Goal: Information Seeking & Learning: Compare options

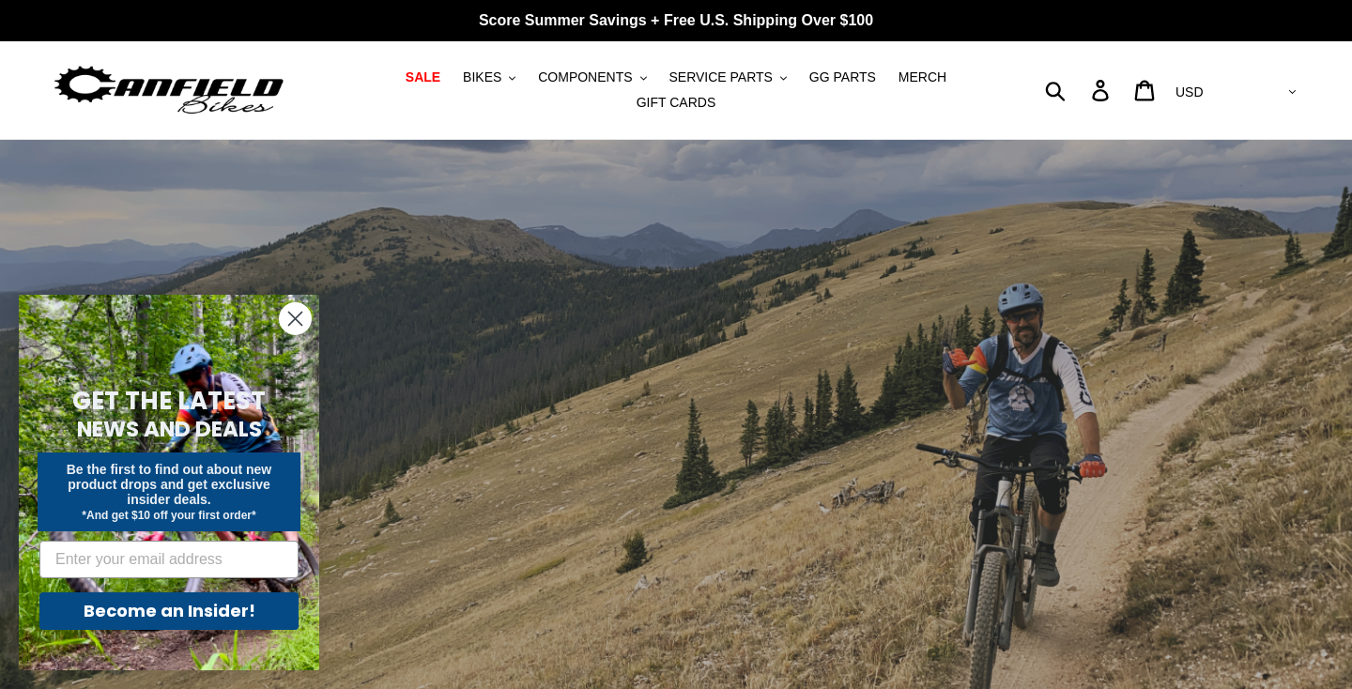
click at [298, 314] on circle "Close dialog" at bounding box center [295, 318] width 31 height 31
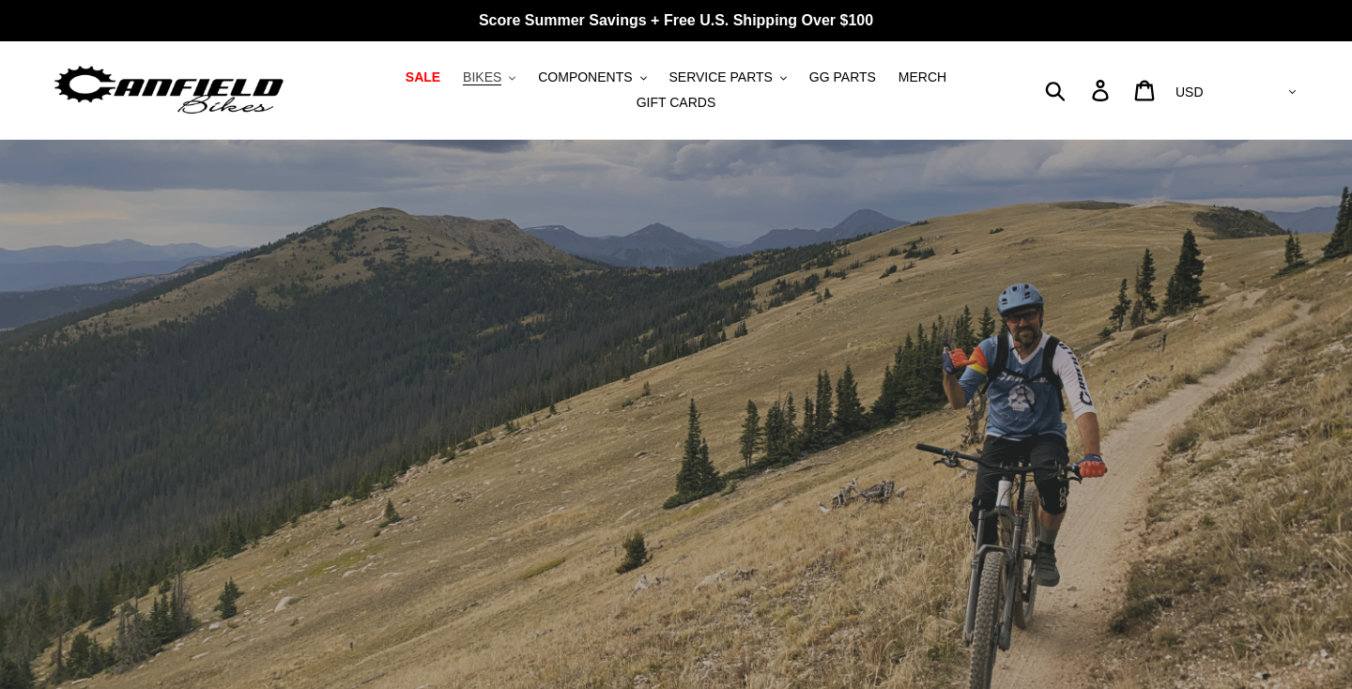
click at [501, 78] on span "BIKES" at bounding box center [482, 77] width 39 height 16
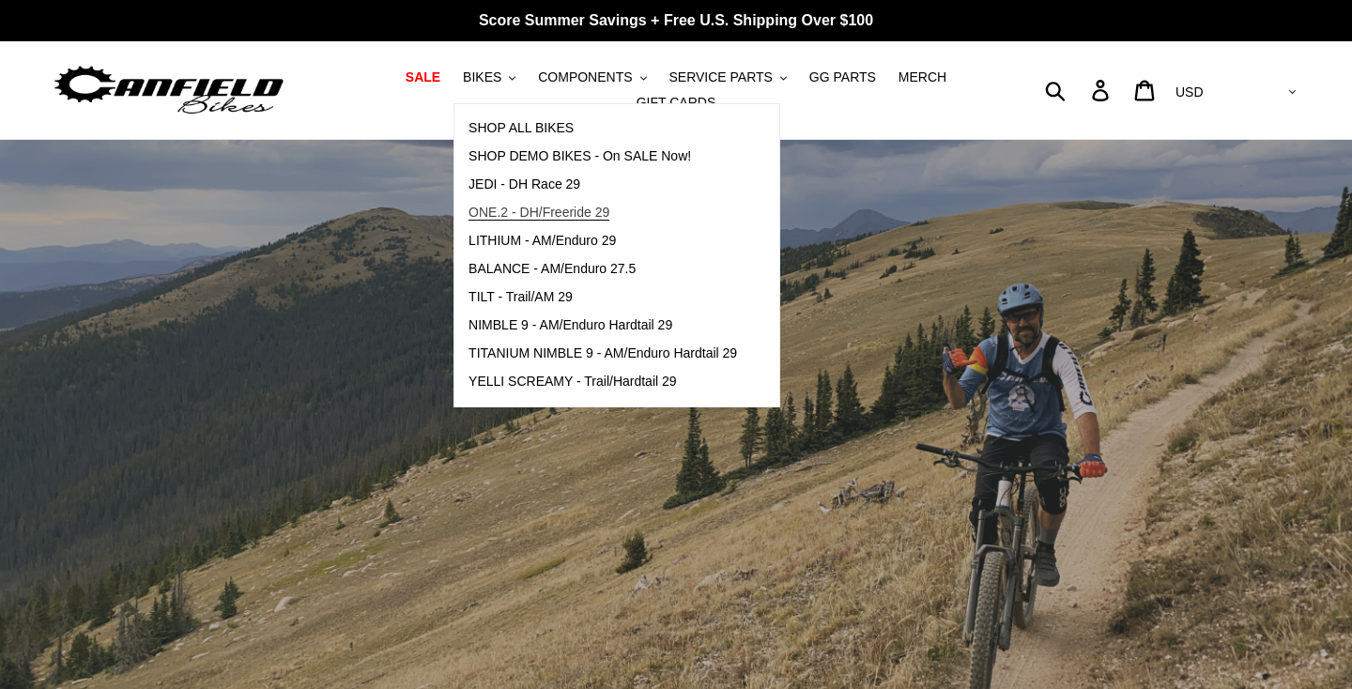
click at [530, 212] on span "ONE.2 - DH/Freeride 29" at bounding box center [539, 213] width 141 height 16
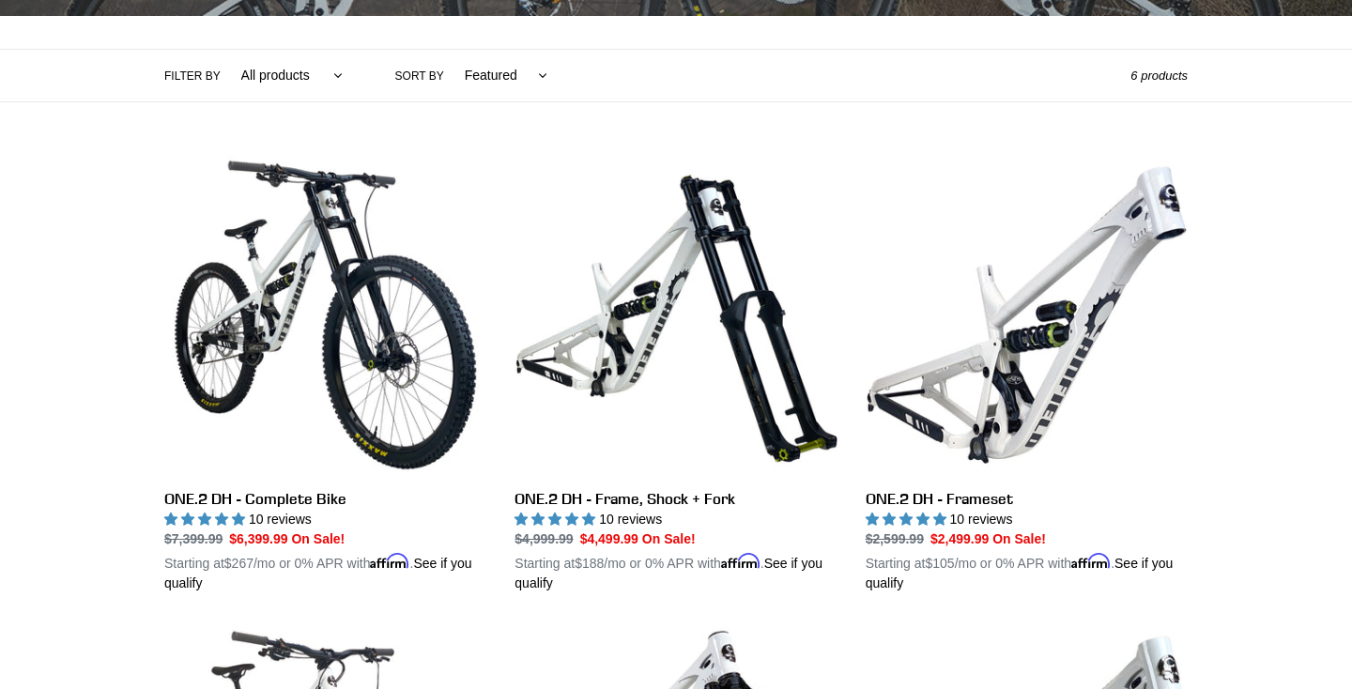
scroll to position [409, 0]
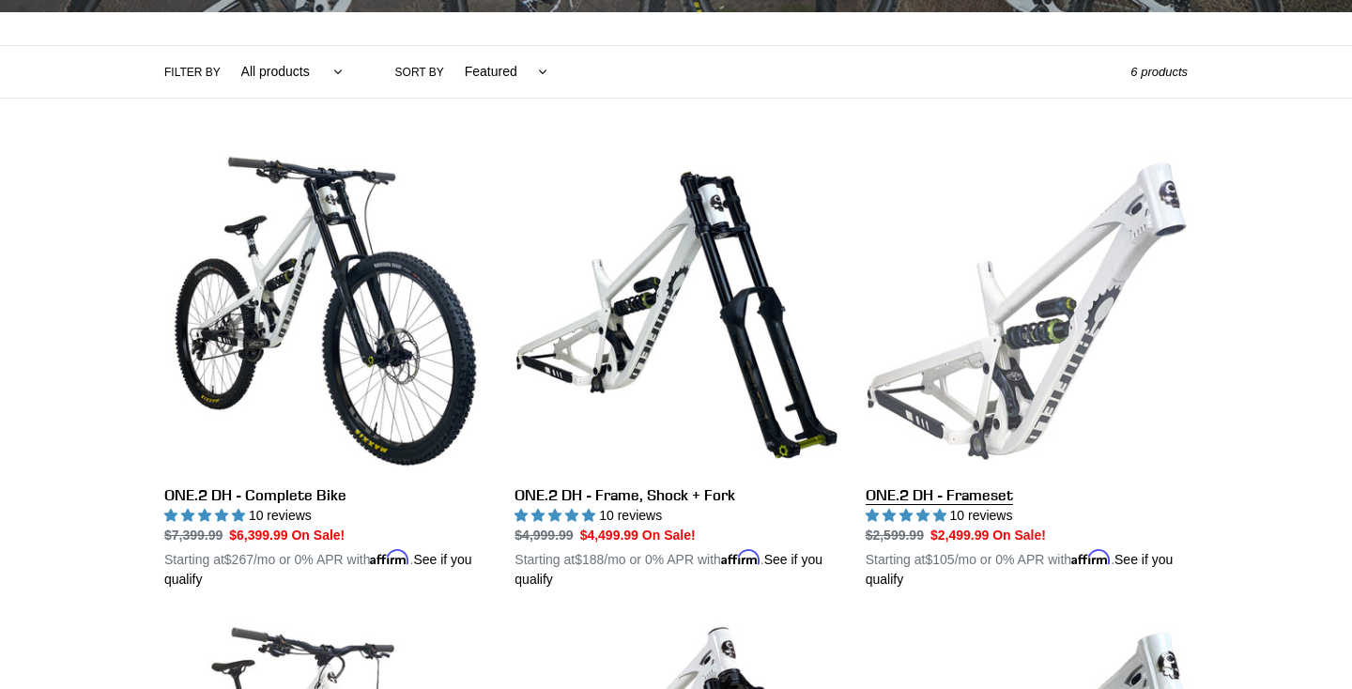
click at [1013, 359] on link "ONE.2 DH - Frameset" at bounding box center [1027, 369] width 322 height 439
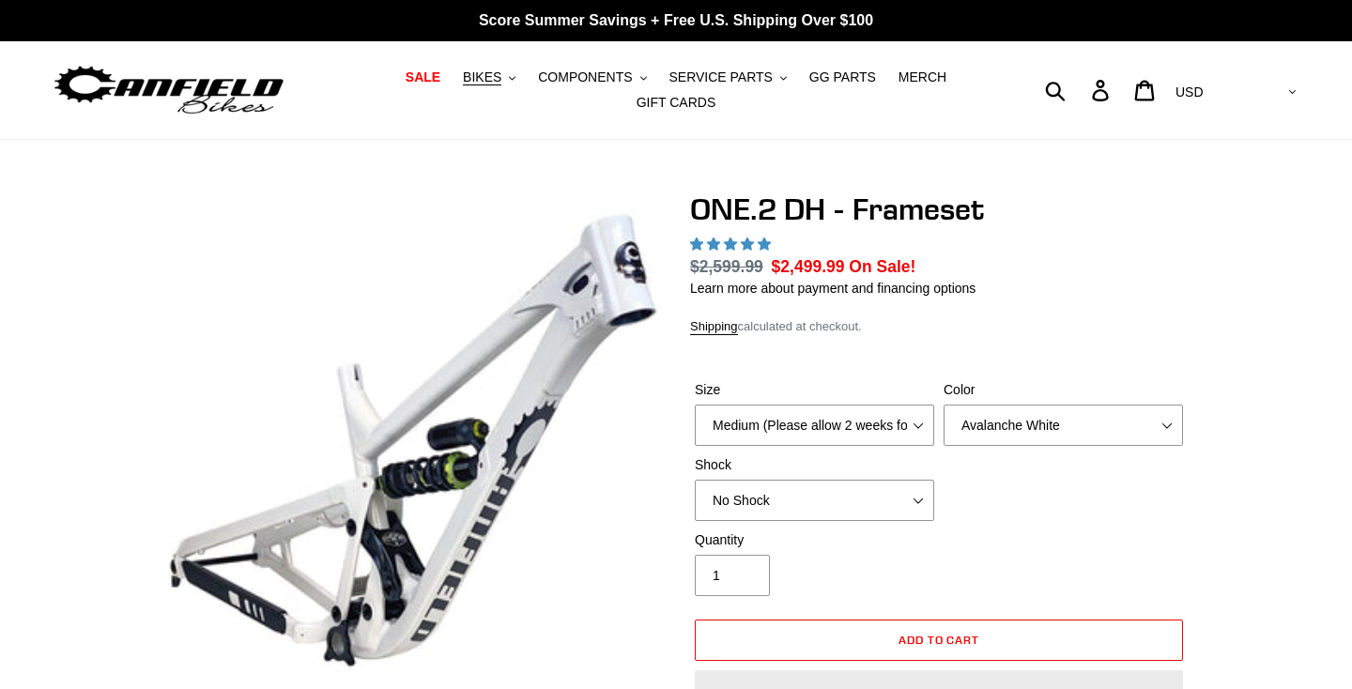
select select "highest-rating"
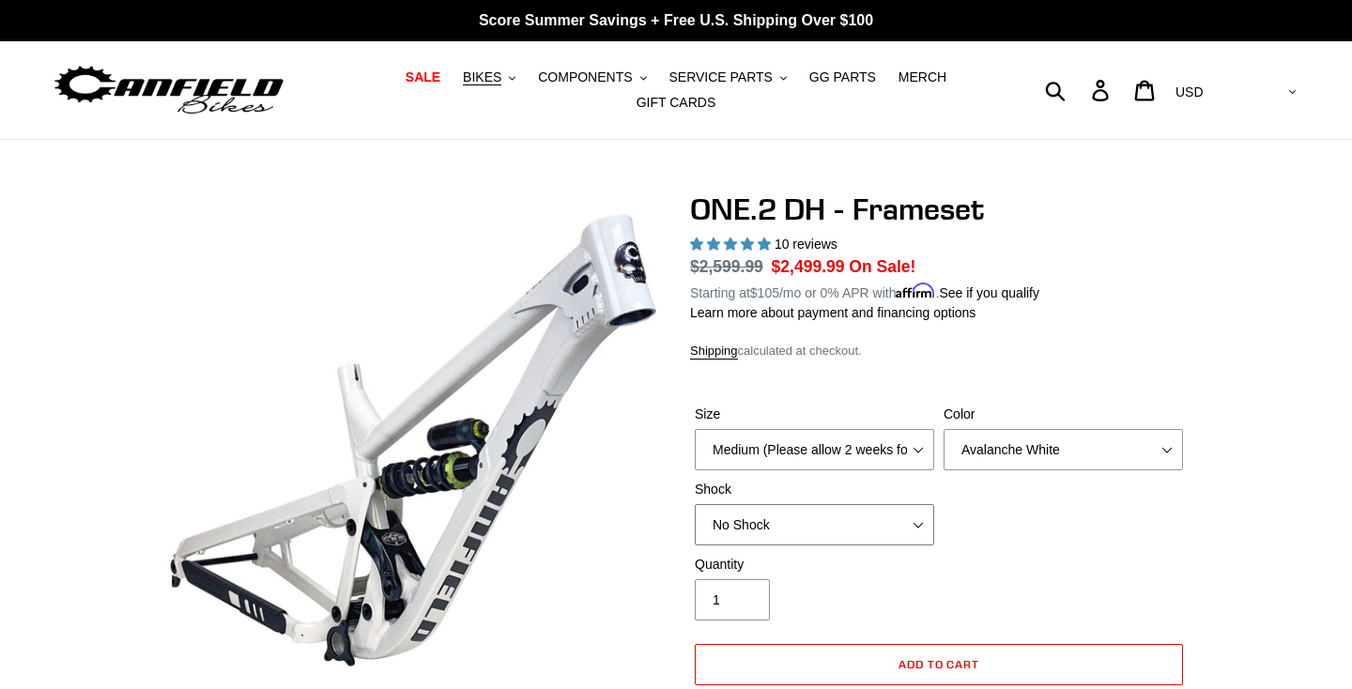
click at [902, 524] on select "No Shock Fox DHX2 Coil RockShox Vivid Coil EXT Storia LOK V3 (Custom Order)" at bounding box center [814, 524] width 239 height 41
select select "Fox DHX2 Coil"
click at [695, 504] on select "No Shock Fox DHX2 Coil RockShox Vivid Coil EXT Storia LOK V3 (Custom Order)" at bounding box center [814, 524] width 239 height 41
click at [872, 455] on select "Medium (Please allow 2 weeks for delivery) Large (Sold Out)" at bounding box center [814, 449] width 239 height 41
select select "Large (Sold Out)"
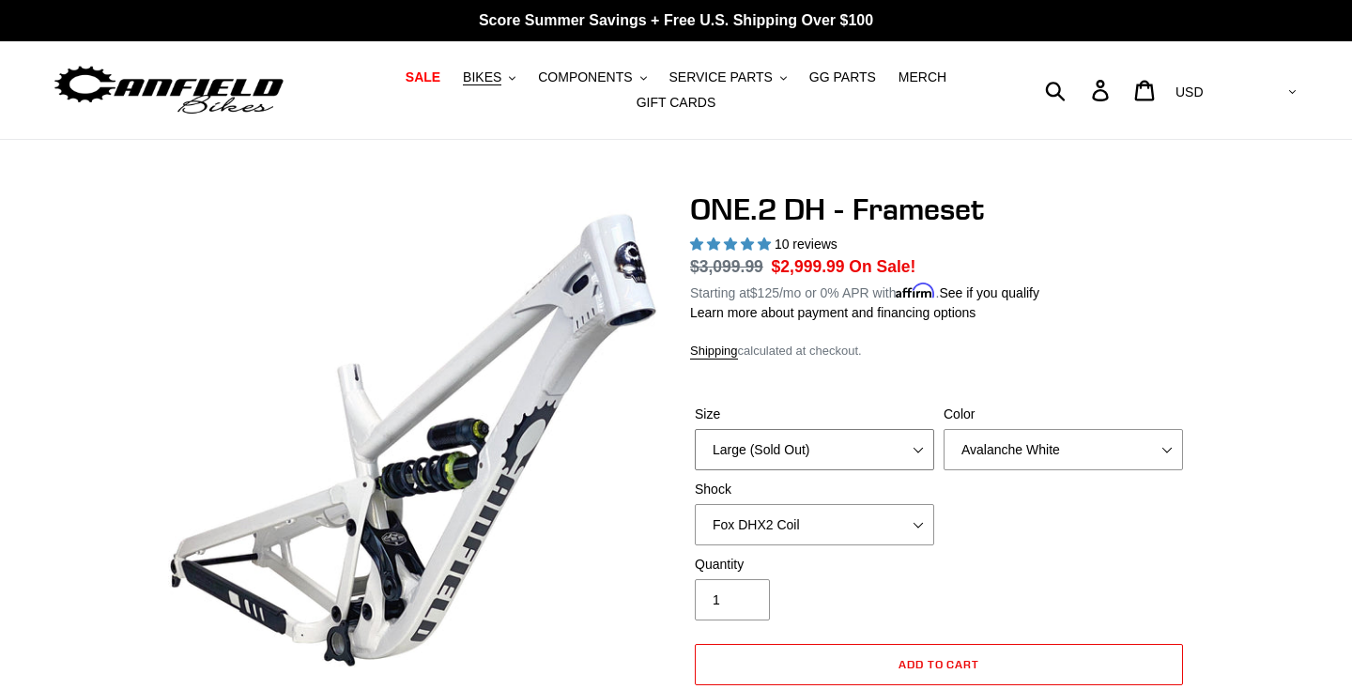
click at [695, 429] on select "Medium (Please allow 2 weeks for delivery) Large (Sold Out)" at bounding box center [814, 449] width 239 height 41
click at [1050, 458] on select "Avalanche White Bentonite Grey" at bounding box center [1063, 449] width 239 height 41
select select "Bentonite Grey"
click at [944, 429] on select "Avalanche White Bentonite Grey" at bounding box center [1063, 449] width 239 height 41
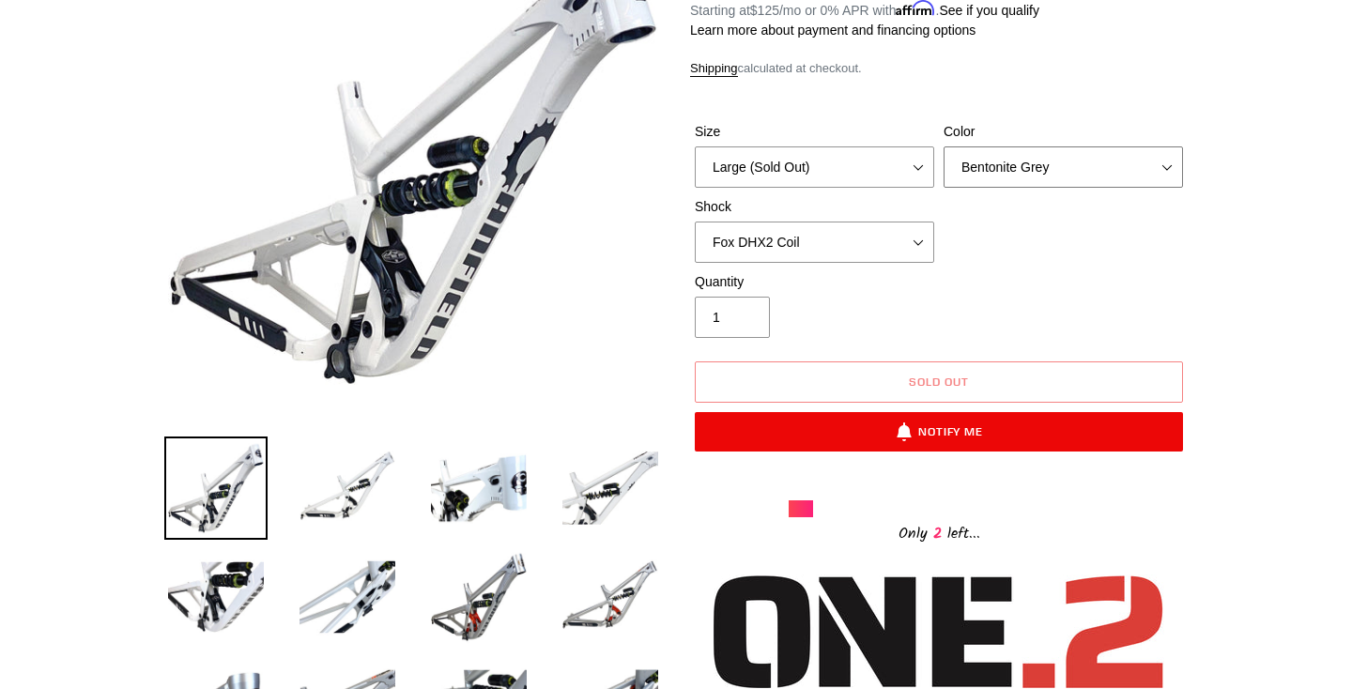
scroll to position [289, 0]
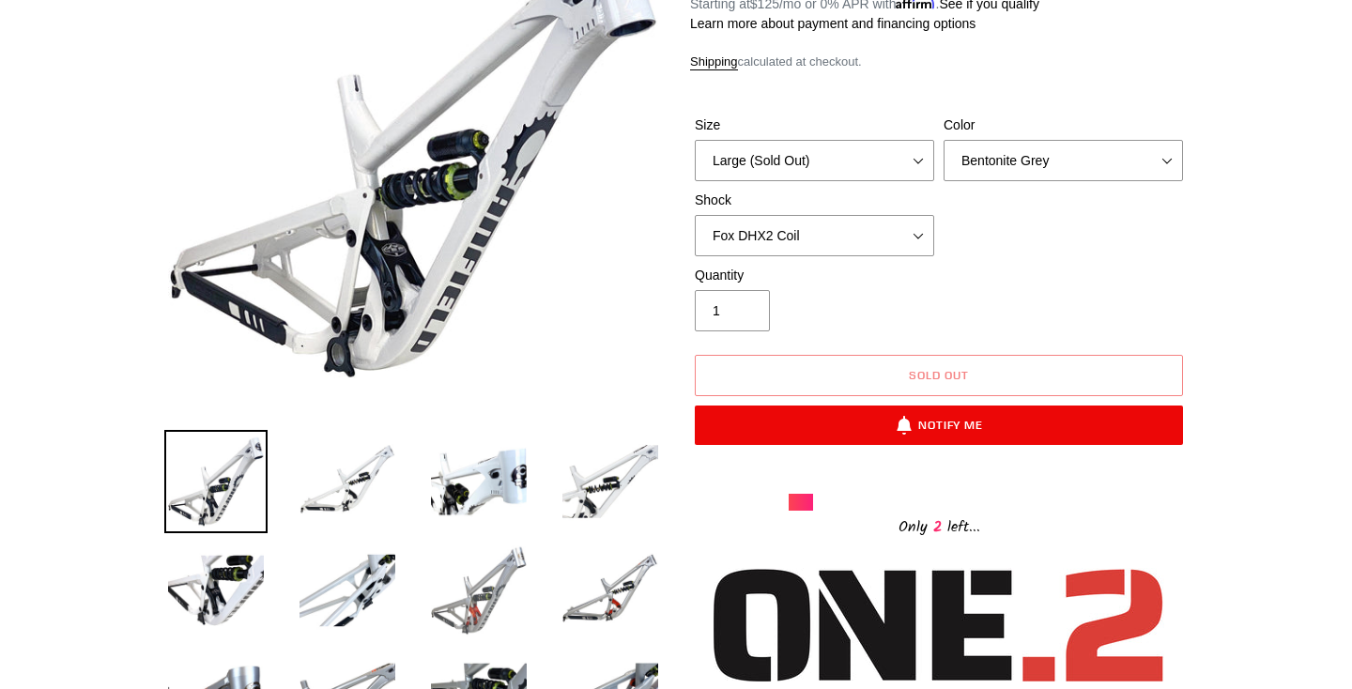
click at [488, 599] on img at bounding box center [478, 590] width 103 height 103
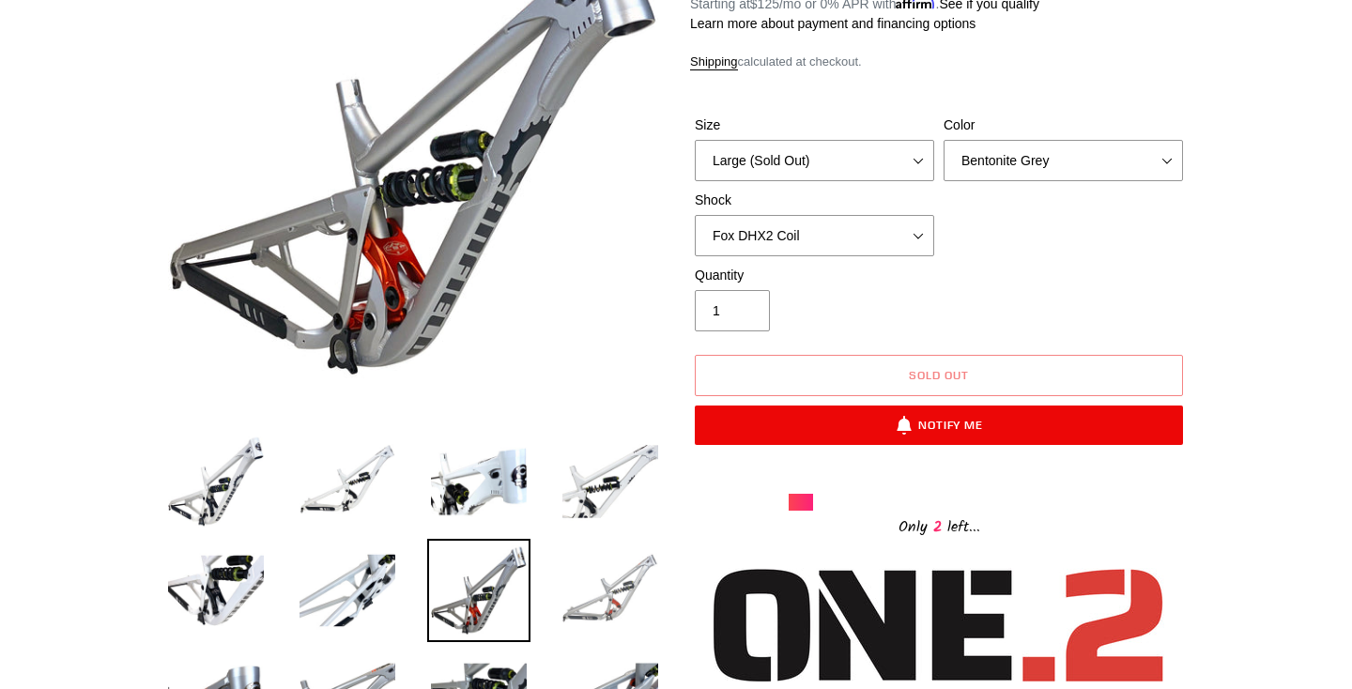
click at [610, 588] on img at bounding box center [610, 590] width 103 height 103
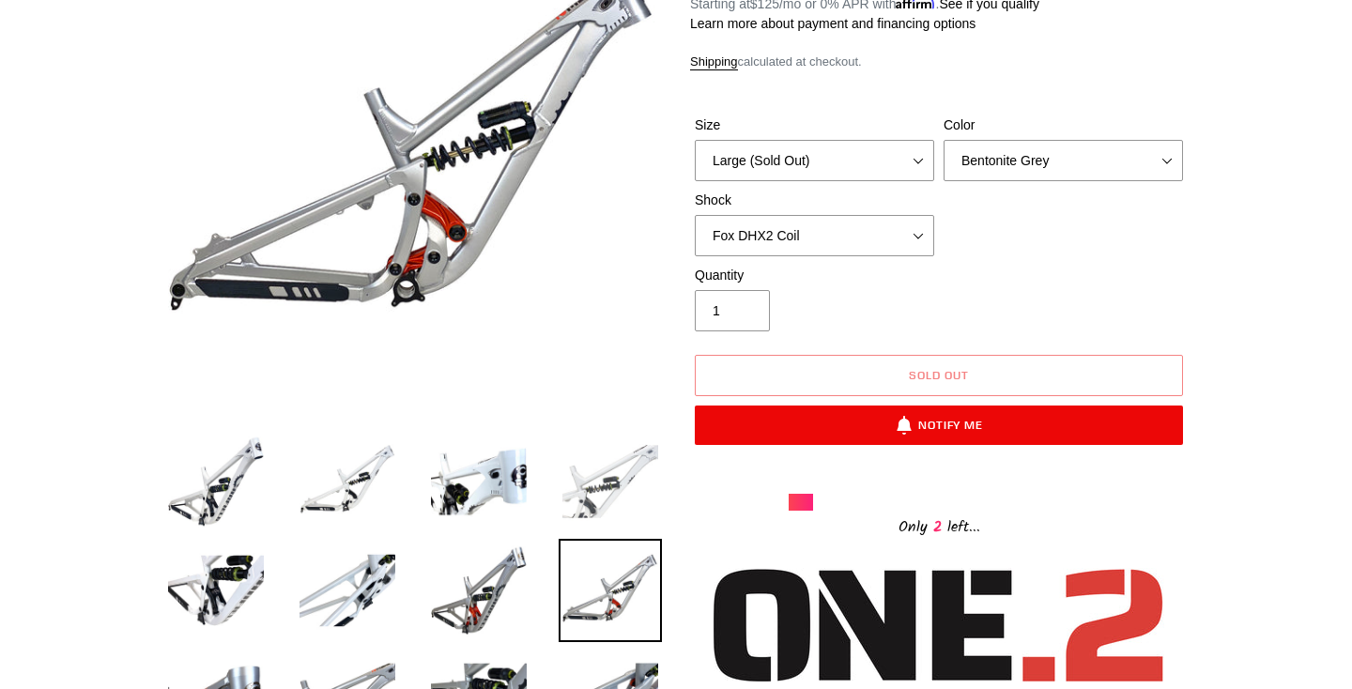
click at [612, 490] on img at bounding box center [610, 481] width 103 height 103
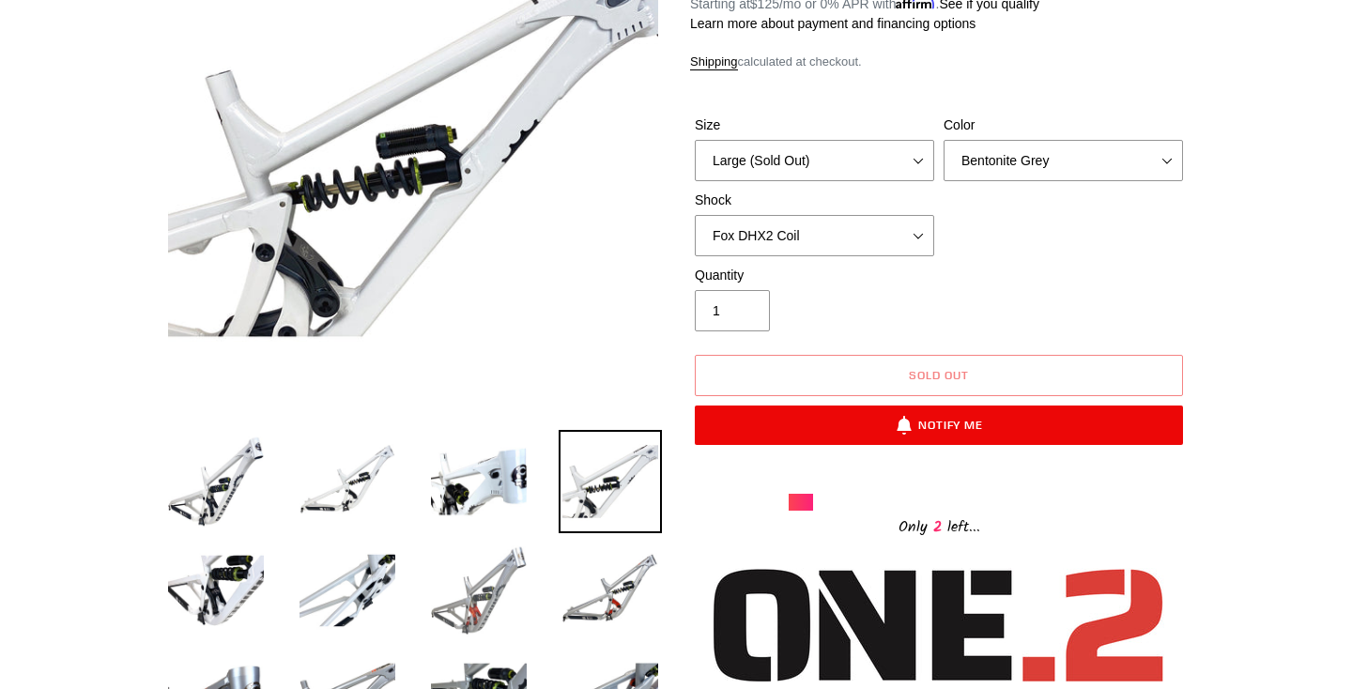
click at [488, 598] on img at bounding box center [478, 590] width 103 height 103
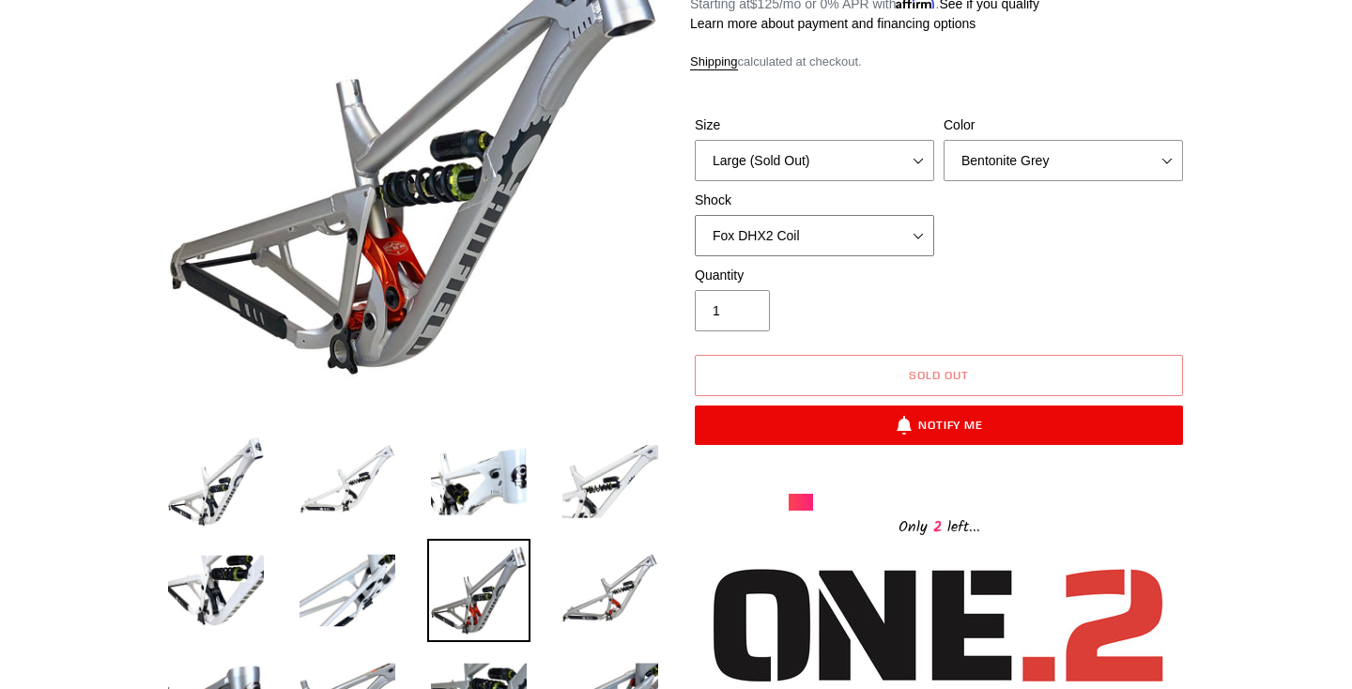
click at [880, 237] on select "No Shock Fox DHX2 Coil RockShox Vivid Coil EXT Storia LOK V3 (Custom Order)" at bounding box center [814, 235] width 239 height 41
select select "RockShox Vivid Coil"
click at [695, 215] on select "No Shock Fox DHX2 Coil RockShox Vivid Coil EXT Storia LOK V3 (Custom Order)" at bounding box center [814, 235] width 239 height 41
click at [918, 162] on select "Medium (Please allow 2 weeks for delivery) Large (Sold Out)" at bounding box center [814, 160] width 239 height 41
click at [1047, 165] on select "Avalanche White Bentonite Grey" at bounding box center [1063, 160] width 239 height 41
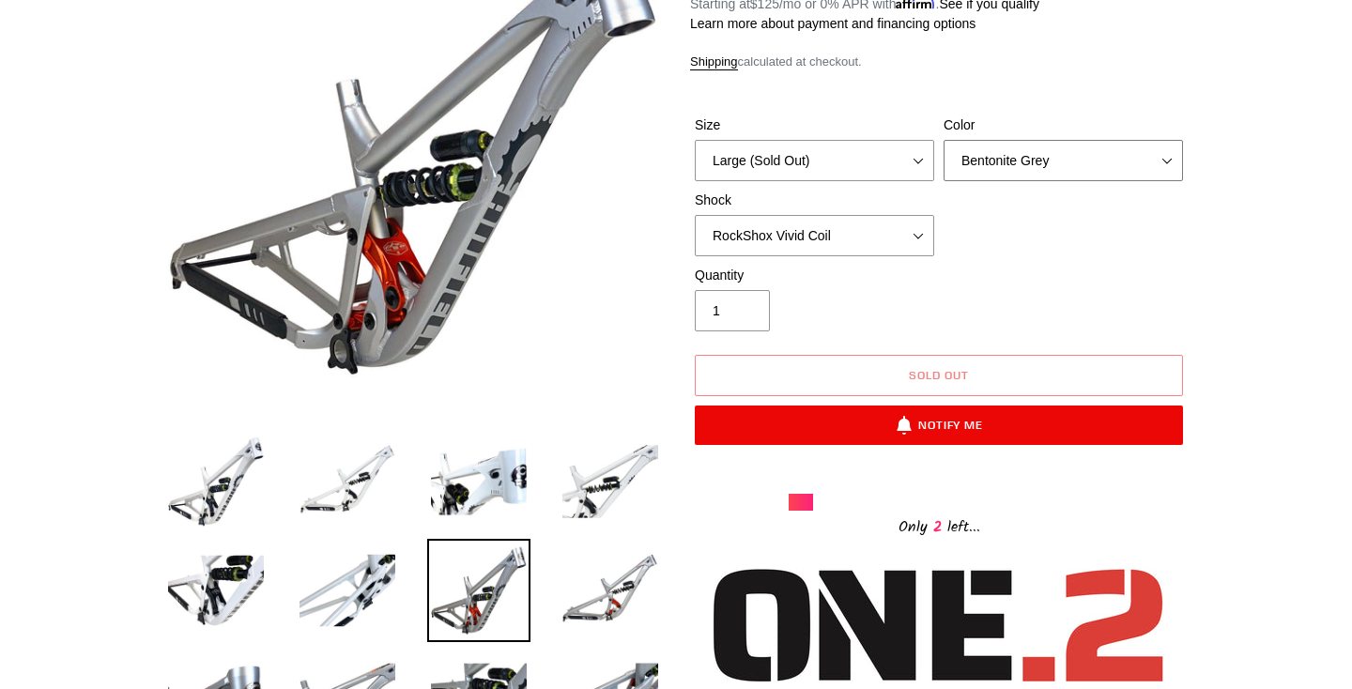
select select "Avalanche White"
click at [944, 140] on select "Avalanche White Bentonite Grey" at bounding box center [1063, 160] width 239 height 41
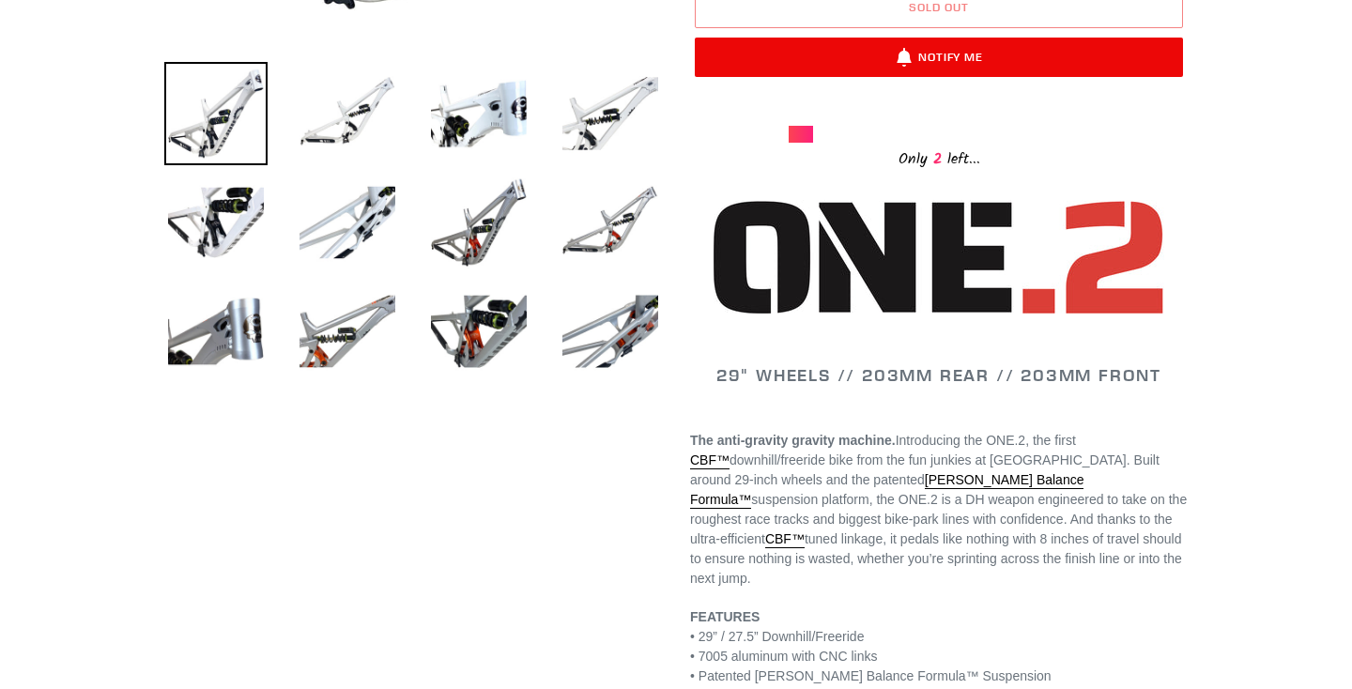
scroll to position [641, 0]
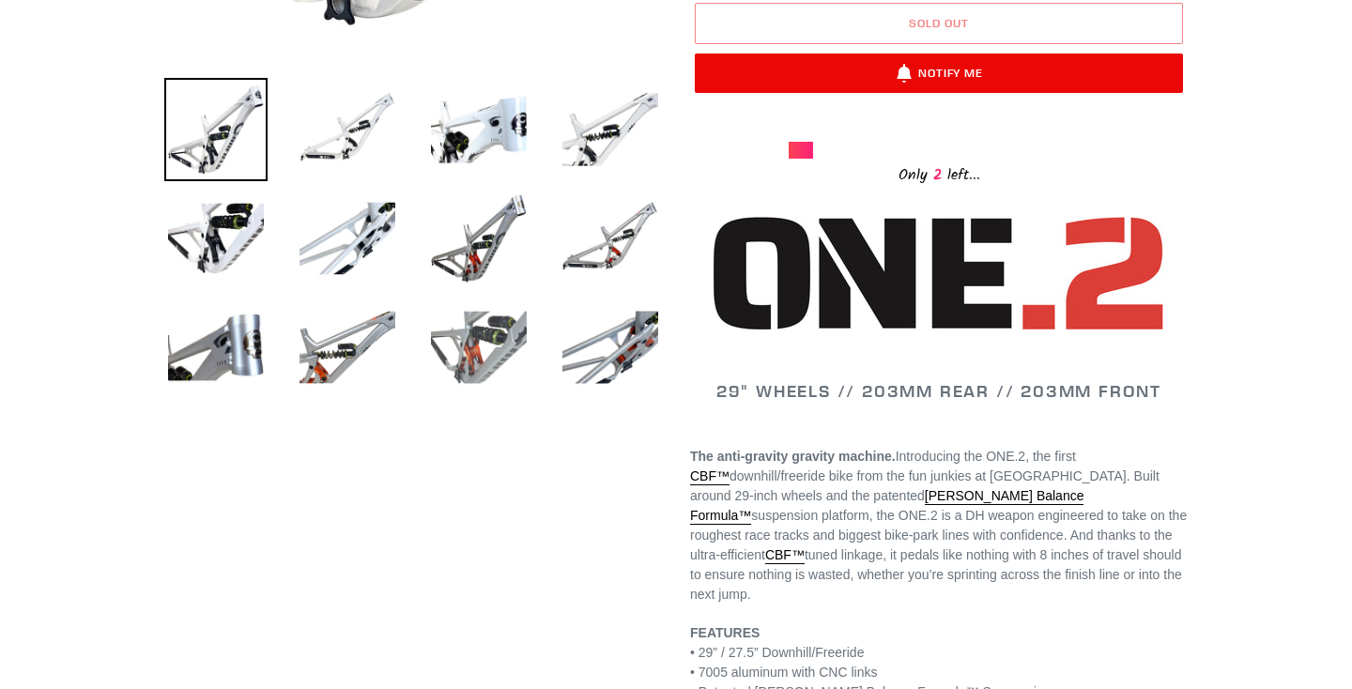
click at [501, 347] on img at bounding box center [478, 347] width 103 height 103
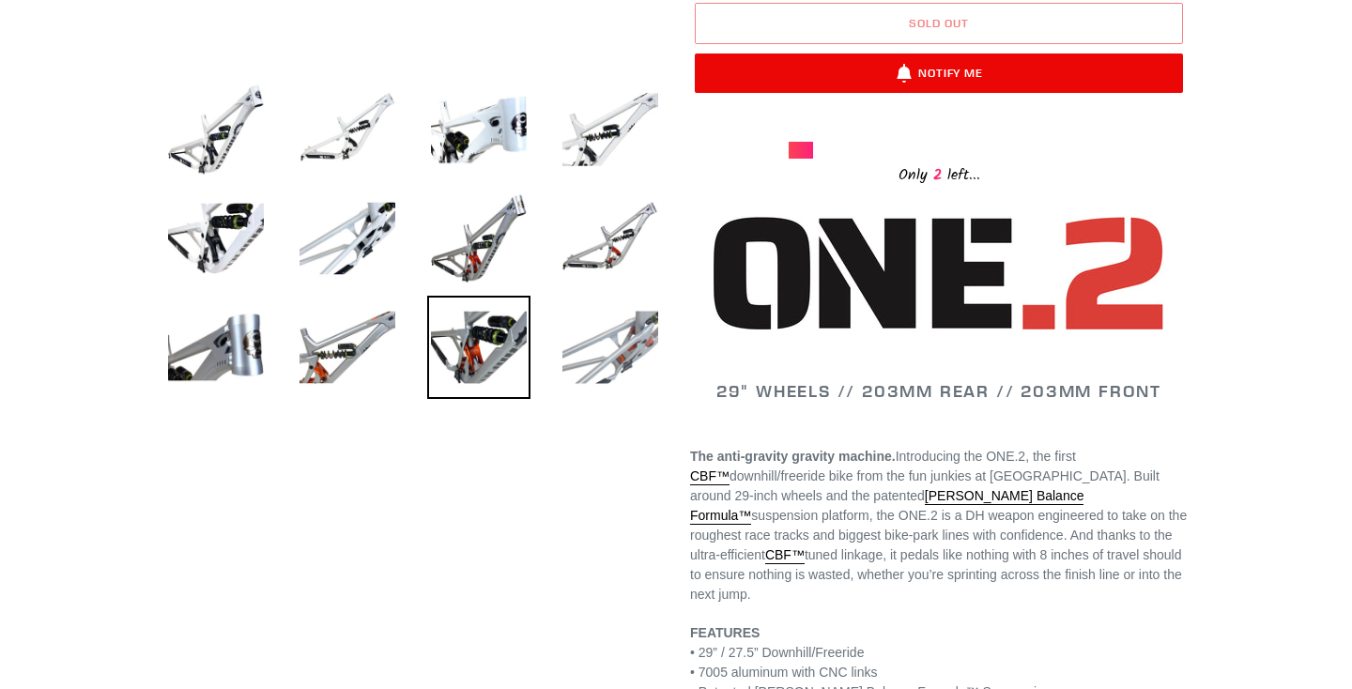
click at [654, 358] on img at bounding box center [610, 347] width 103 height 103
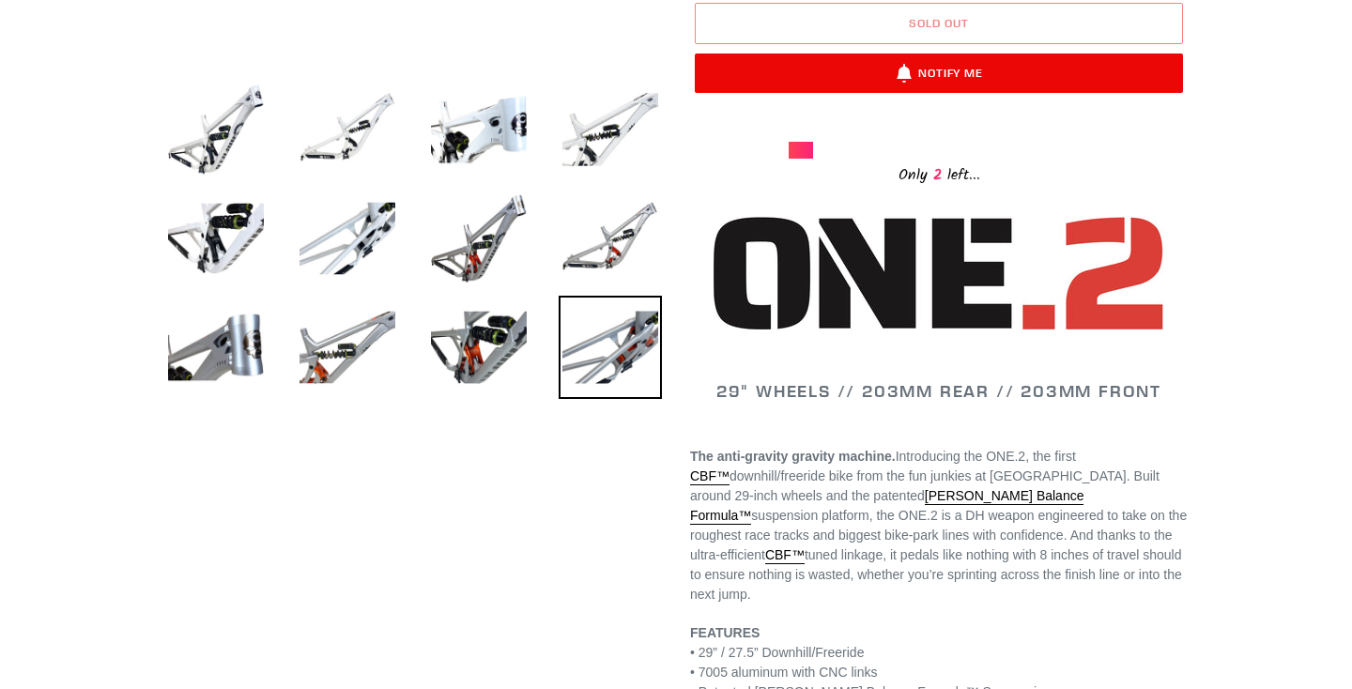
click at [612, 345] on img at bounding box center [610, 347] width 103 height 103
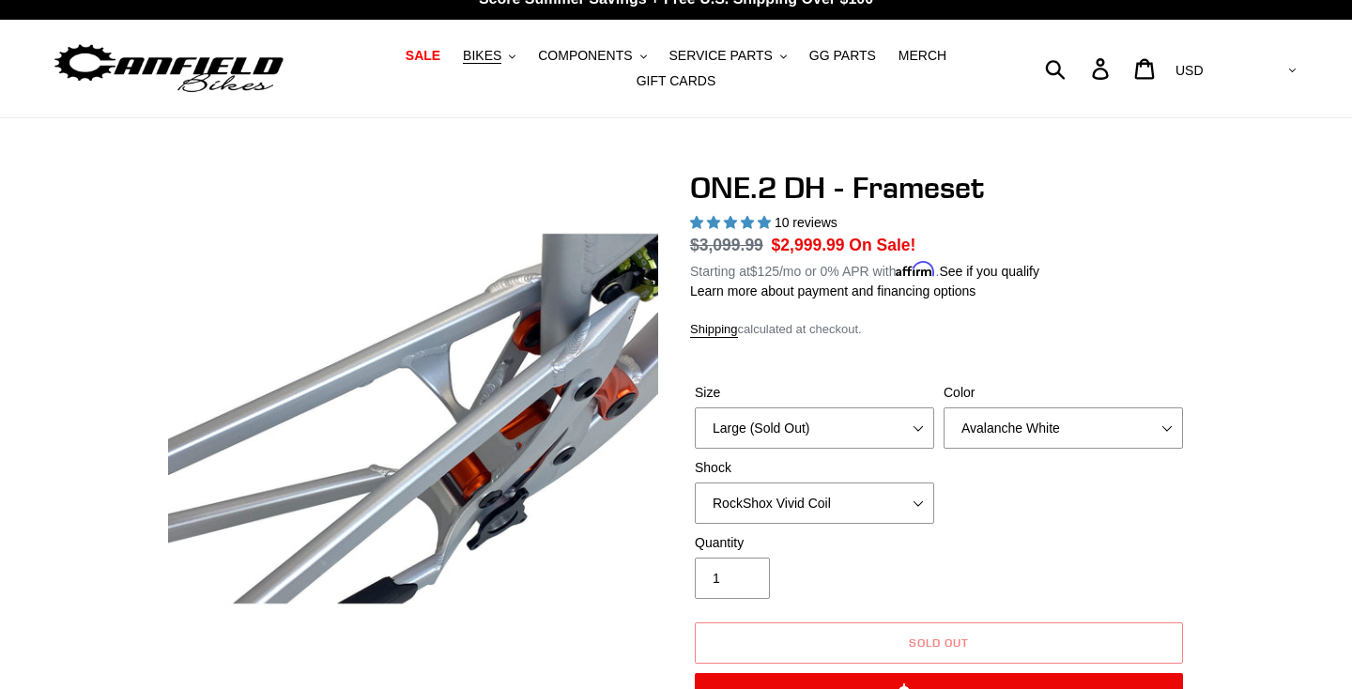
scroll to position [25, 0]
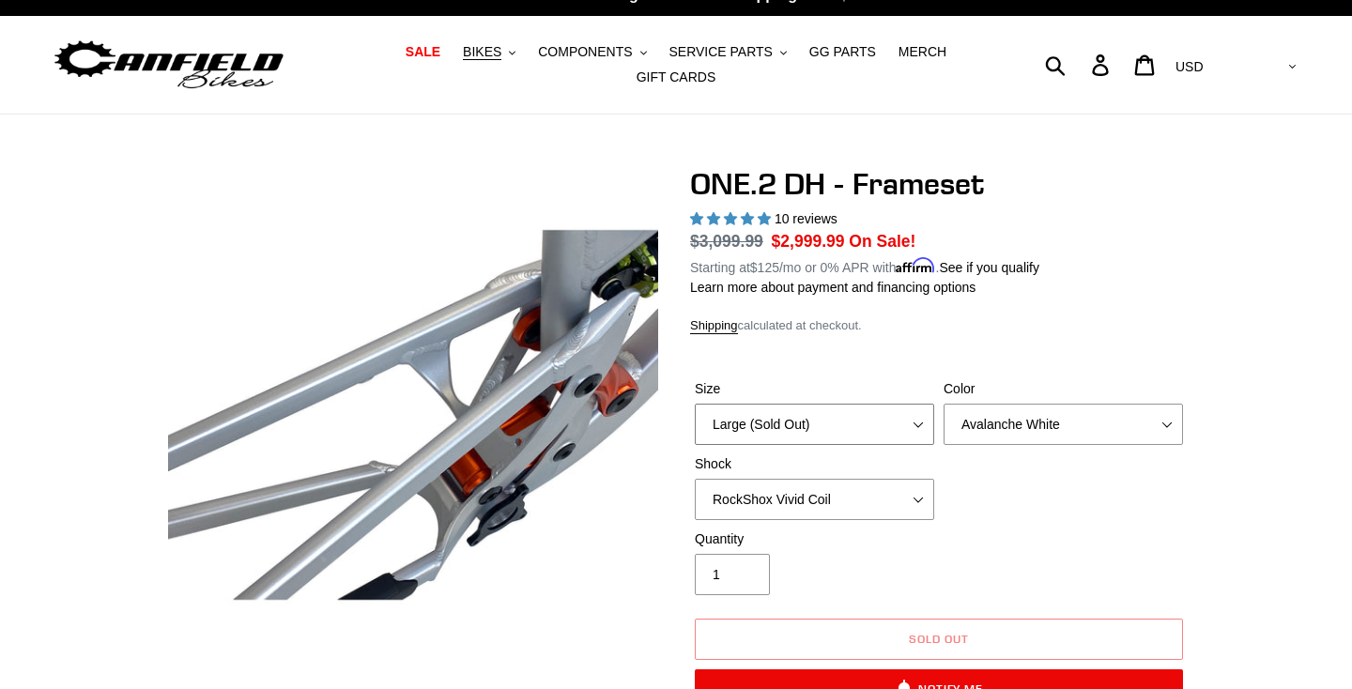
click at [897, 417] on select "Medium (Please allow 2 weeks for delivery) Large (Sold Out)" at bounding box center [814, 424] width 239 height 41
click at [695, 404] on select "Medium (Please allow 2 weeks for delivery) Large (Sold Out)" at bounding box center [814, 424] width 239 height 41
click at [858, 501] on select "No Shock Fox DHX2 Coil RockShox Vivid Coil EXT Storia LOK V3 (Custom Order)" at bounding box center [814, 499] width 239 height 41
click at [695, 479] on select "No Shock Fox DHX2 Coil RockShox Vivid Coil EXT Storia LOK V3 (Custom Order)" at bounding box center [814, 499] width 239 height 41
click at [1025, 546] on div "Quantity 1" at bounding box center [939, 567] width 498 height 75
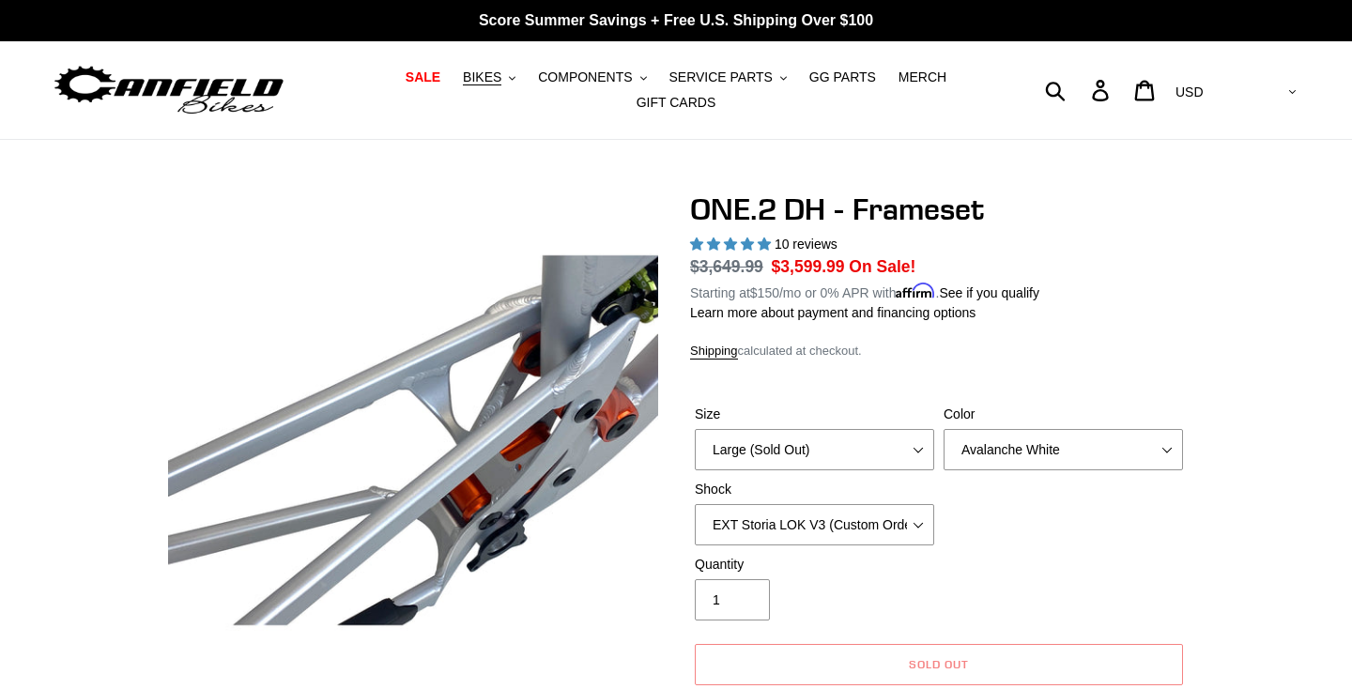
scroll to position [2, 0]
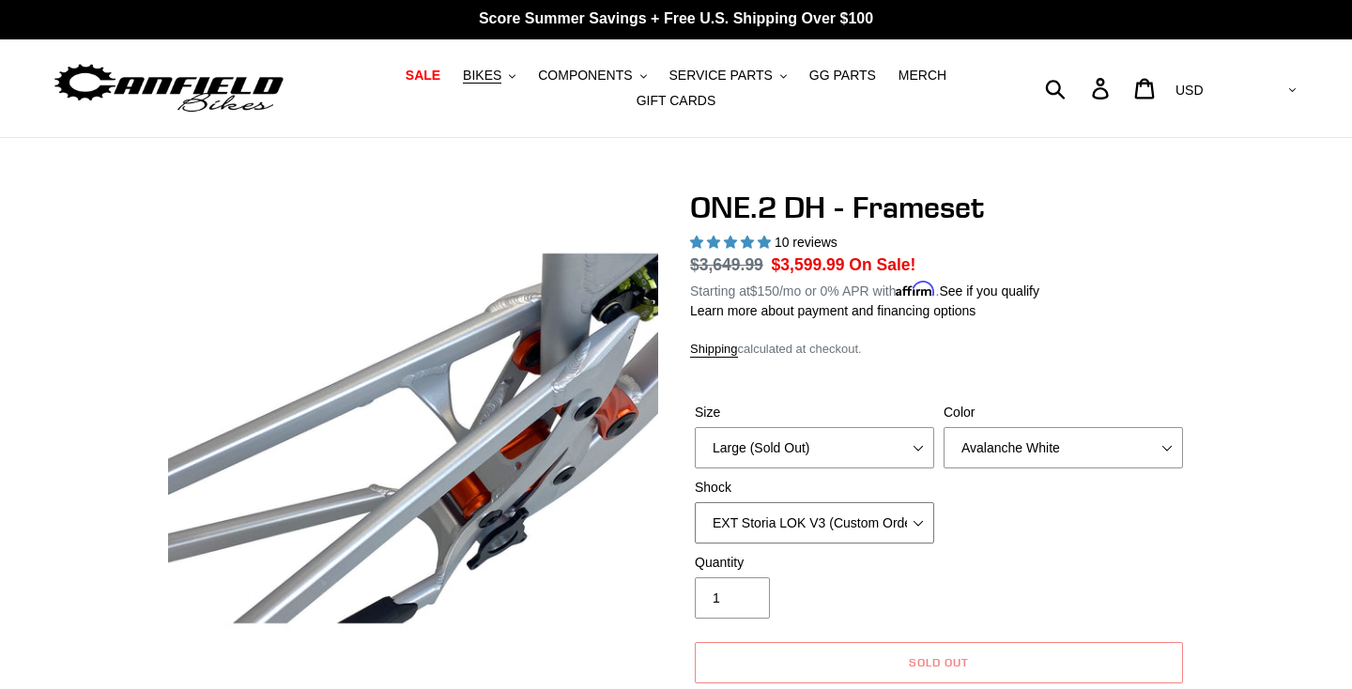
click at [887, 530] on select "No Shock Fox DHX2 Coil RockShox Vivid Coil EXT Storia LOK V3 (Custom Order)" at bounding box center [814, 522] width 239 height 41
select select "RockShox Vivid Coil"
click at [695, 502] on select "No Shock Fox DHX2 Coil RockShox Vivid Coil EXT Storia LOK V3 (Custom Order)" at bounding box center [814, 522] width 239 height 41
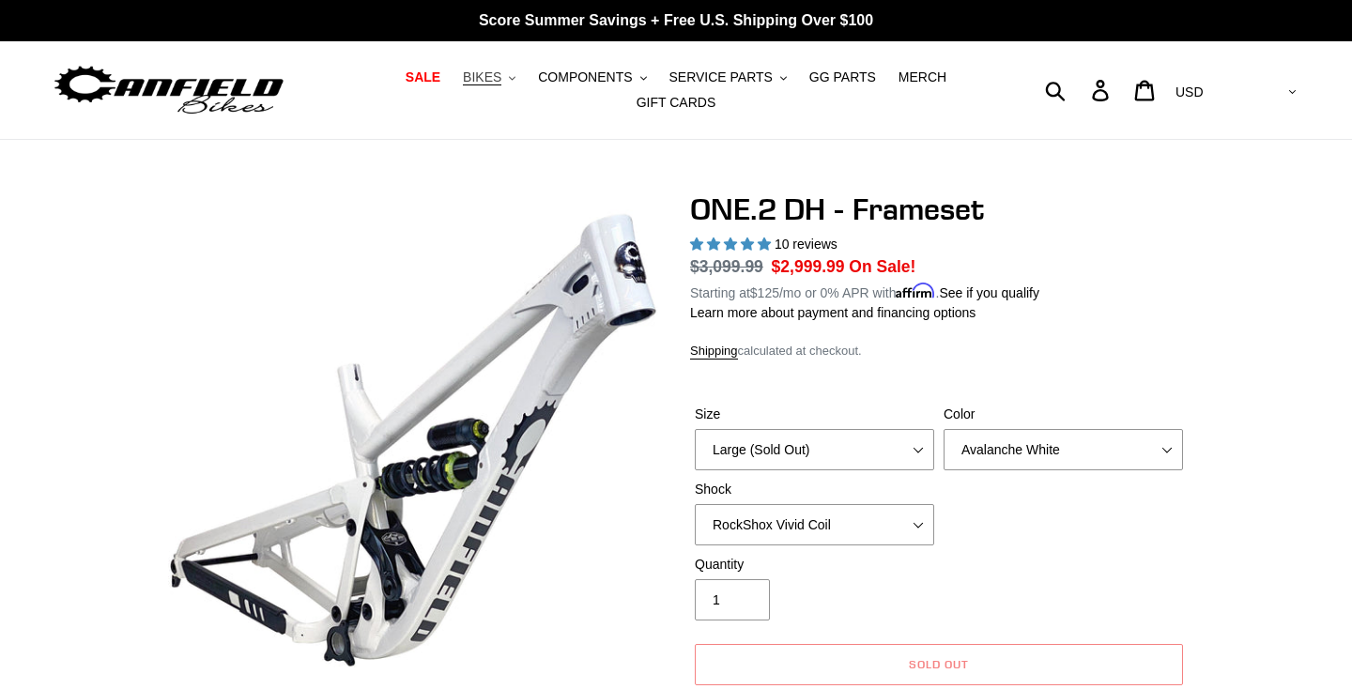
click at [498, 72] on span "BIKES" at bounding box center [482, 77] width 39 height 16
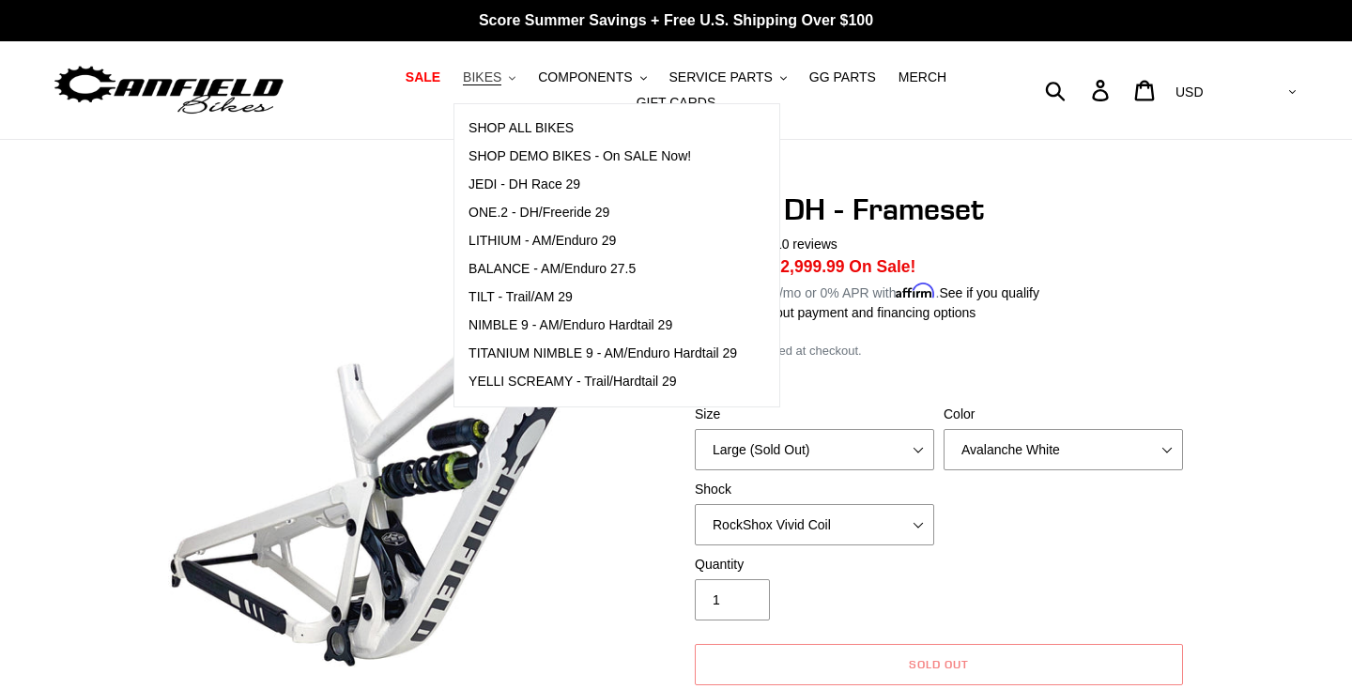
click at [491, 72] on span "BIKES" at bounding box center [482, 77] width 39 height 16
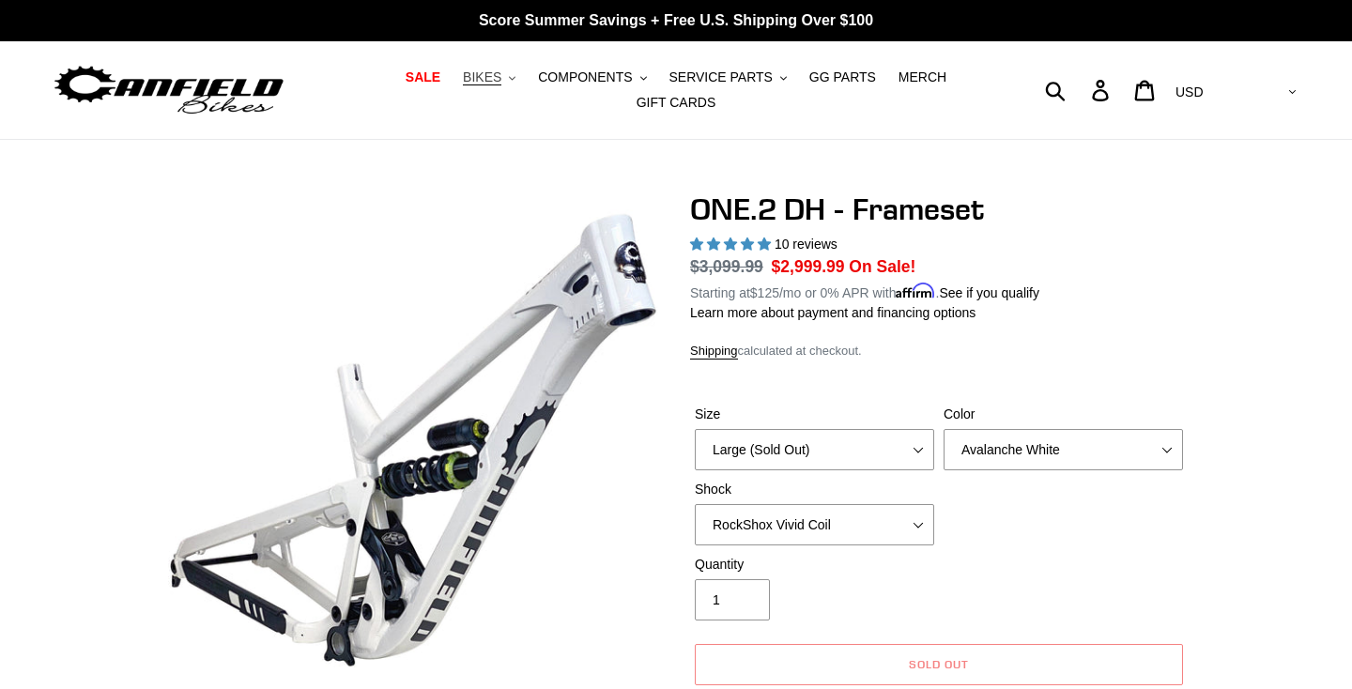
click at [491, 81] on span "BIKES" at bounding box center [482, 77] width 39 height 16
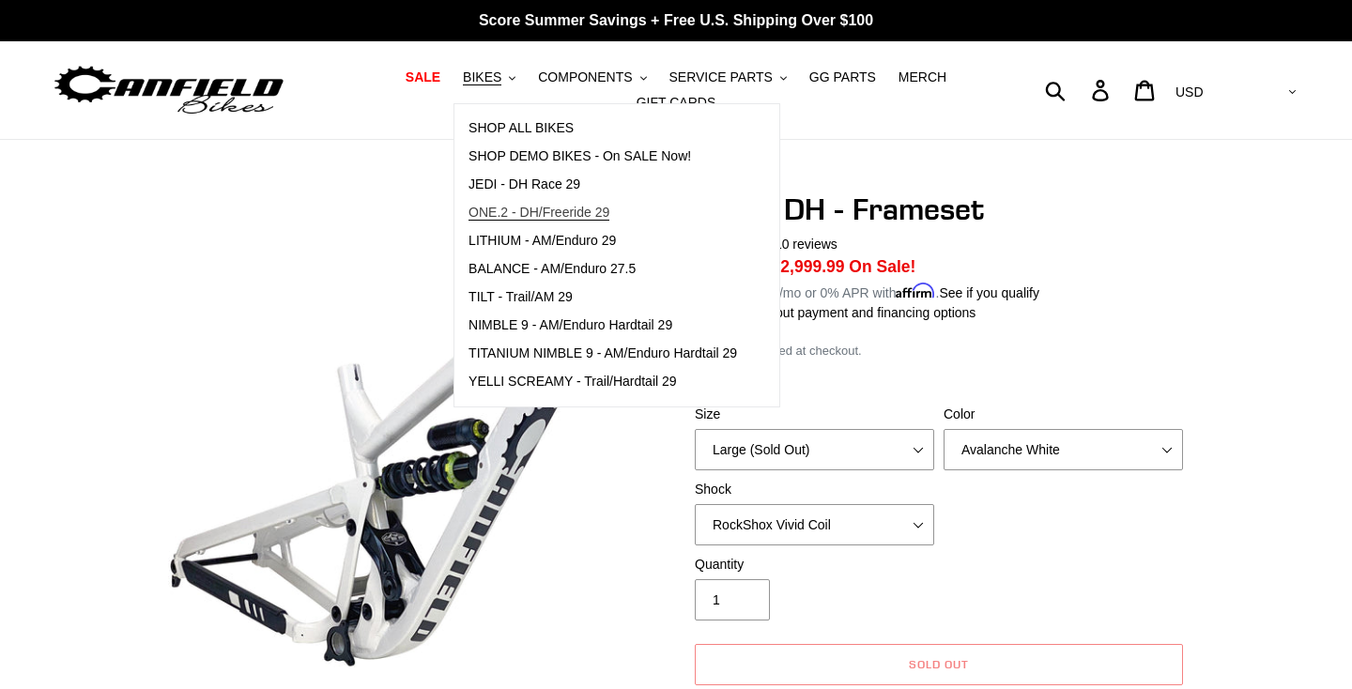
click at [532, 215] on span "ONE.2 - DH/Freeride 29" at bounding box center [539, 213] width 141 height 16
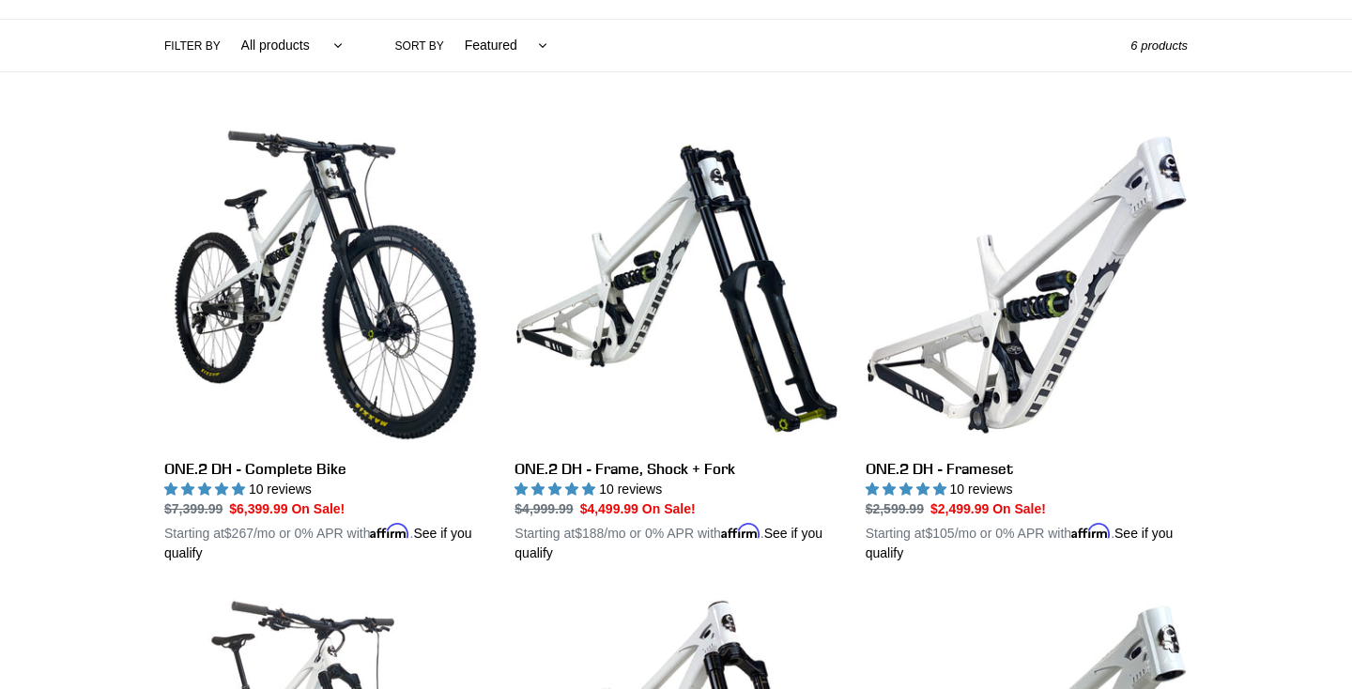
scroll to position [437, 0]
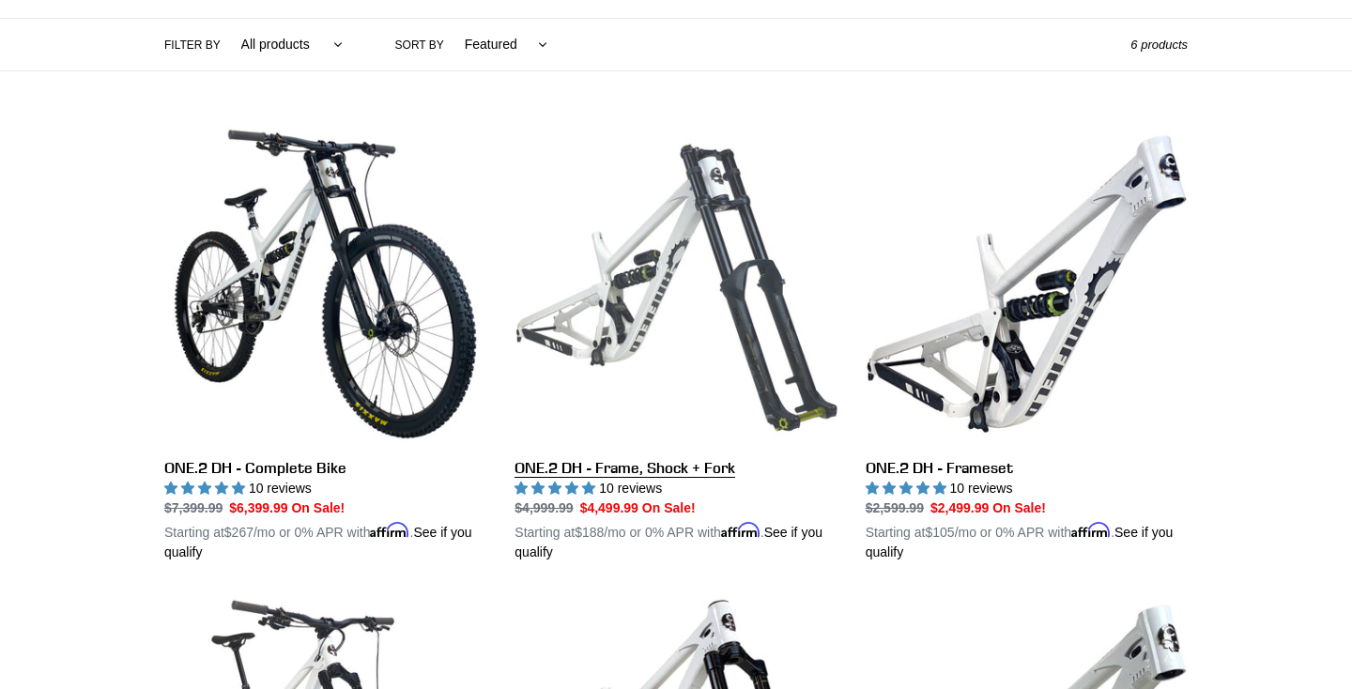
click at [617, 467] on link "ONE.2 DH - Frame, Shock + Fork" at bounding box center [676, 342] width 322 height 439
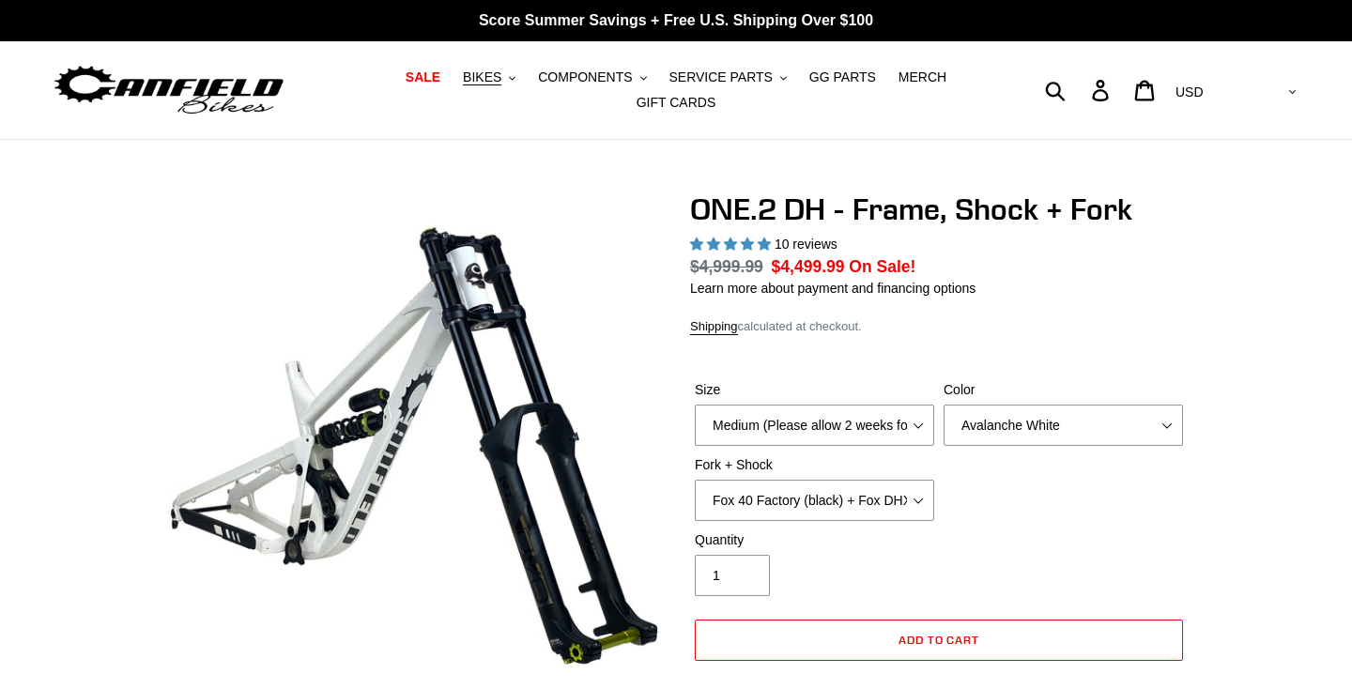
select select "highest-rating"
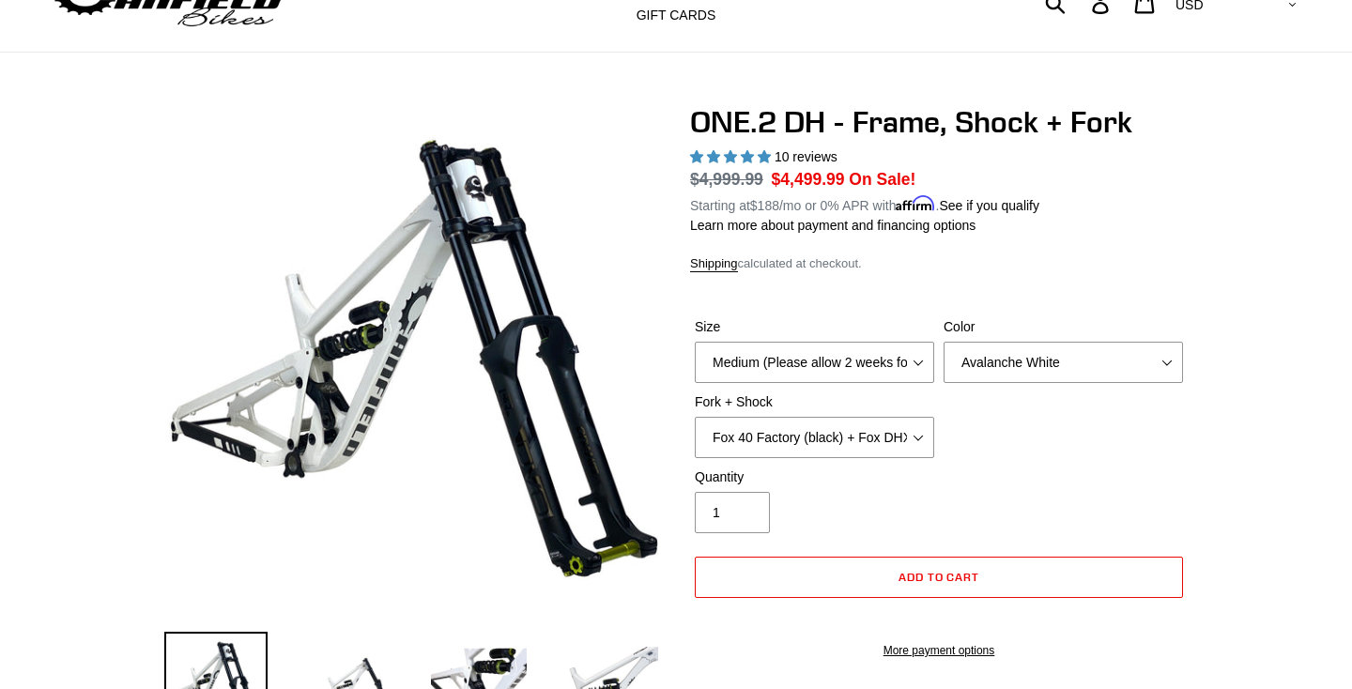
scroll to position [94, 0]
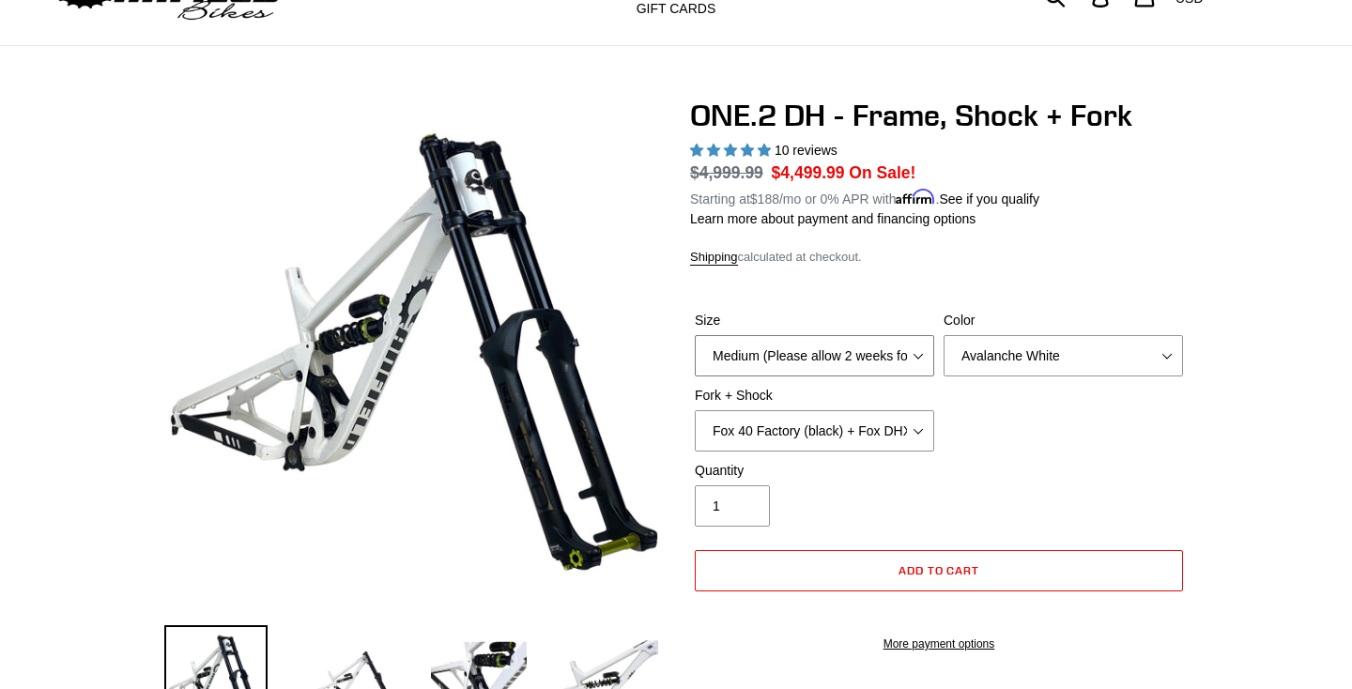
click at [850, 358] on select "Medium (Please allow 2 weeks for delivery) Large (Sold Out)" at bounding box center [814, 355] width 239 height 41
click at [828, 433] on select "Fox 40 Factory (black) + Fox DHX2 250x75 Fox 40 Factory (orange) + Fox DHX2 250…" at bounding box center [814, 430] width 239 height 41
click at [695, 410] on select "Fox 40 Factory (black) + Fox DHX2 250x75 Fox 40 Factory (orange) + Fox DHX2 250…" at bounding box center [814, 430] width 239 height 41
click at [818, 438] on select "Fox 40 Factory (black) + Fox DHX2 250x75 Fox 40 Factory (orange) + Fox DHX2 250…" at bounding box center [814, 430] width 239 height 41
select select "Fox 40 Factory (black) + Fox DHX2 250x75"
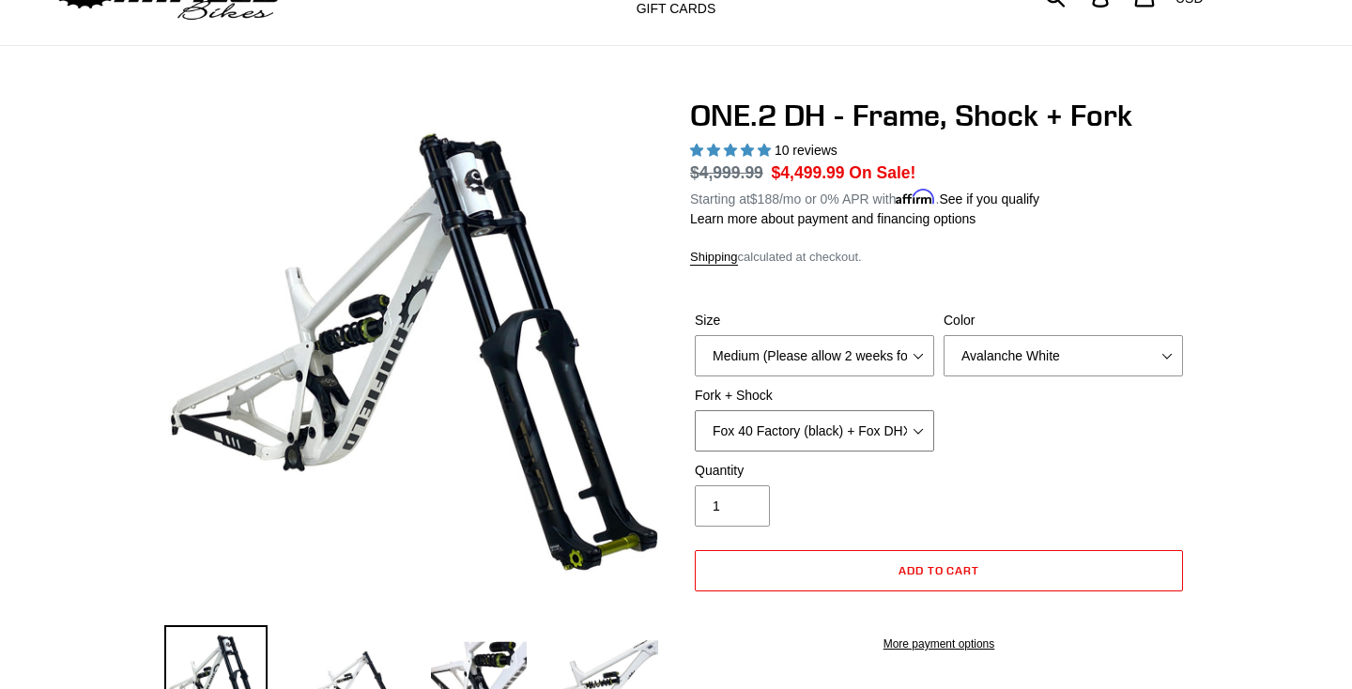
click at [695, 410] on select "Fox 40 Factory (black) + Fox DHX2 250x75 Fox 40 Factory (orange) + Fox DHX2 250…" at bounding box center [814, 430] width 239 height 41
click at [999, 367] on select "Avalanche White Bentonite Grey" at bounding box center [1063, 355] width 239 height 41
select select "Bentonite Grey"
click at [944, 335] on select "Avalanche White Bentonite Grey" at bounding box center [1063, 355] width 239 height 41
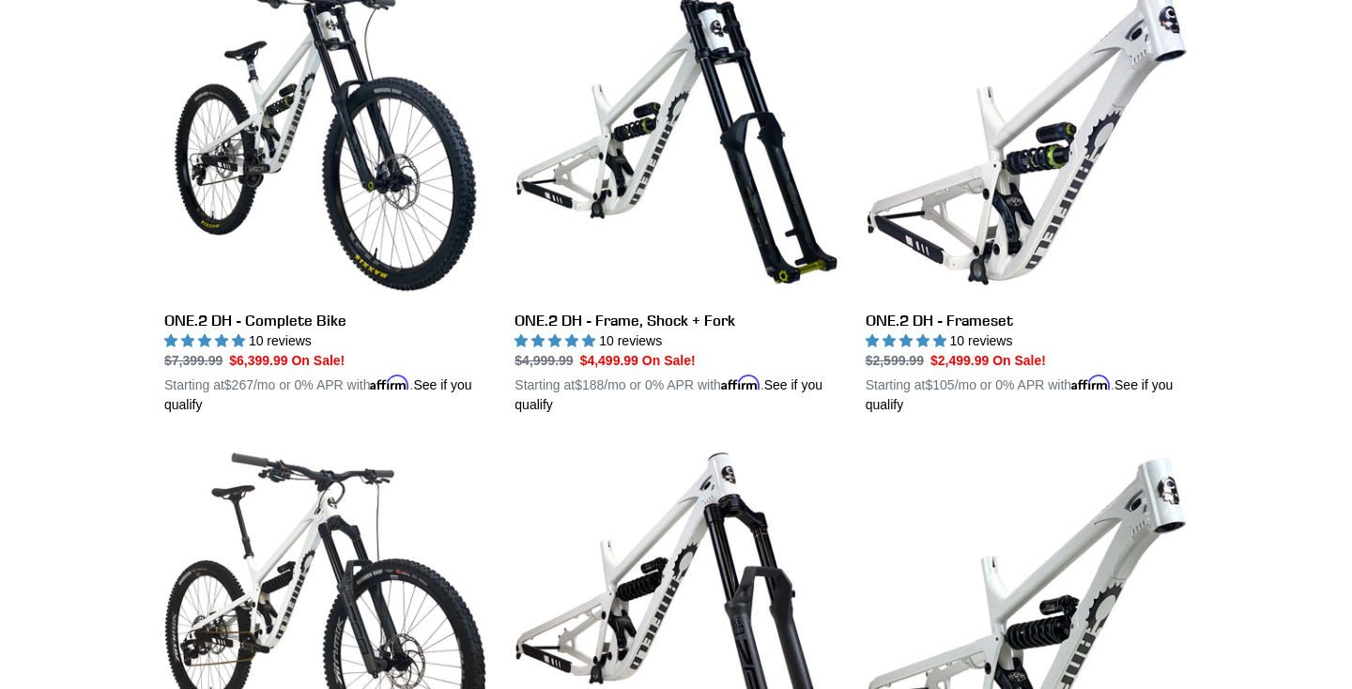
scroll to position [582, 0]
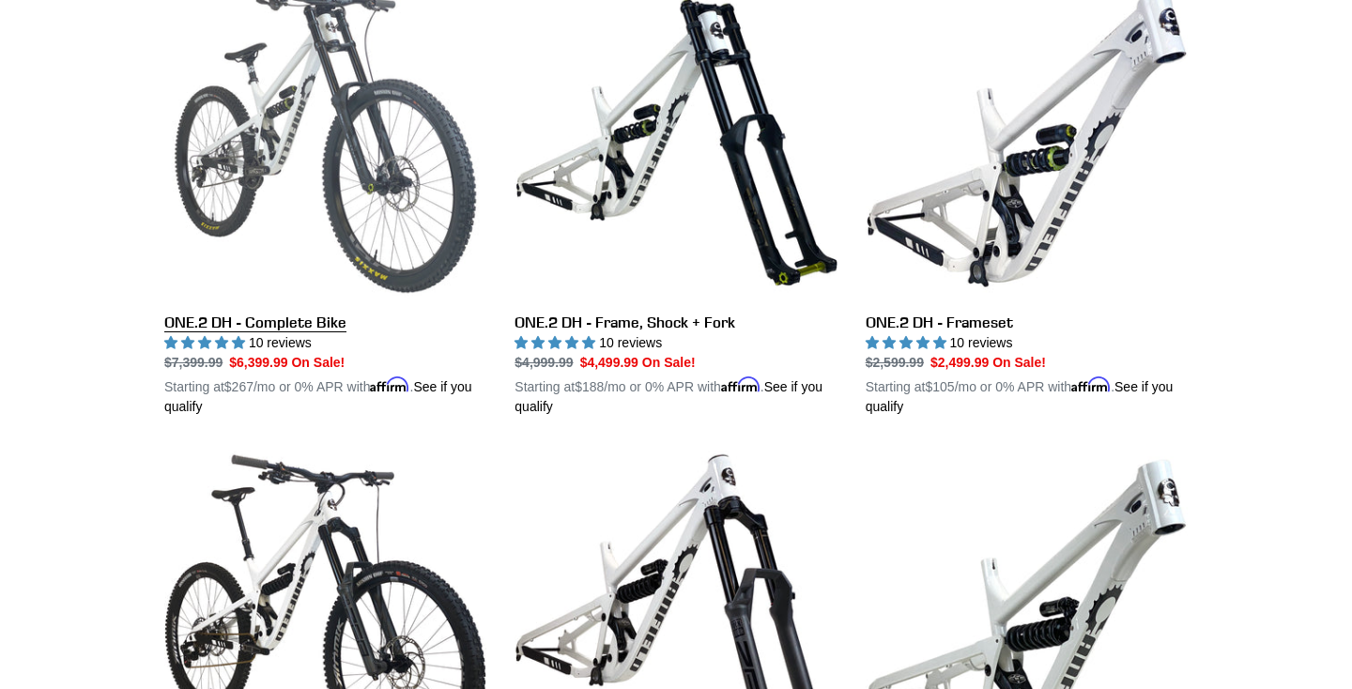
click at [269, 323] on link "ONE.2 DH - Complete Bike" at bounding box center [325, 196] width 322 height 439
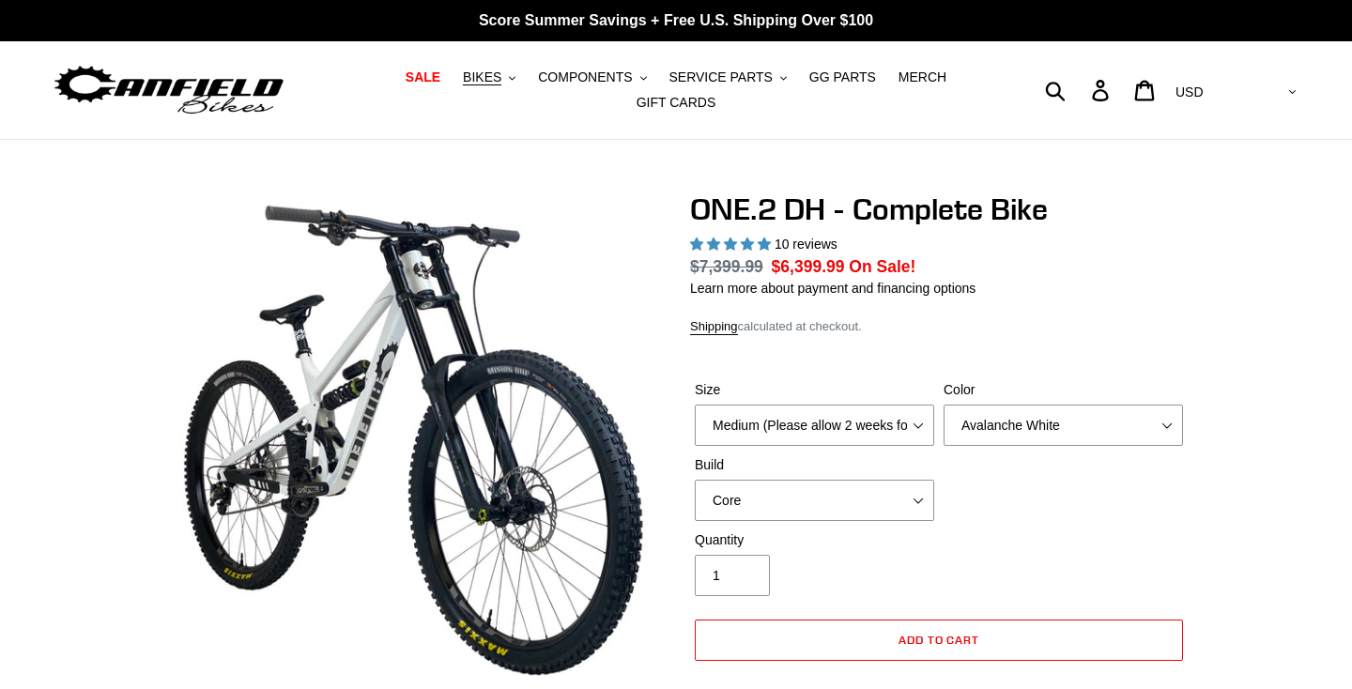
select select "highest-rating"
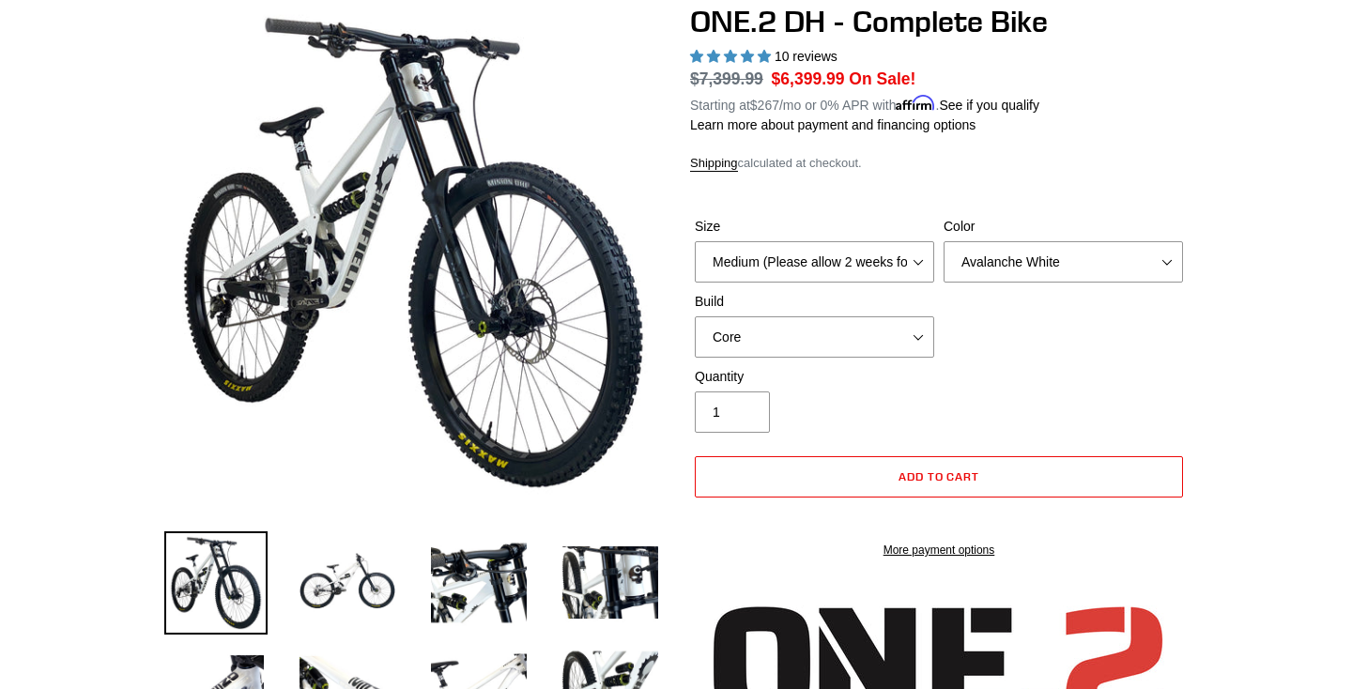
scroll to position [200, 0]
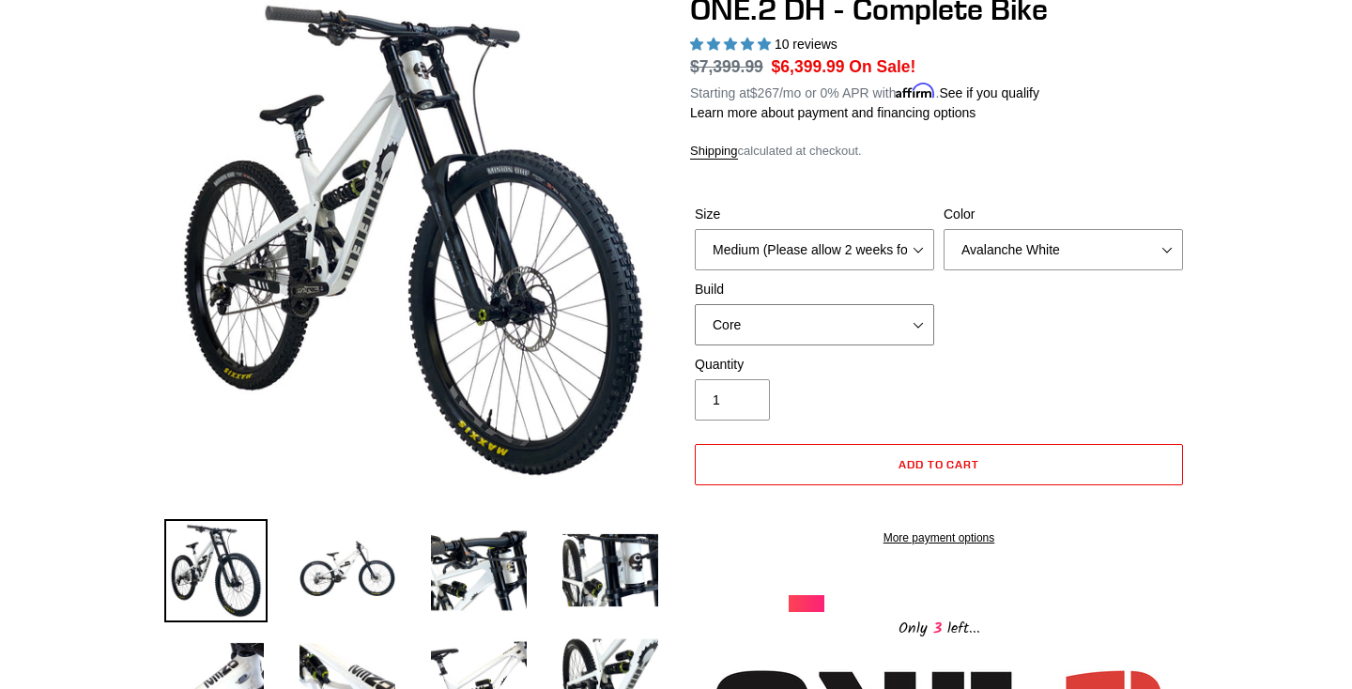
click at [850, 323] on select "Core Pro" at bounding box center [814, 324] width 239 height 41
click at [695, 304] on select "Core Pro" at bounding box center [814, 324] width 239 height 41
click at [869, 249] on select "Medium (Please allow 2 weeks for delivery) Large (Sold Out)" at bounding box center [814, 249] width 239 height 41
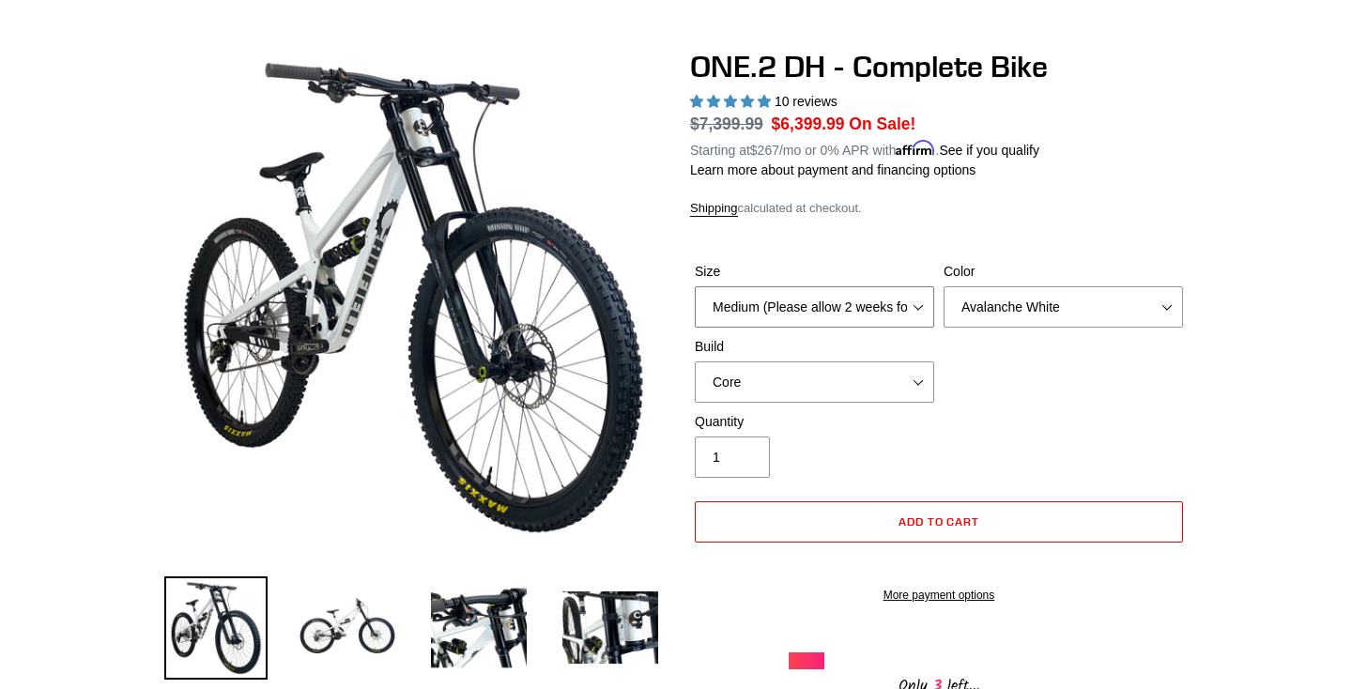
scroll to position [0, 0]
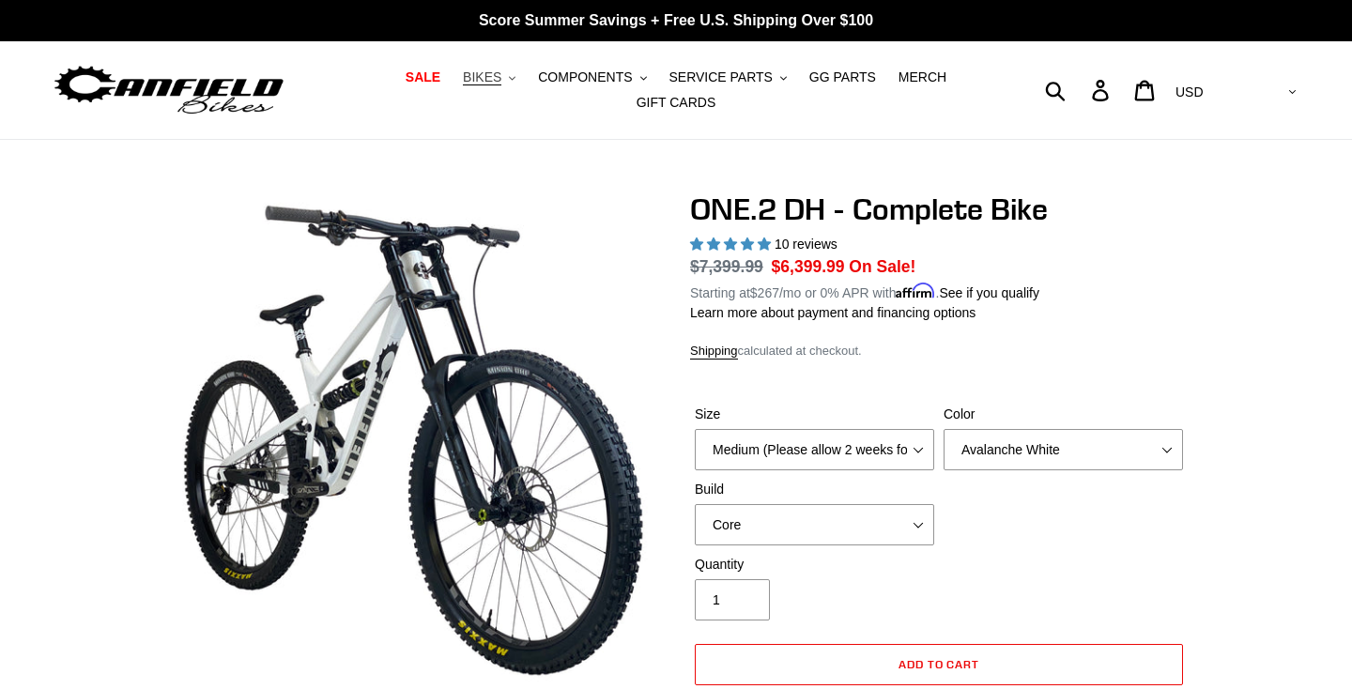
click at [494, 73] on span "BIKES" at bounding box center [482, 77] width 39 height 16
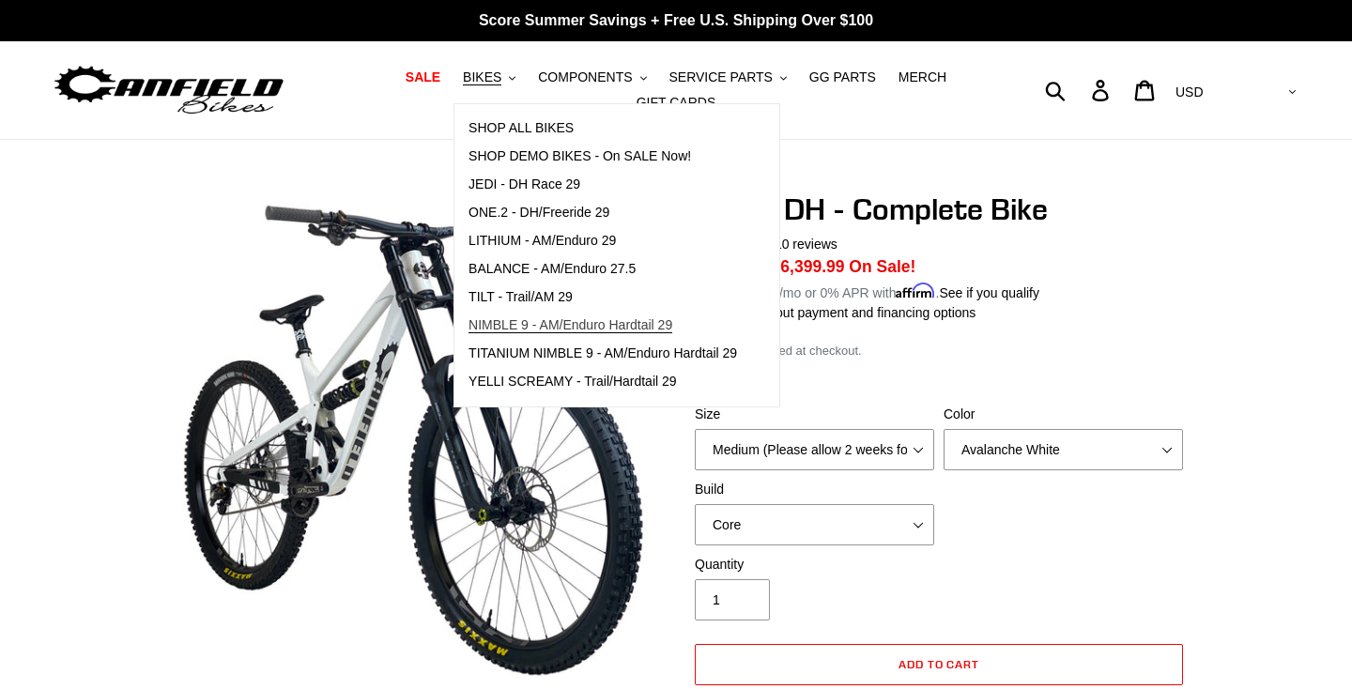
click at [531, 321] on span "NIMBLE 9 - AM/Enduro Hardtail 29" at bounding box center [571, 325] width 204 height 16
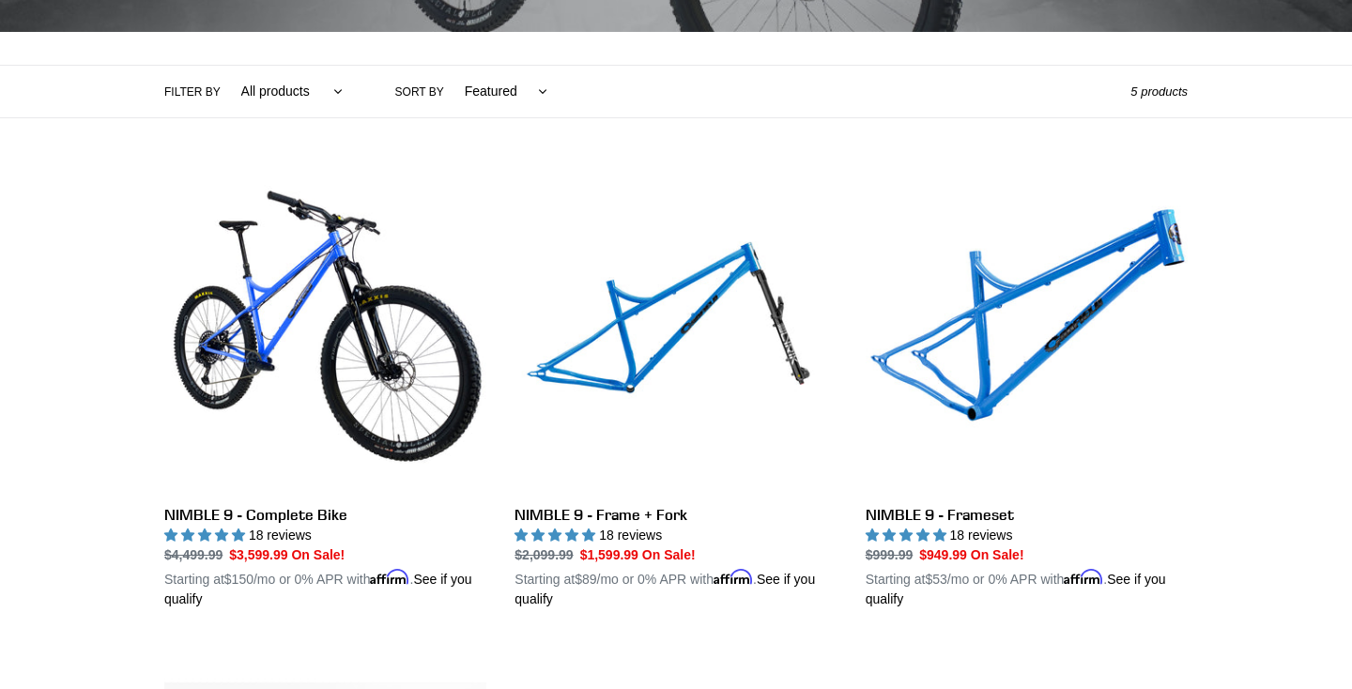
scroll to position [393, 0]
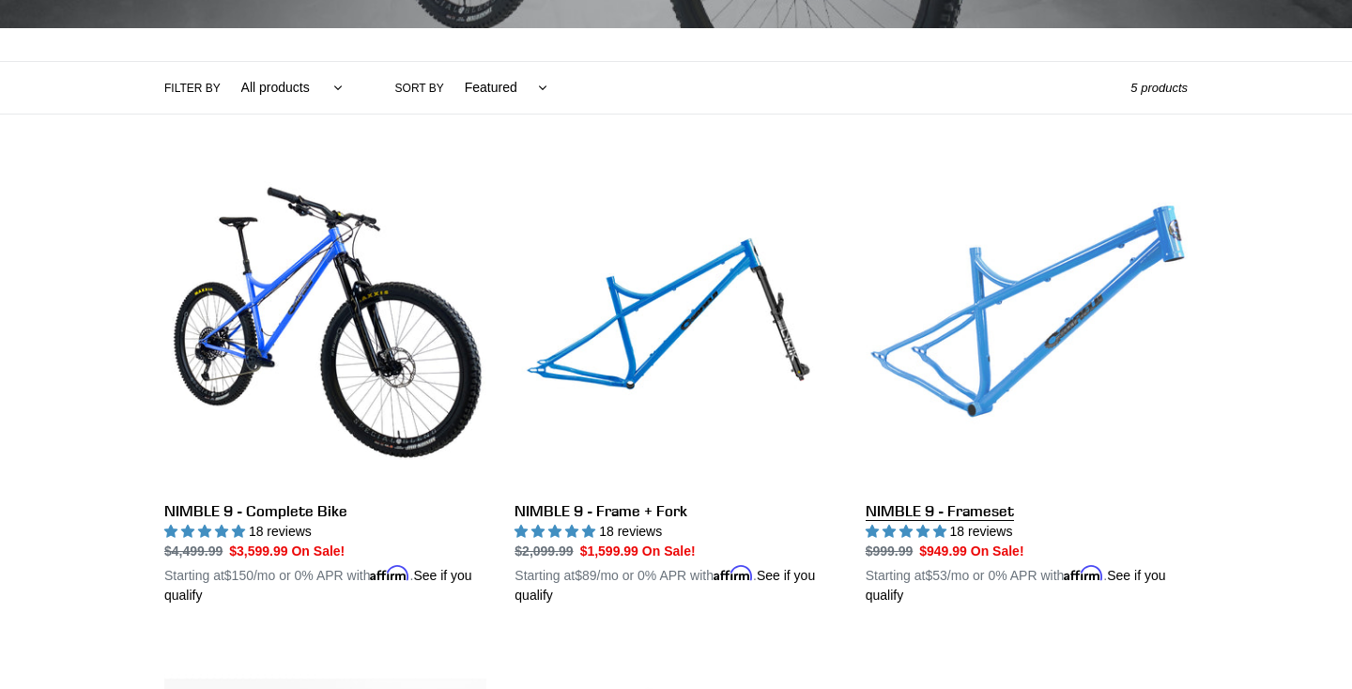
click at [948, 512] on link "NIMBLE 9 - Frameset" at bounding box center [1027, 385] width 322 height 439
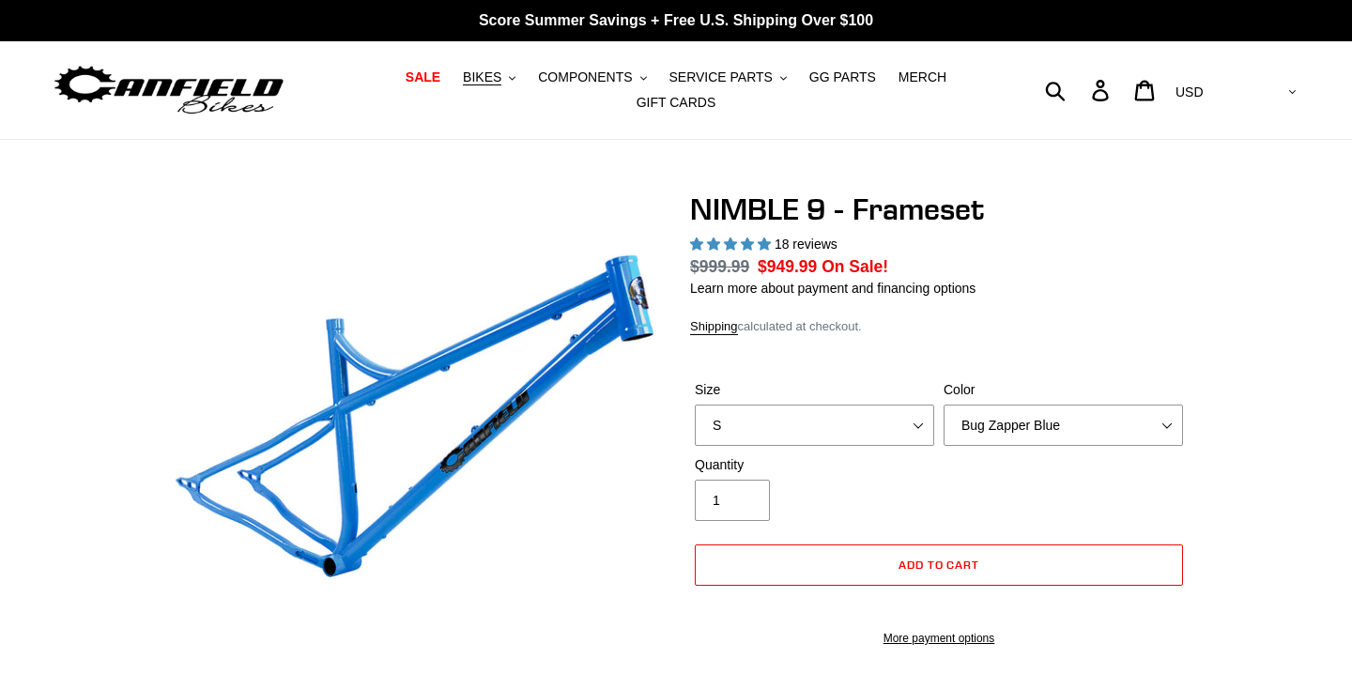
select select "highest-rating"
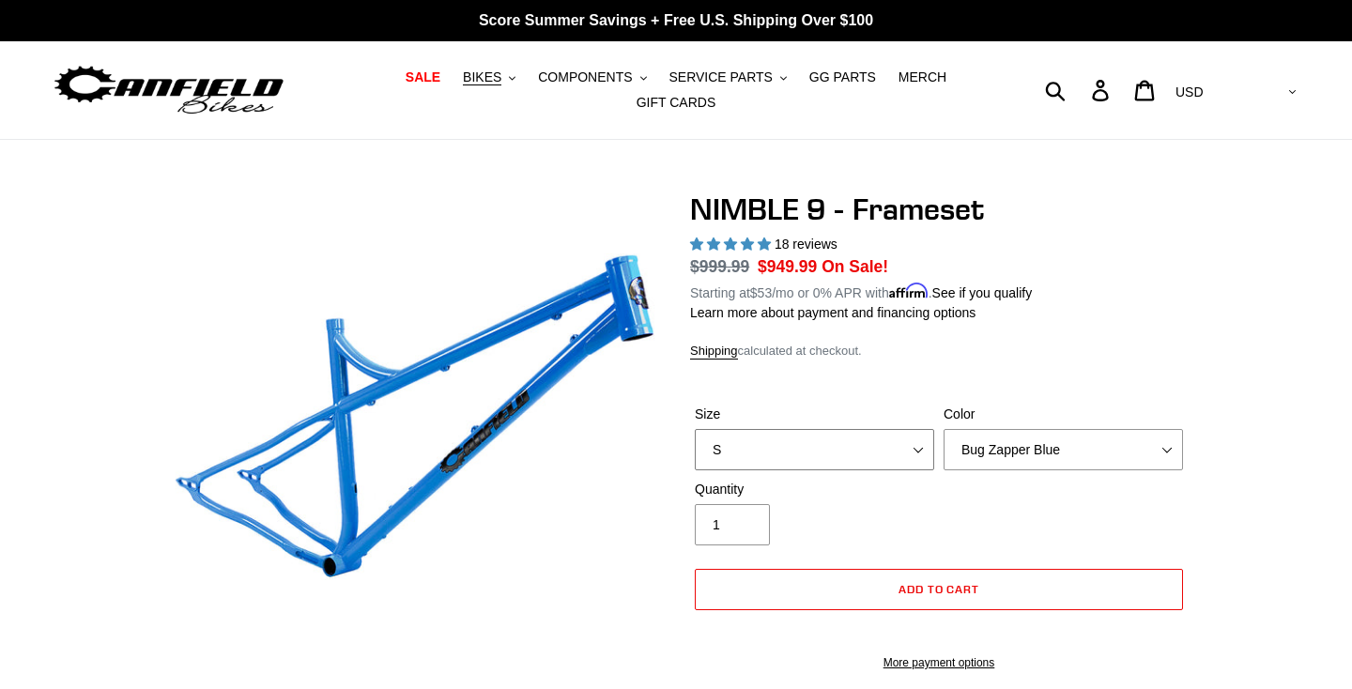
click at [871, 439] on select "S M L XL" at bounding box center [814, 449] width 239 height 41
click at [695, 429] on select "S M L XL" at bounding box center [814, 449] width 239 height 41
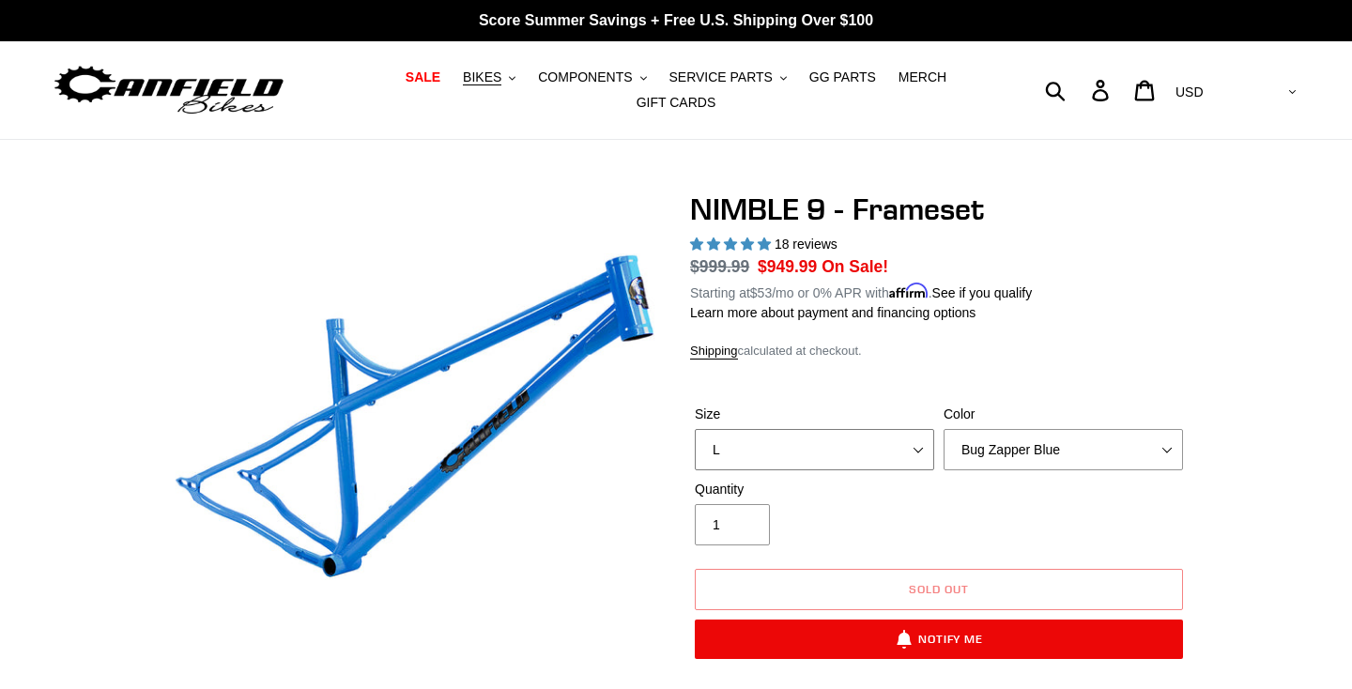
click at [916, 450] on select "S M L XL" at bounding box center [814, 449] width 239 height 41
select select "XL"
click at [695, 429] on select "S M L XL" at bounding box center [814, 449] width 239 height 41
click at [1012, 448] on select "Bug Zapper Blue Purple Haze -Sold Out Galaxy Black" at bounding box center [1063, 449] width 239 height 41
click at [944, 429] on select "Bug Zapper Blue Purple Haze -Sold Out Galaxy Black" at bounding box center [1063, 449] width 239 height 41
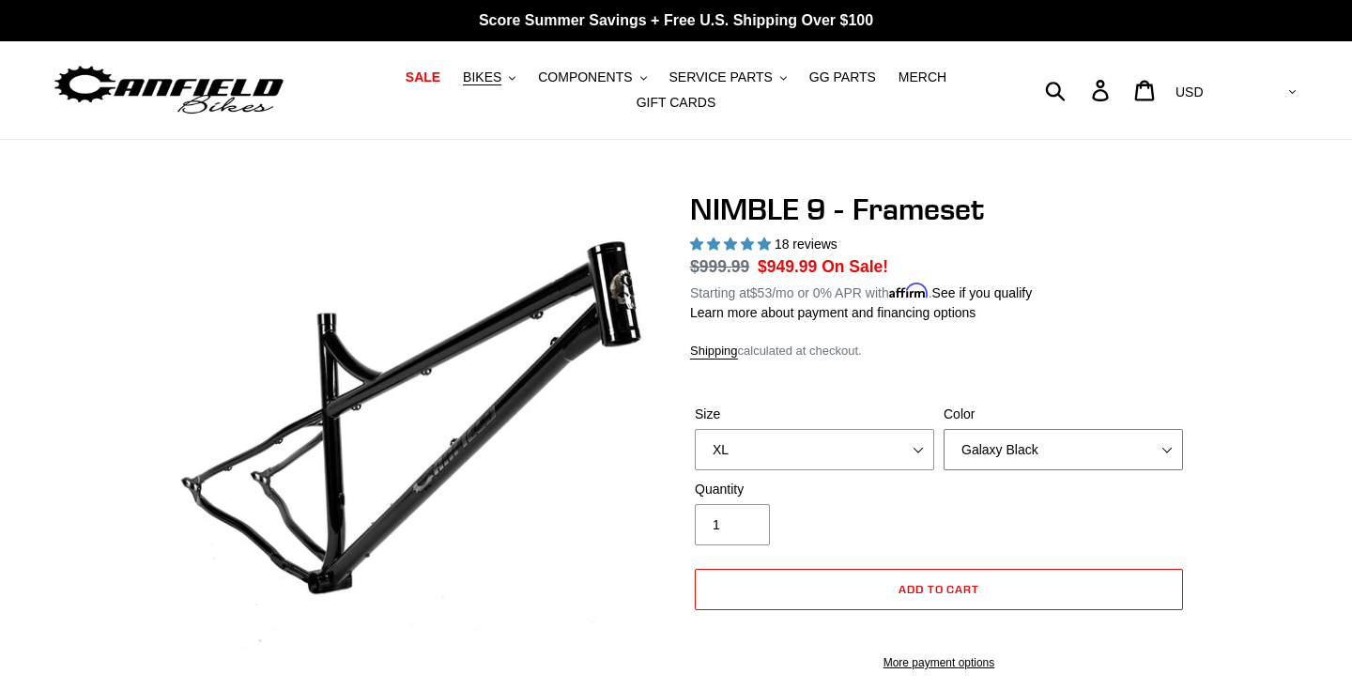
click at [1014, 453] on select "Bug Zapper Blue Purple Haze -Sold Out Galaxy Black" at bounding box center [1063, 449] width 239 height 41
select select "Purple Haze -Sold Out"
click at [944, 429] on select "Bug Zapper Blue Purple Haze -Sold Out Galaxy Black" at bounding box center [1063, 449] width 239 height 41
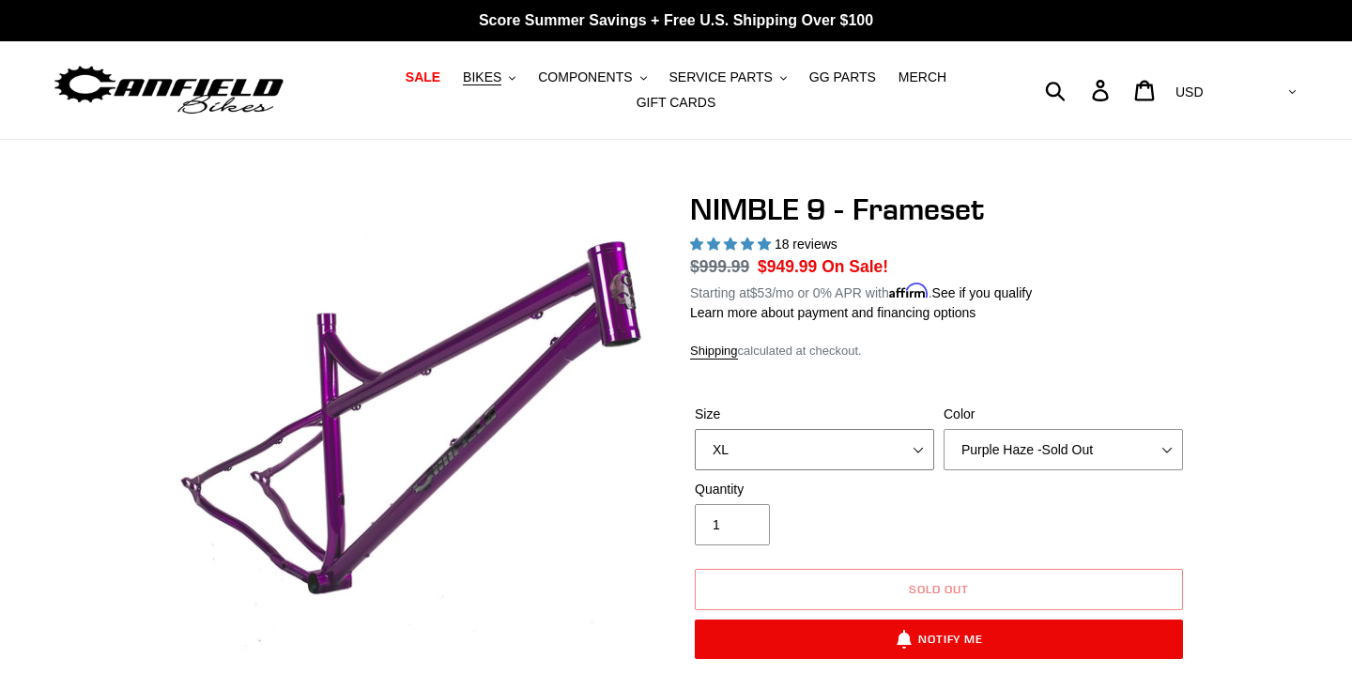
click at [799, 447] on select "S M L XL" at bounding box center [814, 449] width 239 height 41
select select "L"
click at [695, 429] on select "S M L XL" at bounding box center [814, 449] width 239 height 41
click at [1036, 442] on select "Bug Zapper Blue Purple Haze -Sold Out Galaxy Black" at bounding box center [1063, 449] width 239 height 41
click at [944, 429] on select "Bug Zapper Blue Purple Haze -Sold Out Galaxy Black" at bounding box center [1063, 449] width 239 height 41
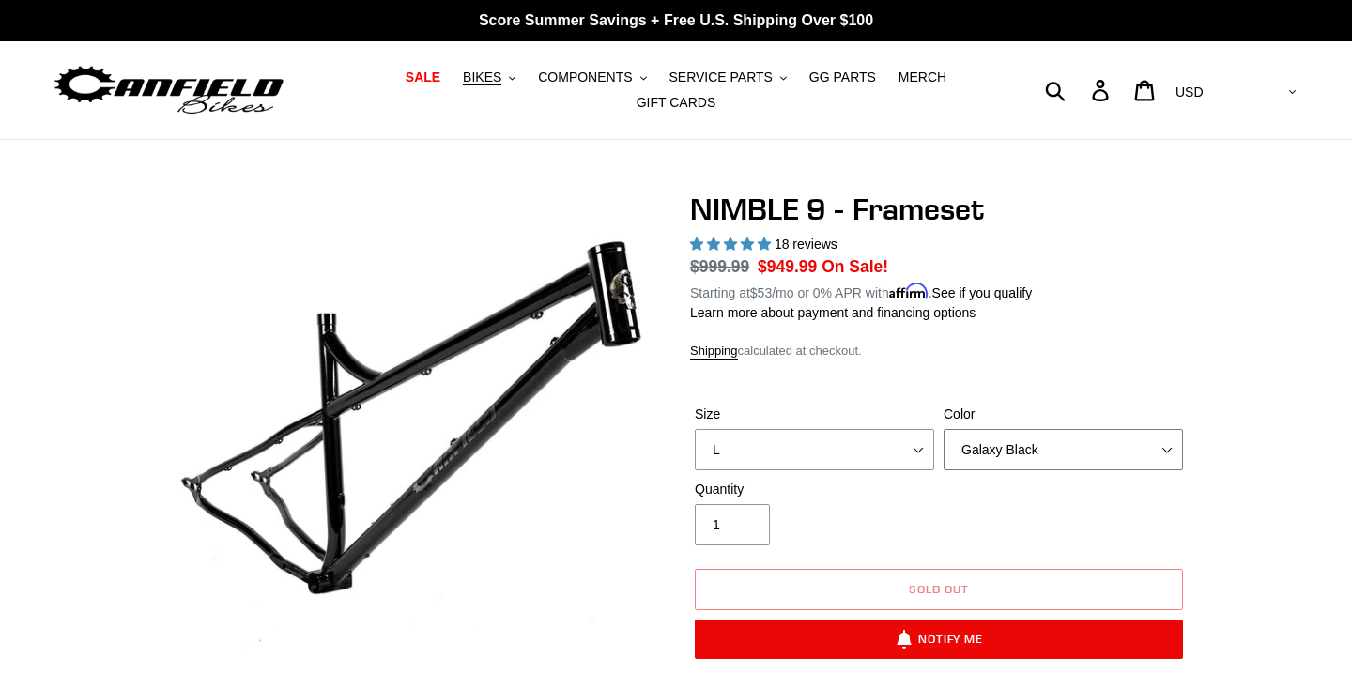
click at [1025, 446] on select "Bug Zapper Blue Purple Haze -Sold Out Galaxy Black" at bounding box center [1063, 449] width 239 height 41
select select "Bug Zapper Blue"
click at [944, 429] on select "Bug Zapper Blue Purple Haze -Sold Out Galaxy Black" at bounding box center [1063, 449] width 239 height 41
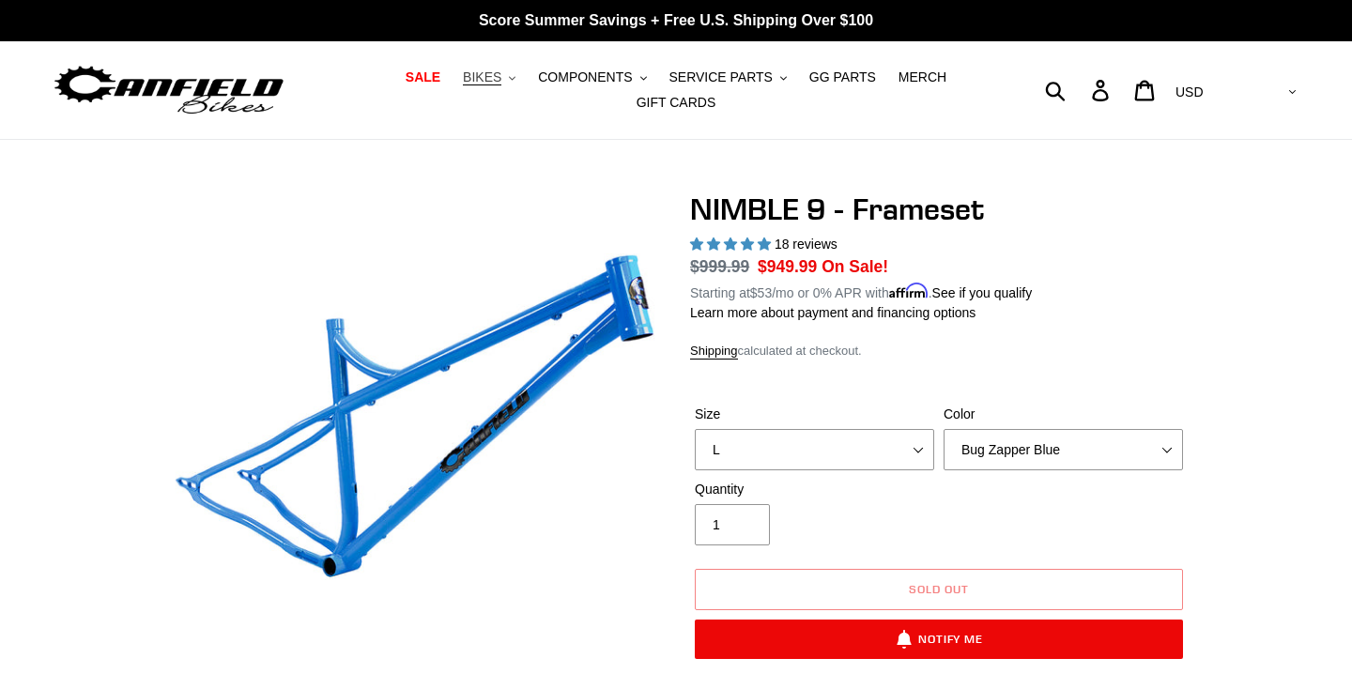
click at [486, 78] on span "BIKES" at bounding box center [482, 77] width 39 height 16
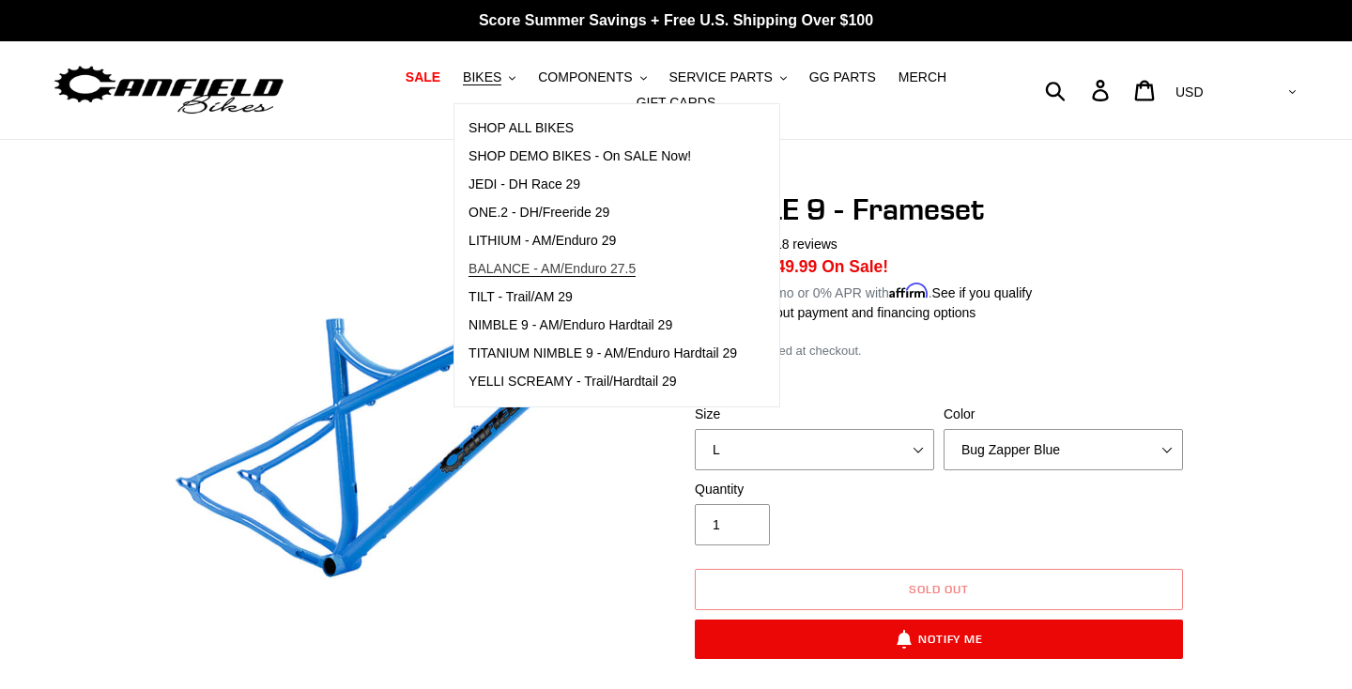
click at [529, 271] on span "BALANCE - AM/Enduro 27.5" at bounding box center [552, 269] width 167 height 16
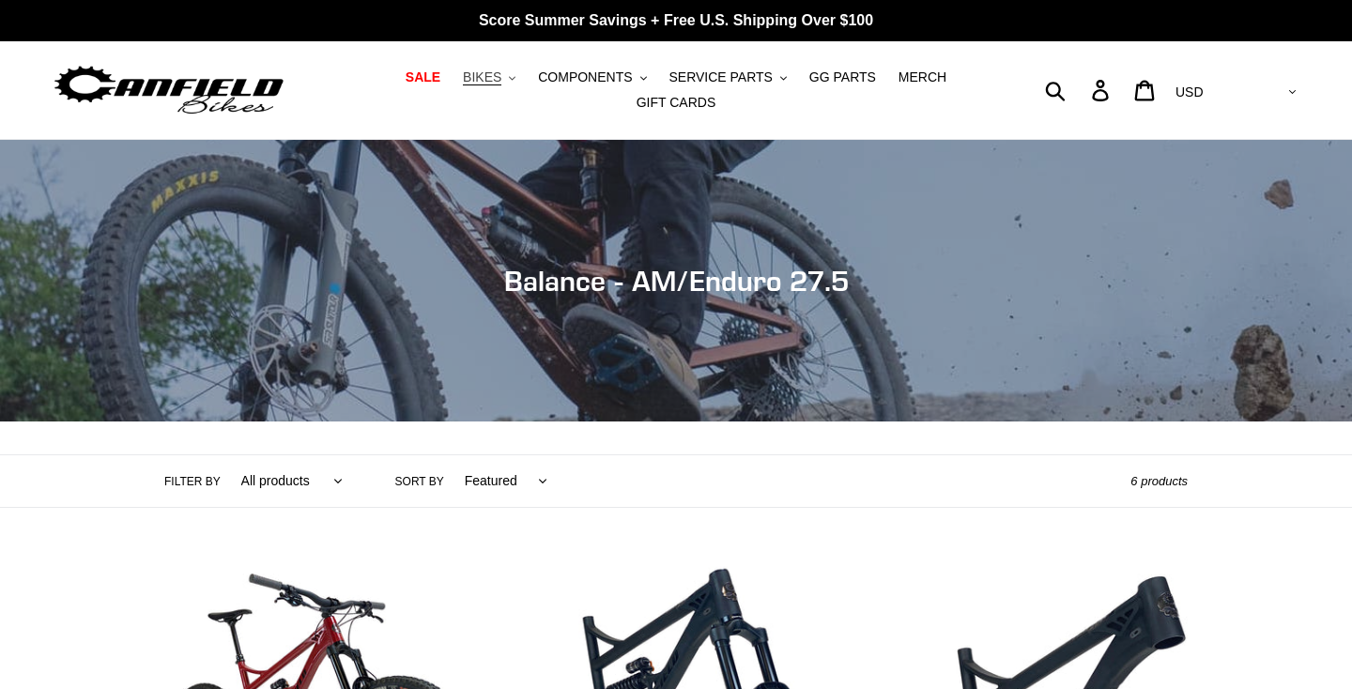
click at [481, 76] on span "BIKES" at bounding box center [482, 77] width 39 height 16
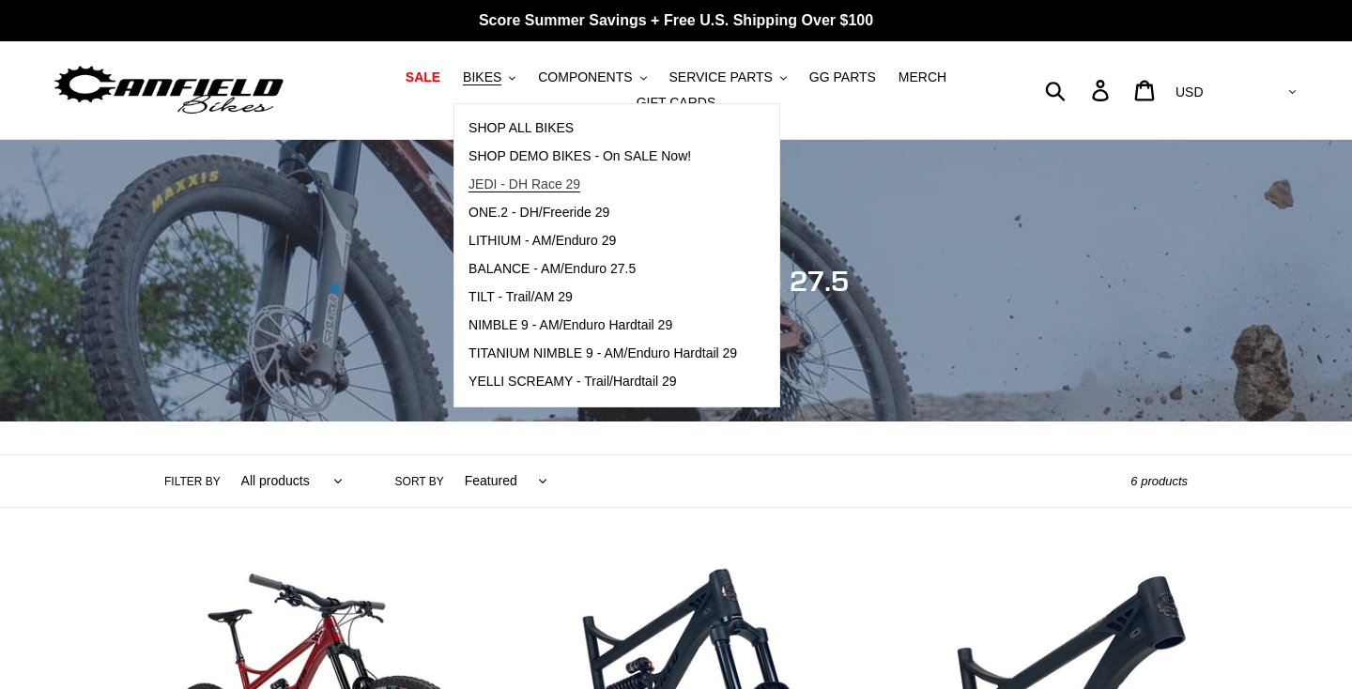
click at [511, 184] on span "JEDI - DH Race 29" at bounding box center [525, 185] width 112 height 16
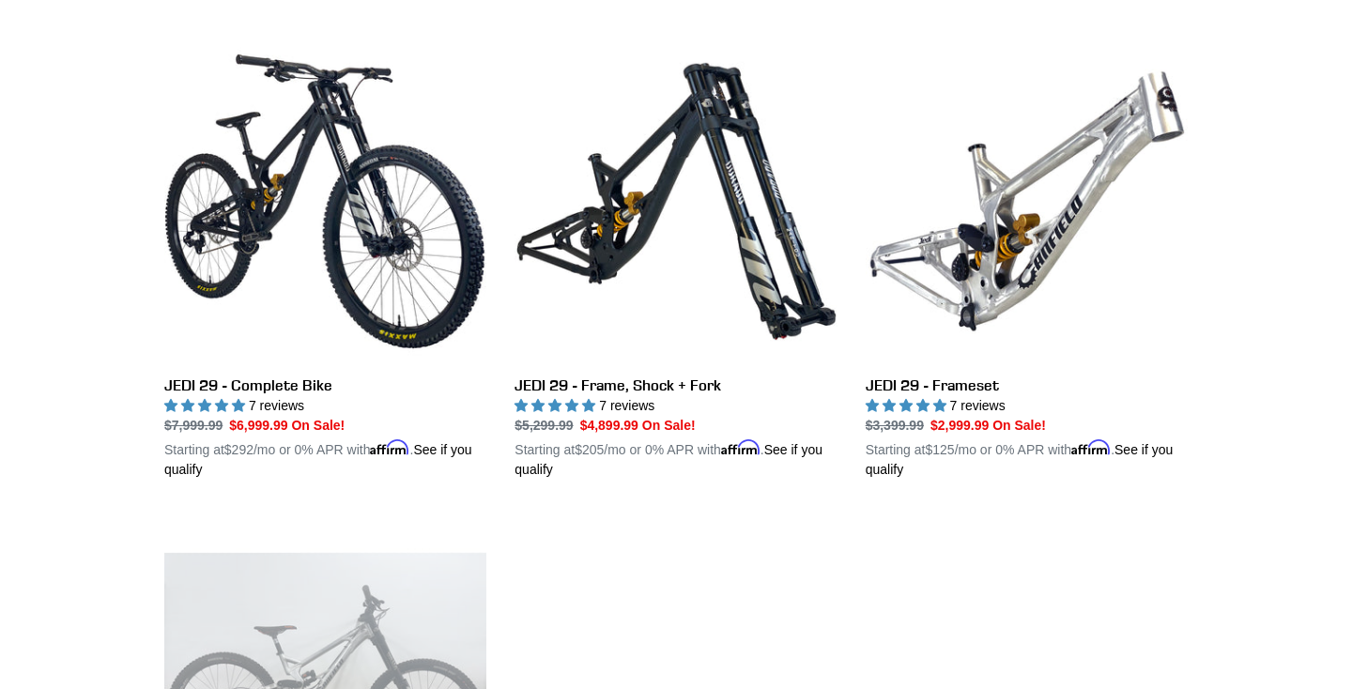
scroll to position [517, 0]
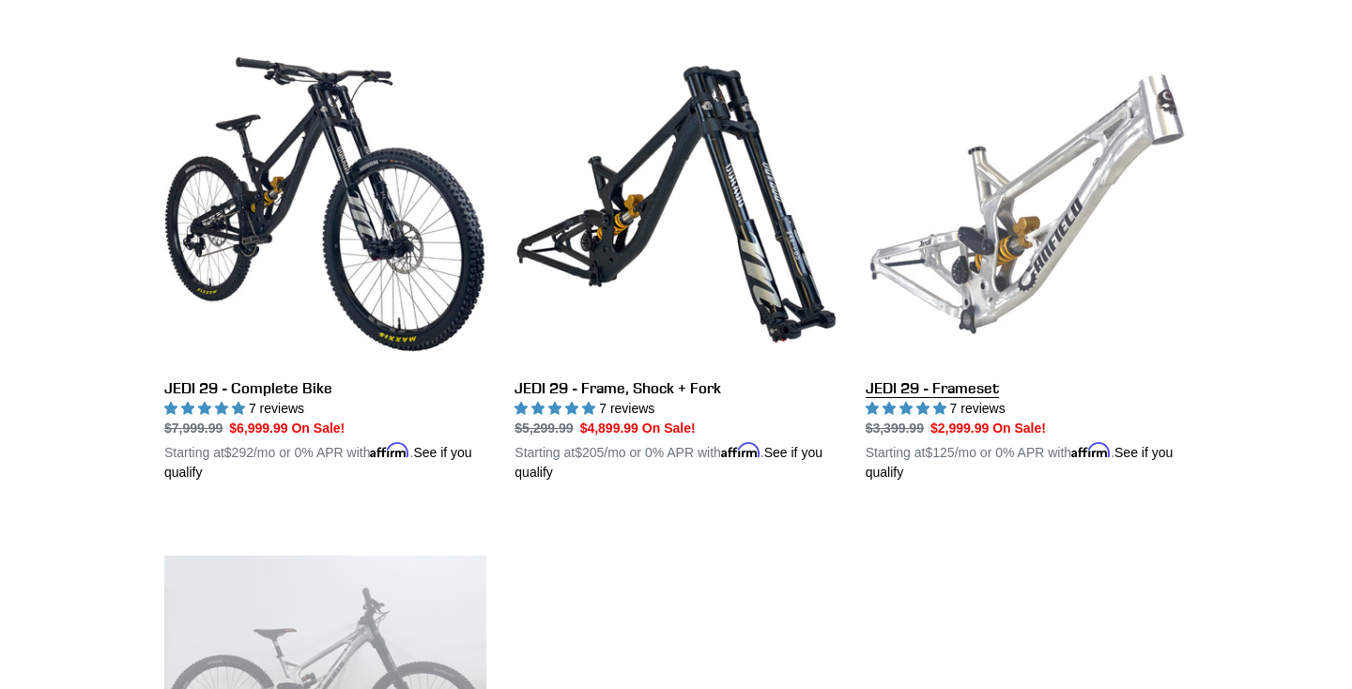
click at [959, 389] on link "JEDI 29 - Frameset" at bounding box center [1027, 262] width 322 height 439
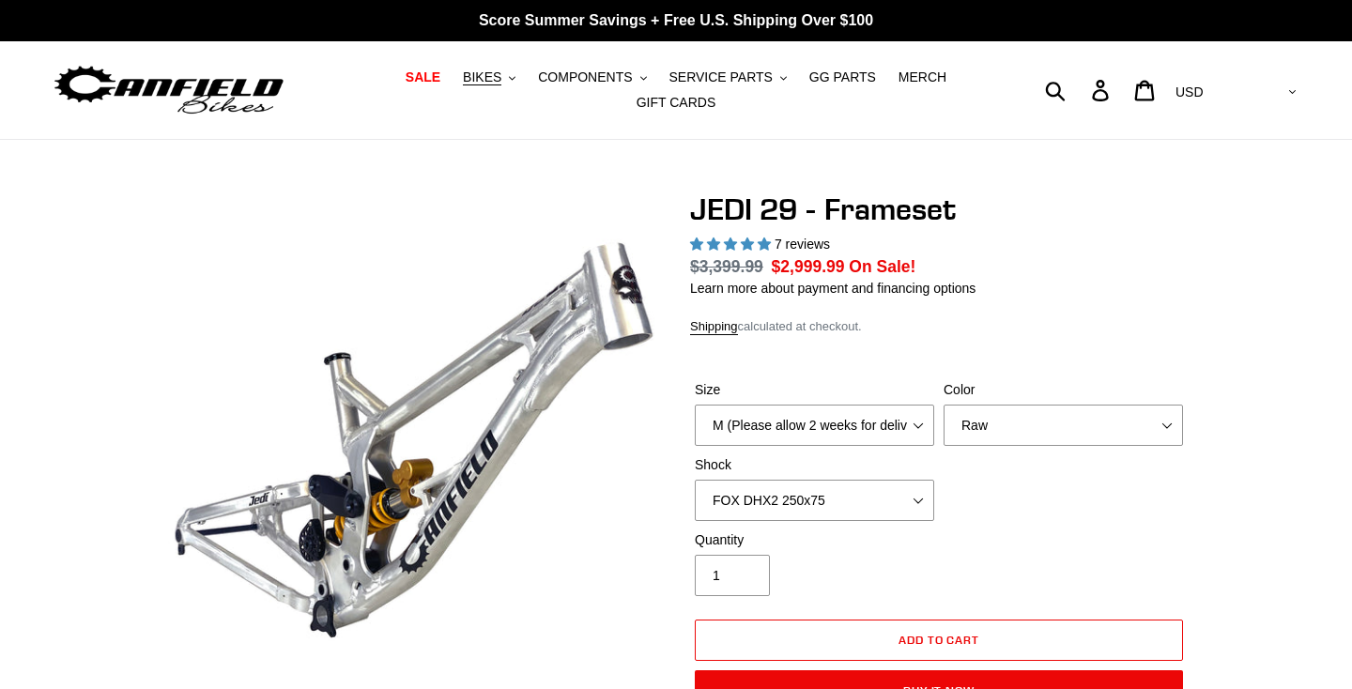
select select "highest-rating"
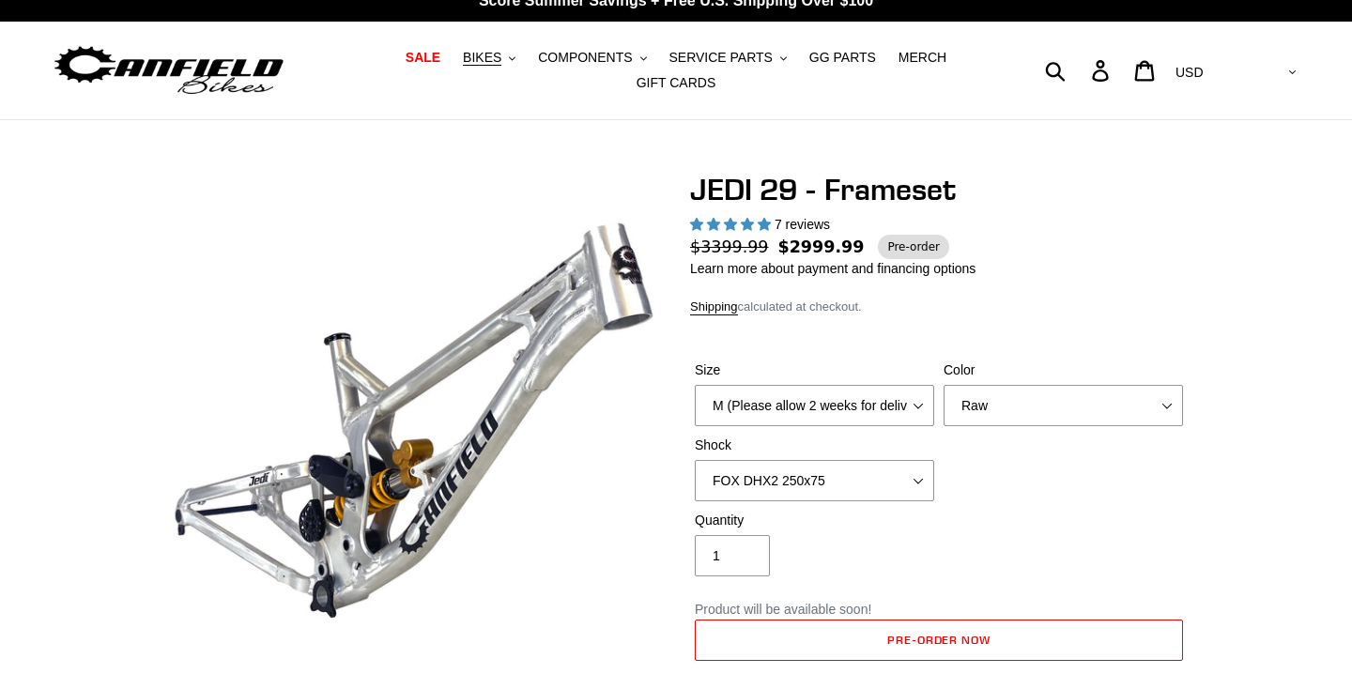
scroll to position [23, 0]
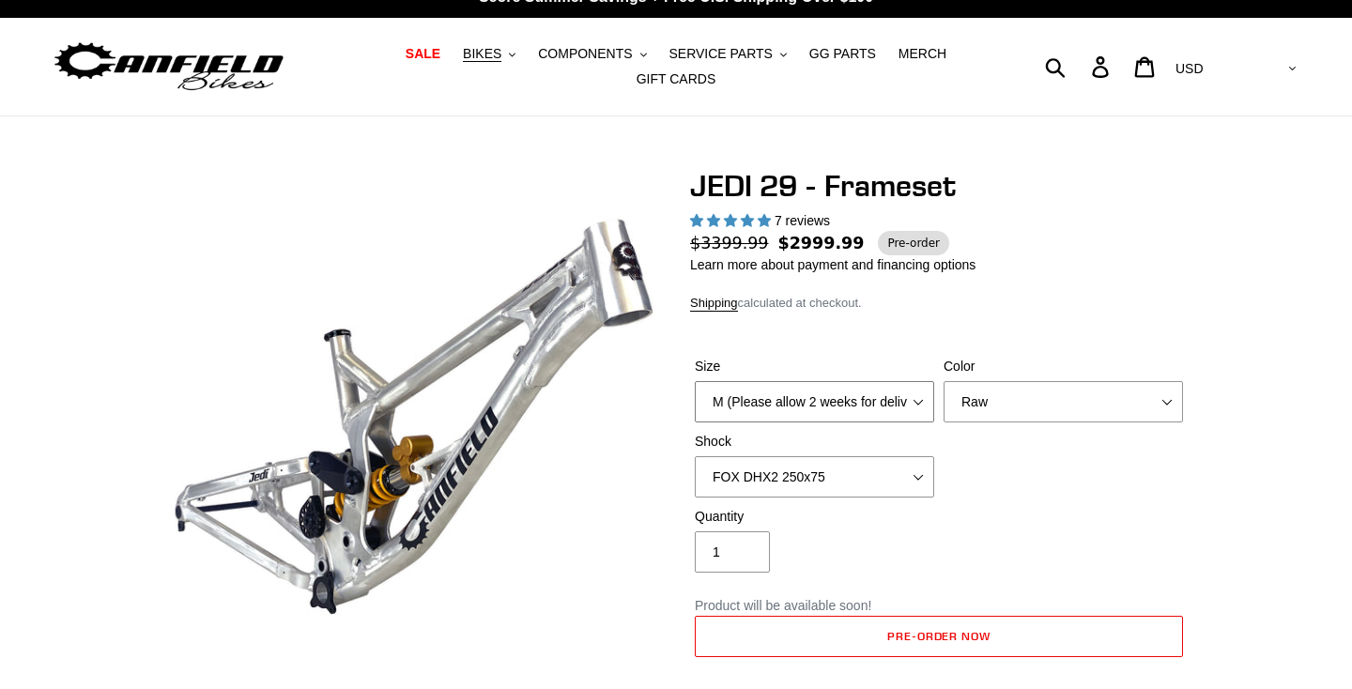
click at [908, 404] on select "M (Please allow 2 weeks for delivery) L (Please allow 2 weeks for delivery) XL" at bounding box center [814, 401] width 239 height 41
select select "L (Please allow 2 weeks for delivery)"
click at [695, 381] on select "M (Please allow 2 weeks for delivery) L (Please allow 2 weeks for delivery) XL" at bounding box center [814, 401] width 239 height 41
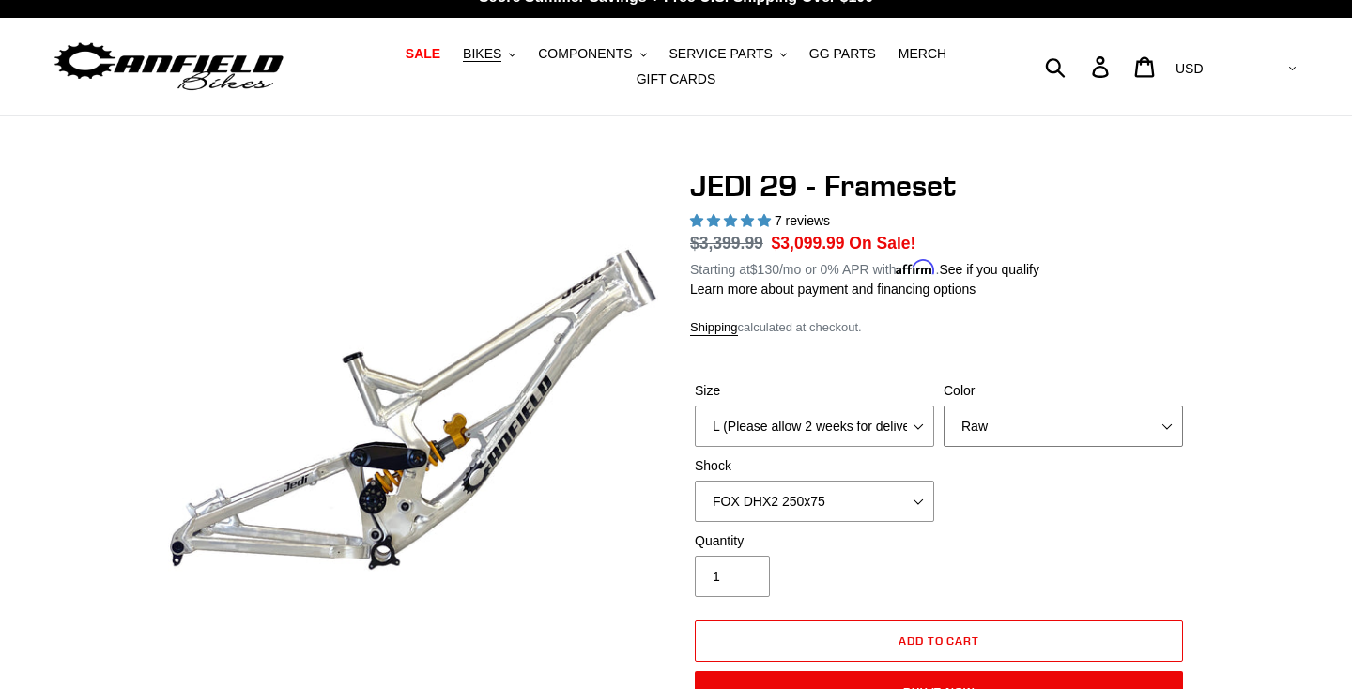
click at [1013, 429] on select "Orange Raw Stealth Black" at bounding box center [1063, 426] width 239 height 41
click at [944, 406] on select "Orange Raw Stealth Black" at bounding box center [1063, 426] width 239 height 41
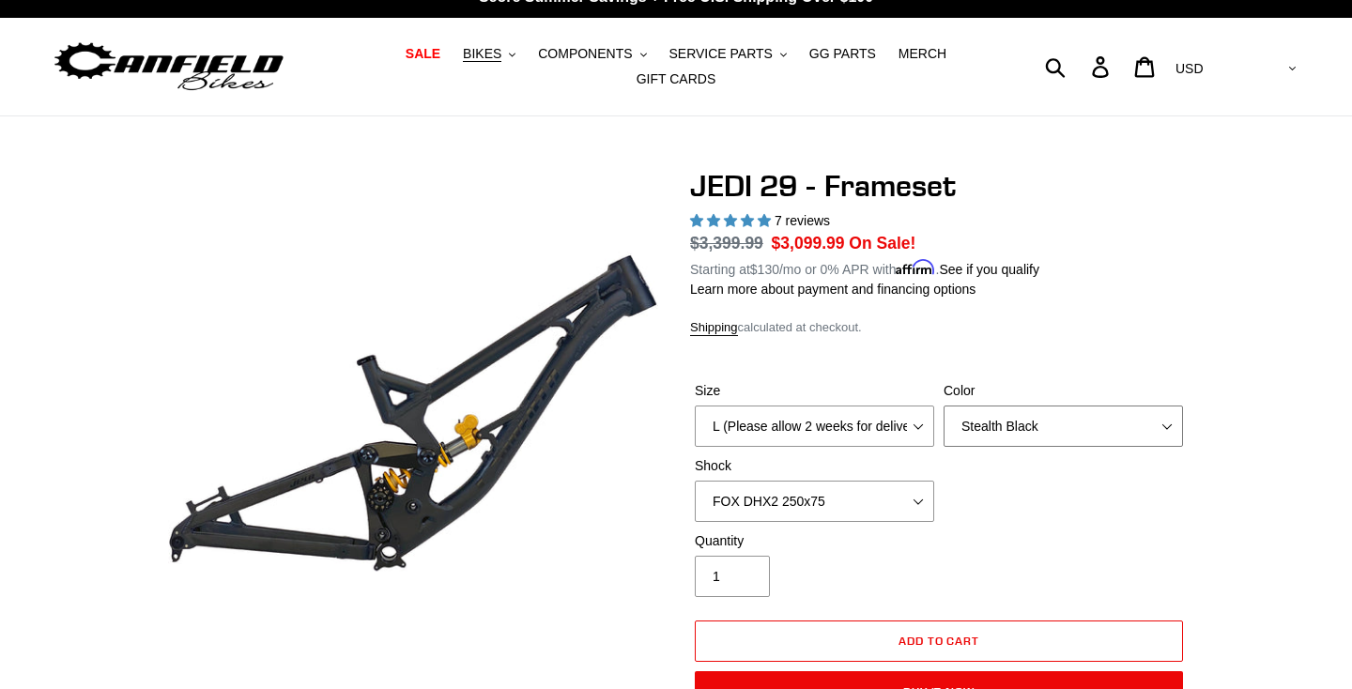
click at [1011, 424] on select "Orange Raw Stealth Black" at bounding box center [1063, 426] width 239 height 41
click at [944, 406] on select "Orange Raw Stealth Black" at bounding box center [1063, 426] width 239 height 41
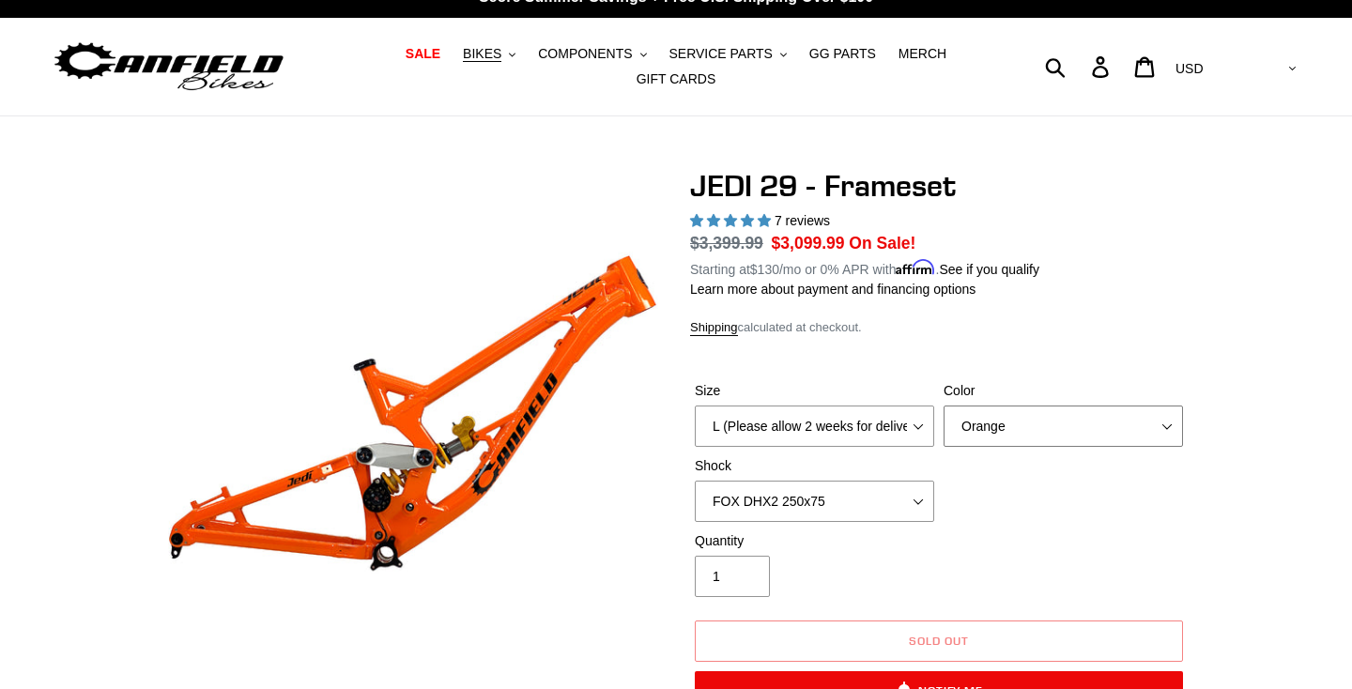
click at [995, 418] on select "Orange Raw Stealth Black" at bounding box center [1063, 426] width 239 height 41
select select "Raw"
click at [944, 406] on select "Orange Raw Stealth Black" at bounding box center [1063, 426] width 239 height 41
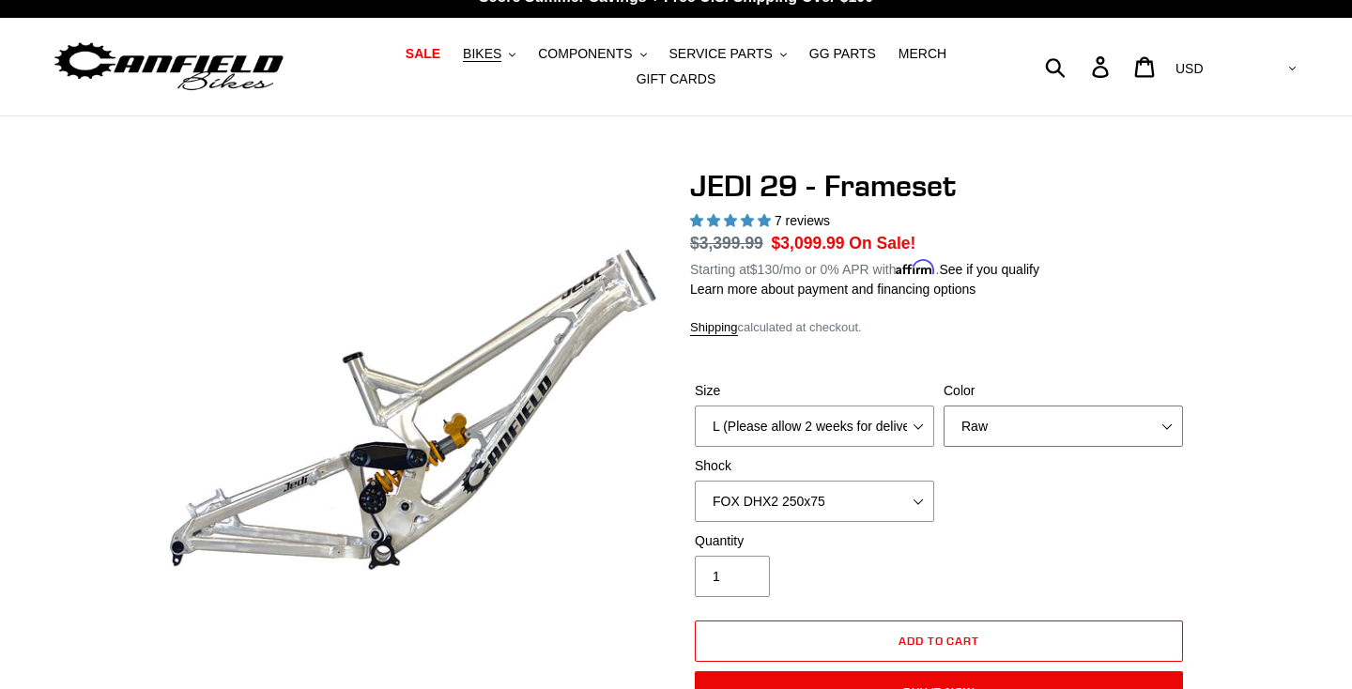
scroll to position [27, 0]
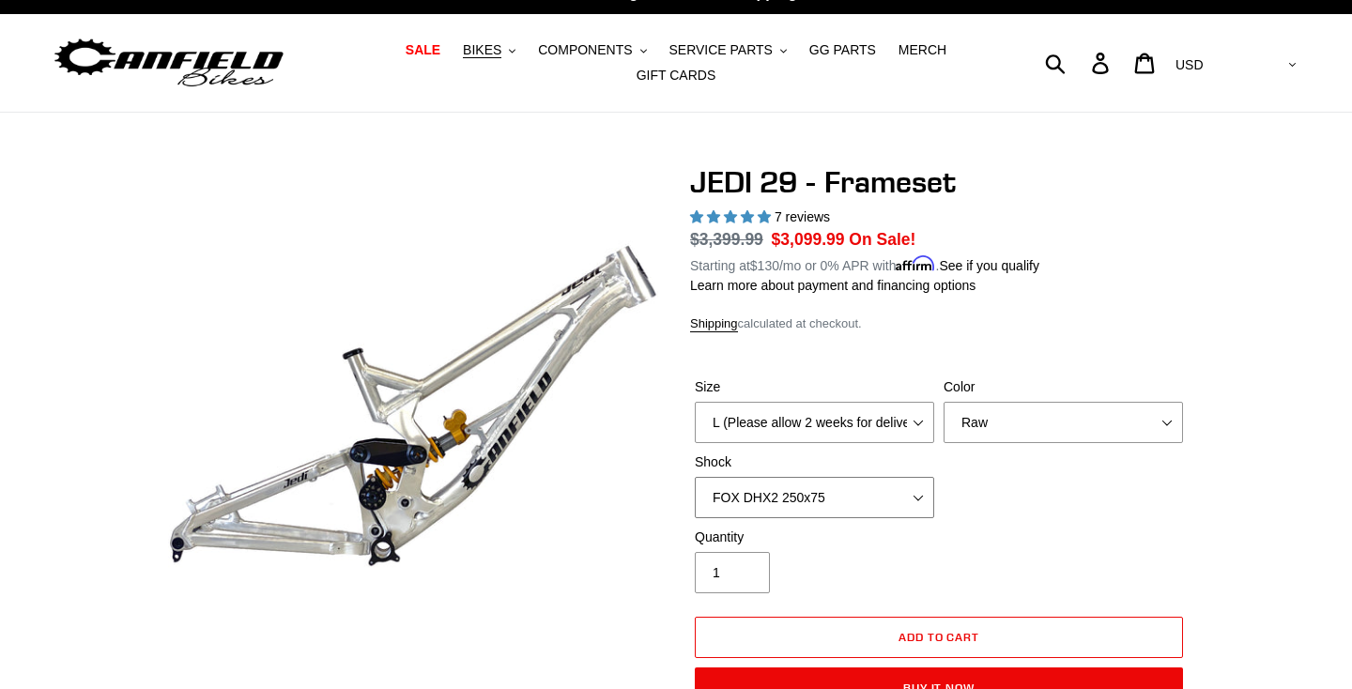
click at [850, 497] on select "No Shock FOX DHX2 250x75 RockShox Vivid Ultimate DH 250x75 EXT e-Storia LOX V3" at bounding box center [814, 497] width 239 height 41
select select "RockShox Vivid Ultimate DH 250x75"
click at [695, 477] on select "No Shock FOX DHX2 250x75 RockShox Vivid Ultimate DH 250x75 EXT e-Storia LOX V3" at bounding box center [814, 497] width 239 height 41
click at [499, 52] on span "BIKES" at bounding box center [482, 50] width 39 height 16
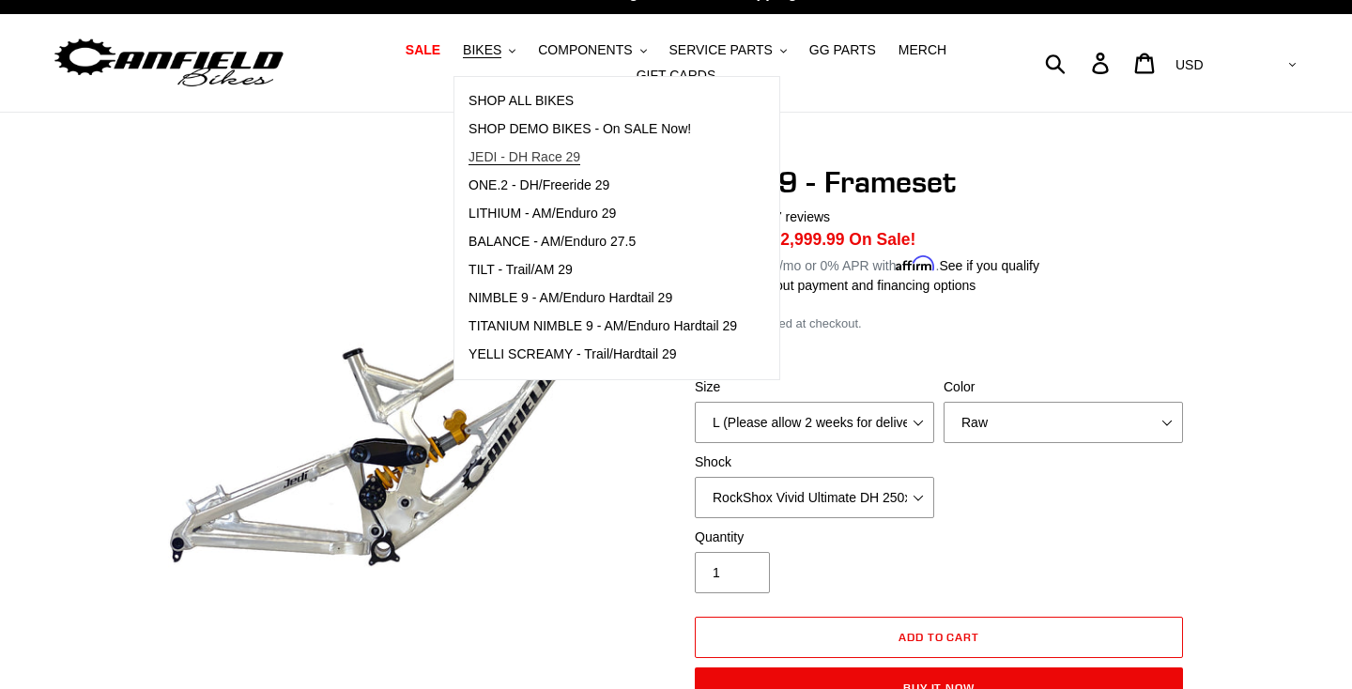
click at [521, 155] on span "JEDI - DH Race 29" at bounding box center [525, 157] width 112 height 16
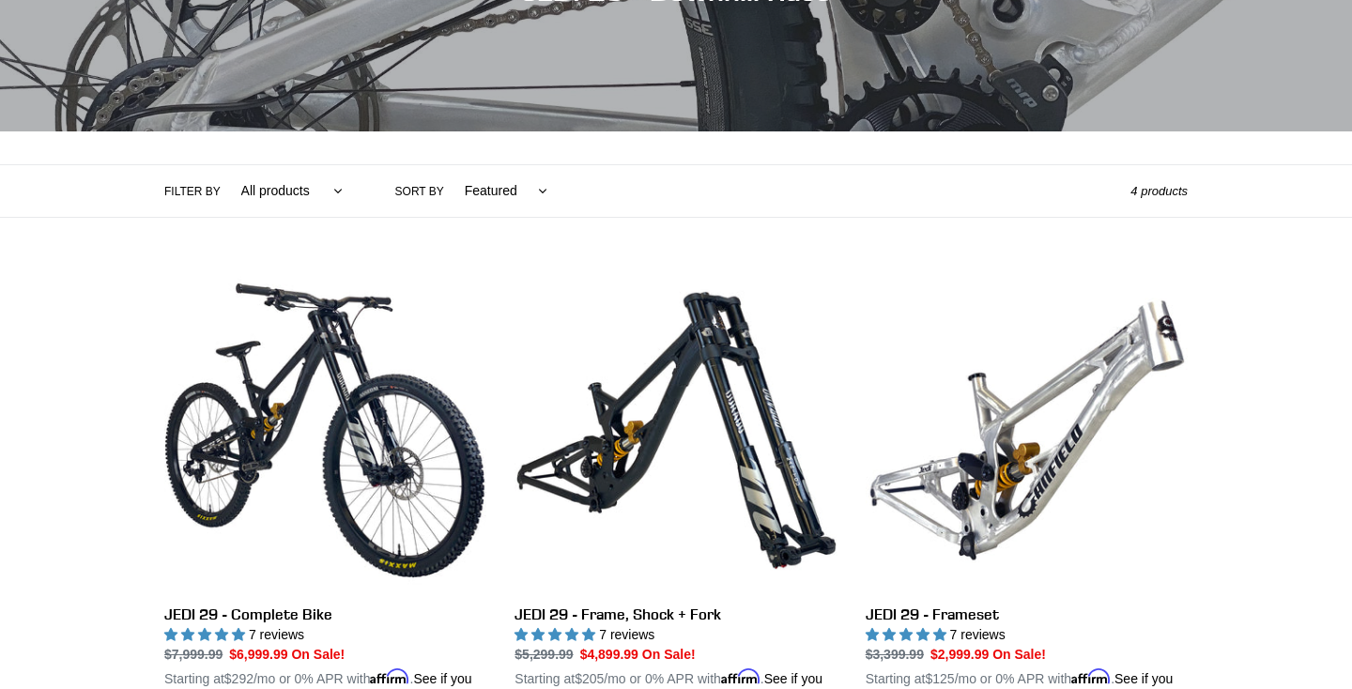
scroll to position [298, 0]
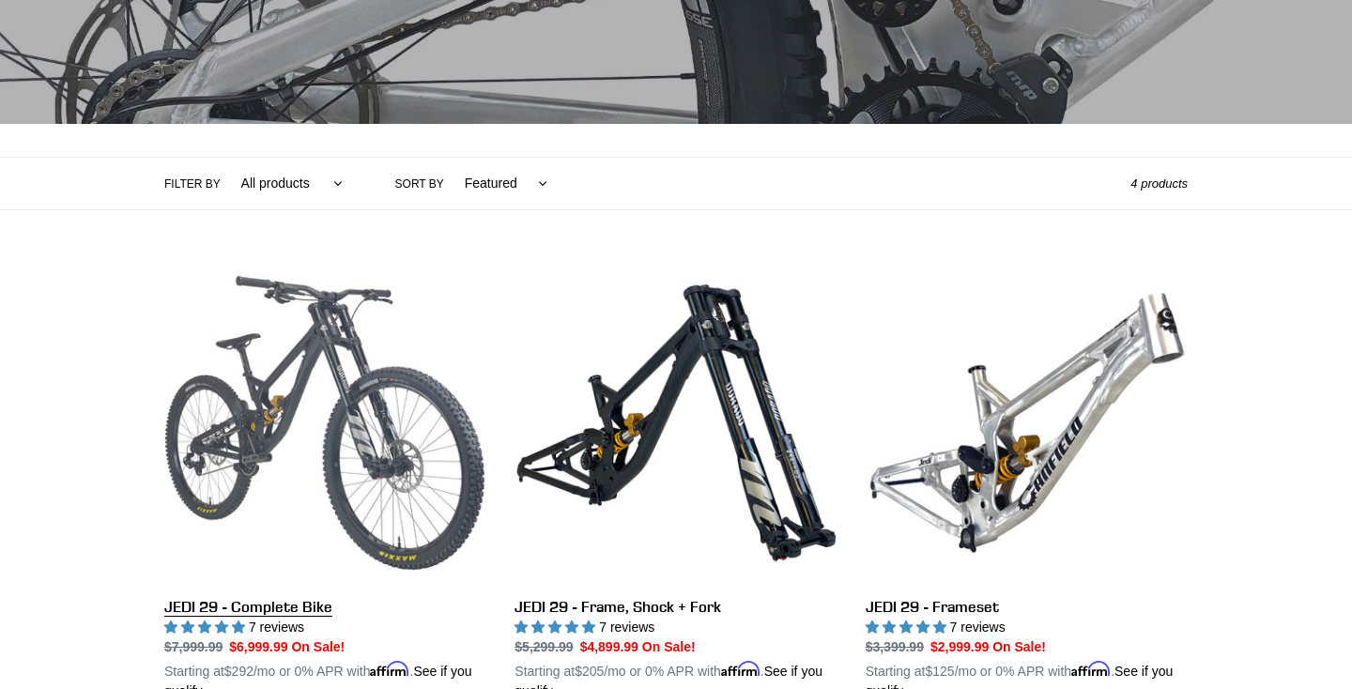
click at [329, 390] on link "JEDI 29 - Complete Bike" at bounding box center [325, 481] width 322 height 439
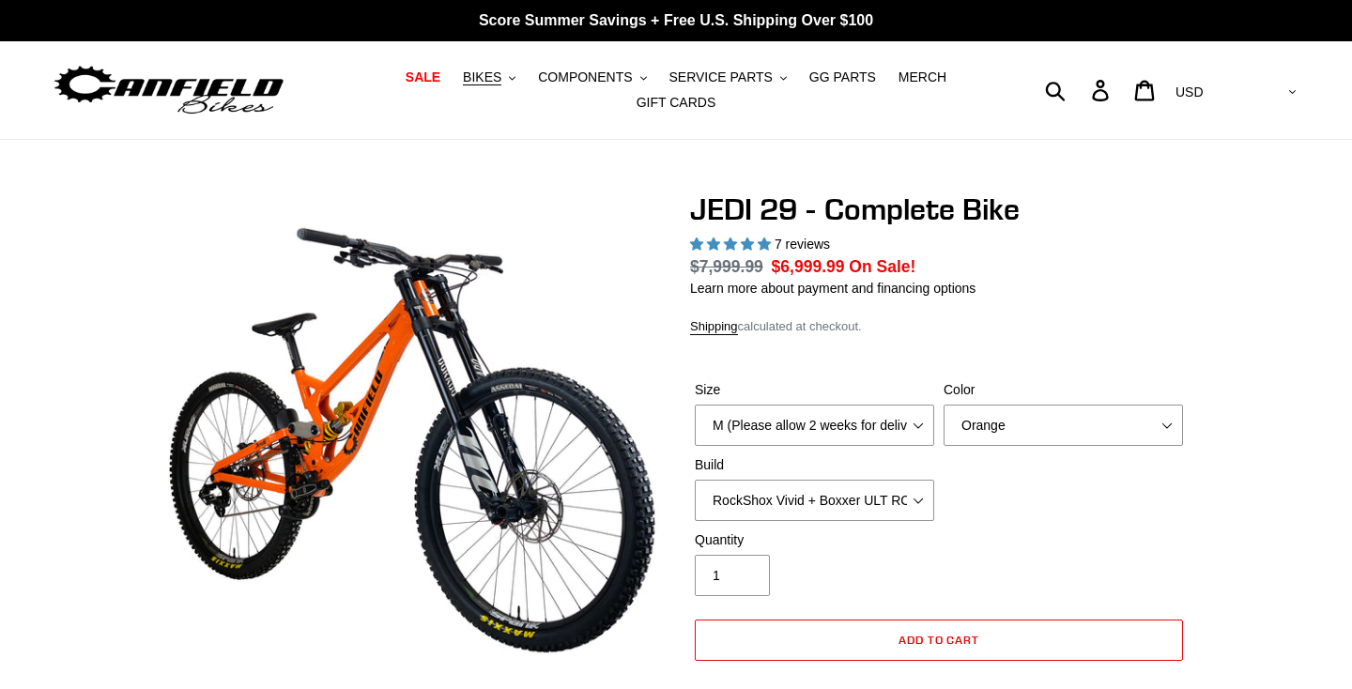
select select "highest-rating"
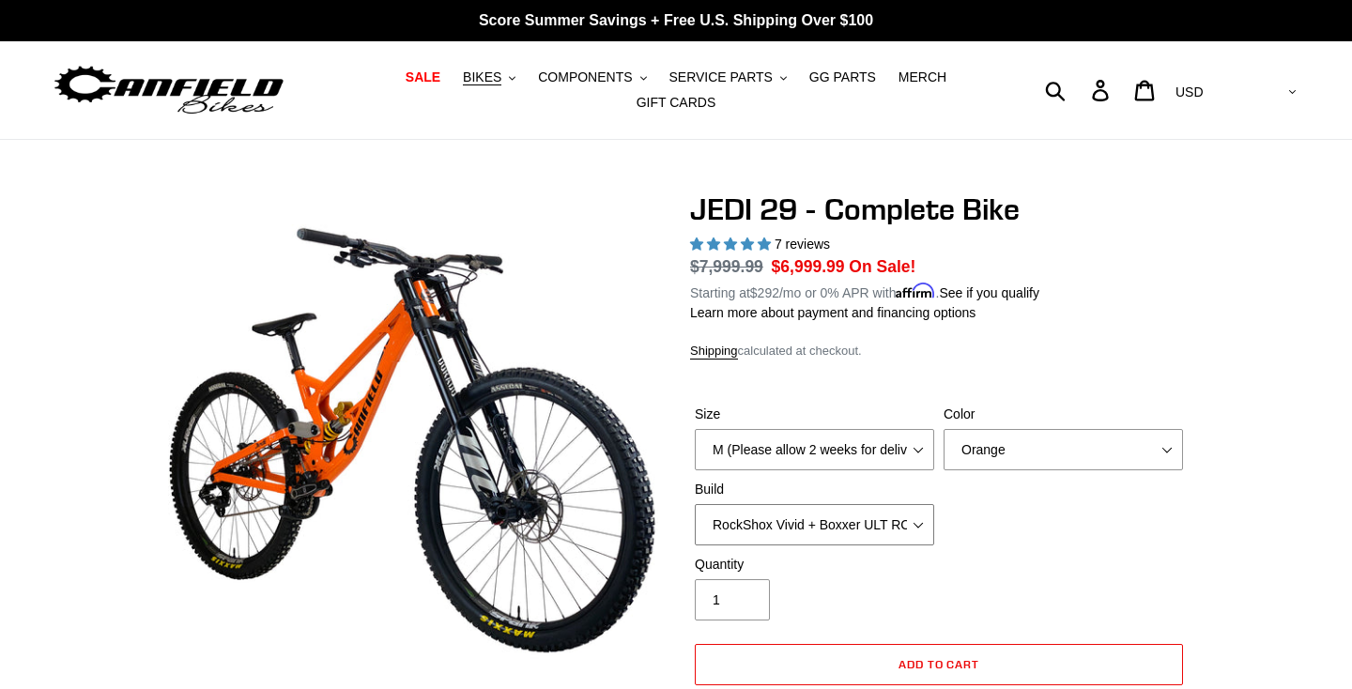
click at [865, 524] on select "RockShox Vivid + Boxxer ULT RC2 C3 200 + SRAM XO RockShox Vivid + Boxxer ULT RC…" at bounding box center [814, 524] width 239 height 41
select select "Fox DHX2 + Fox 40 Float Grip 2 203 + SRAM XO"
click at [695, 504] on select "RockShox Vivid + Boxxer ULT RC2 C3 200 + SRAM XO RockShox Vivid + Boxxer ULT RC…" at bounding box center [814, 524] width 239 height 41
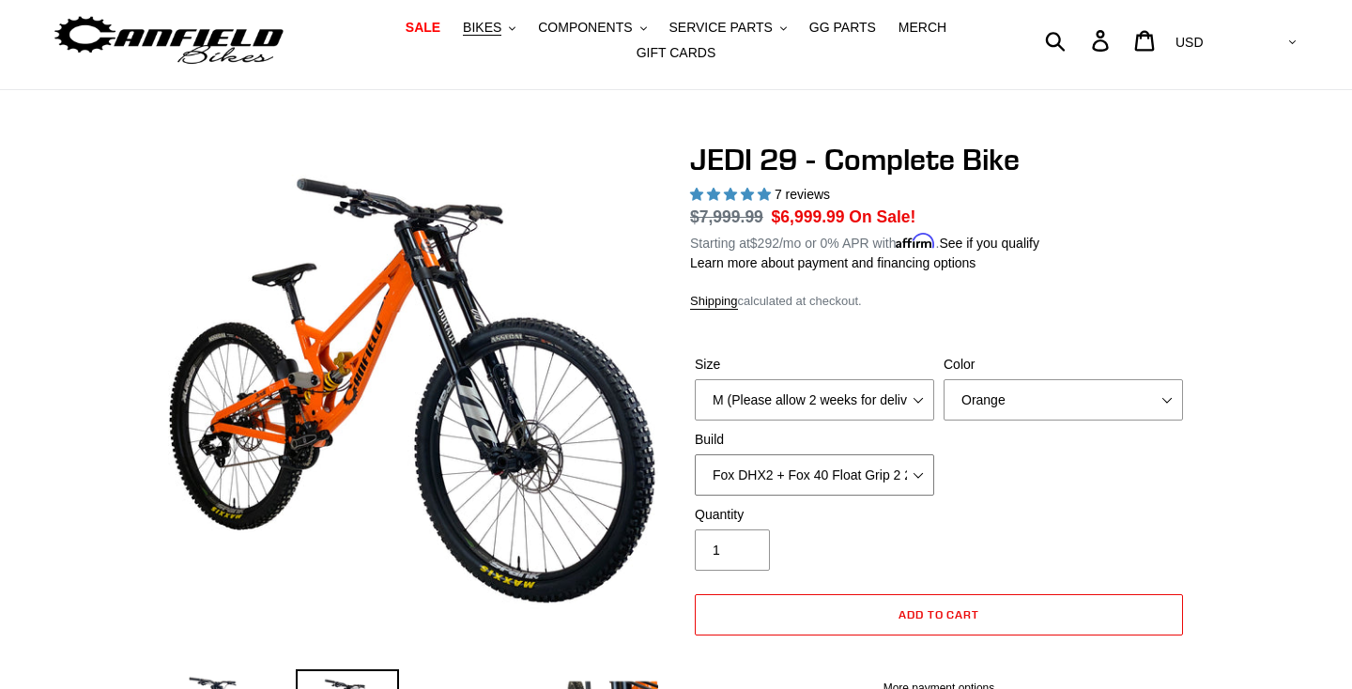
scroll to position [52, 0]
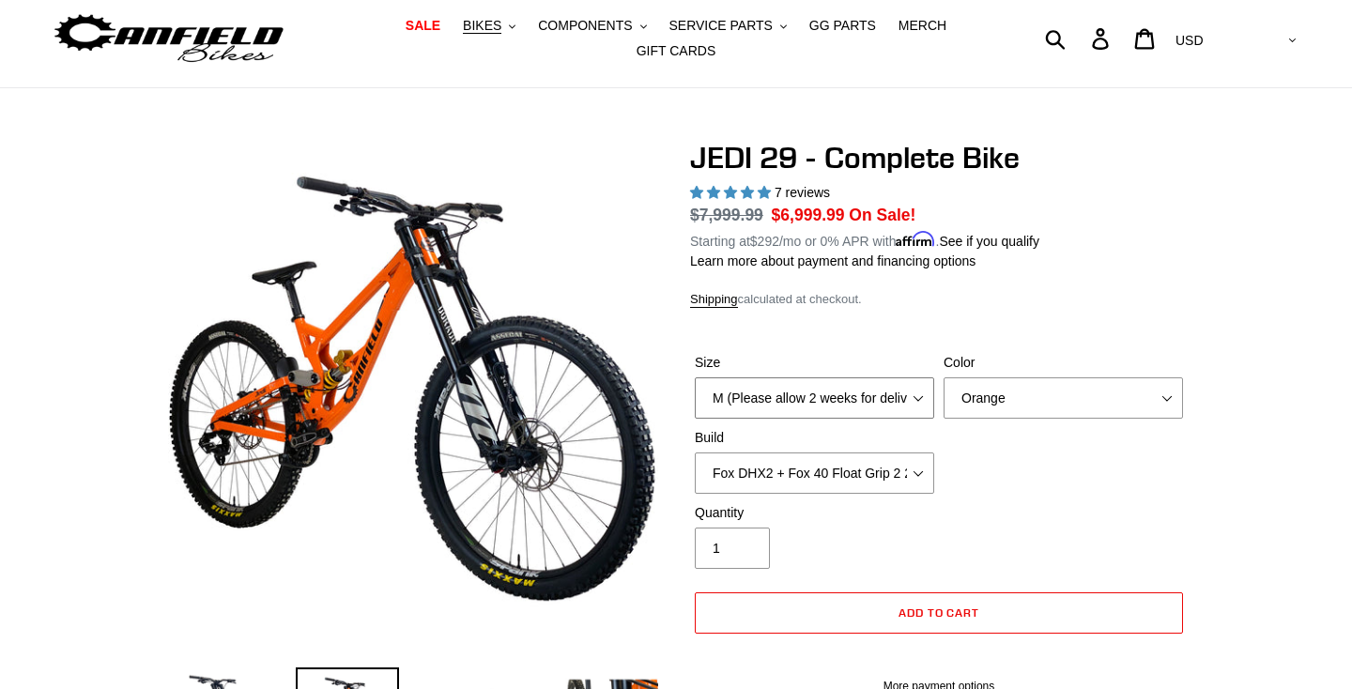
click at [901, 411] on select "M (Please allow 2 weeks for delivery) L (Please allow 2 weeks for delivery) XL …" at bounding box center [814, 398] width 239 height 41
select select "L (Please allow 2 weeks for delivery)"
click at [695, 378] on select "M (Please allow 2 weeks for delivery) L (Please allow 2 weeks for delivery) XL …" at bounding box center [814, 398] width 239 height 41
click at [1057, 409] on select "Orange Stealth Black Raw" at bounding box center [1063, 398] width 239 height 41
select select "Stealth Black"
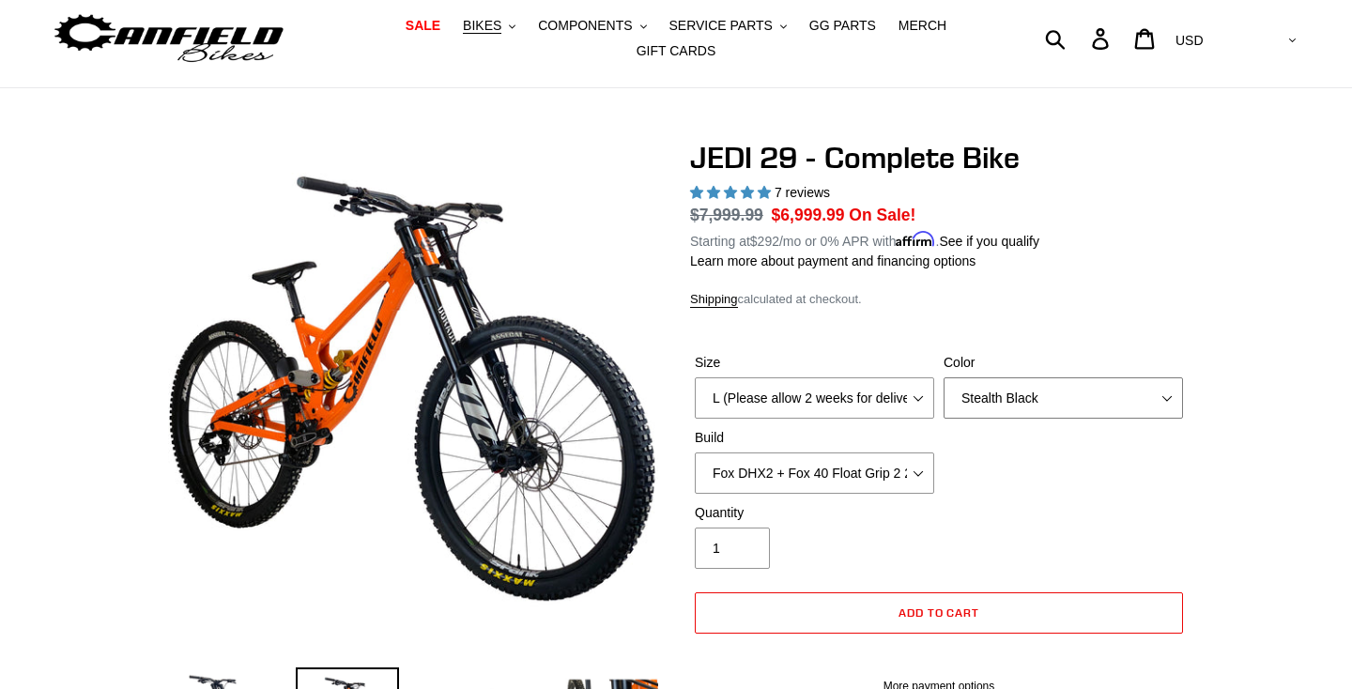
click at [944, 378] on select "Orange Stealth Black Raw" at bounding box center [1063, 398] width 239 height 41
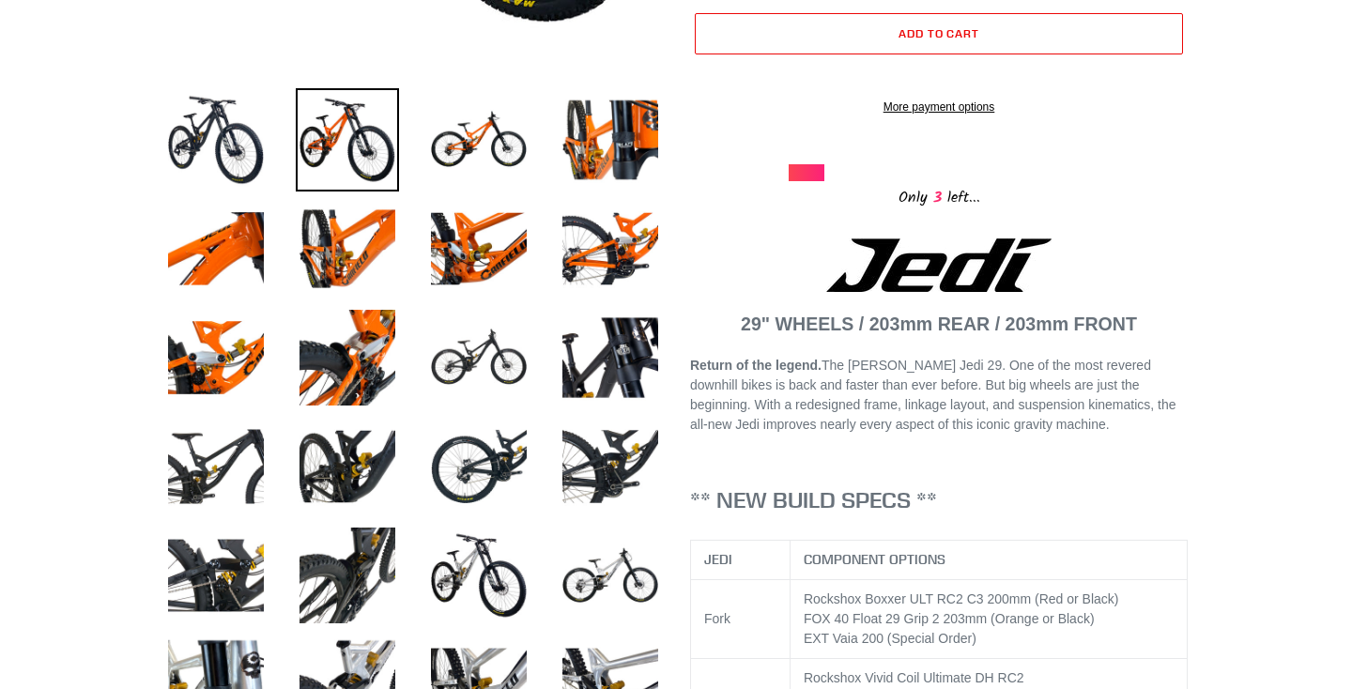
scroll to position [640, 0]
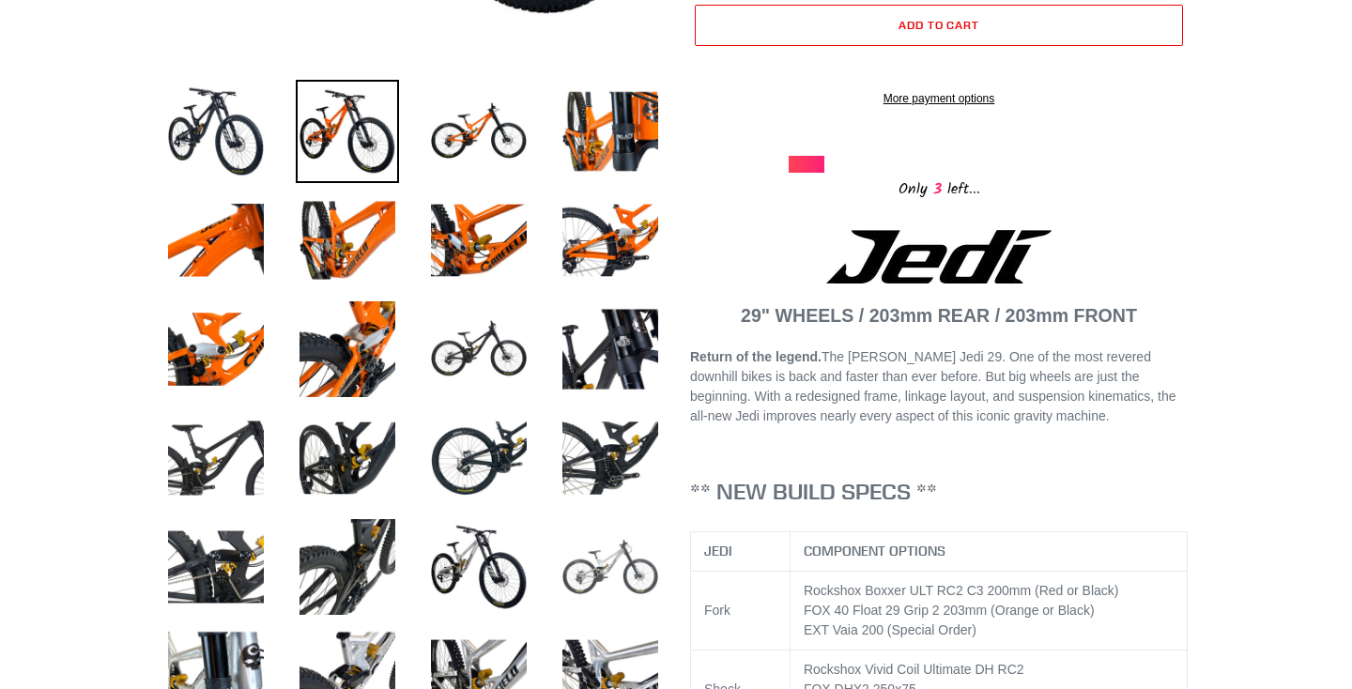
click at [599, 558] on img at bounding box center [610, 567] width 103 height 103
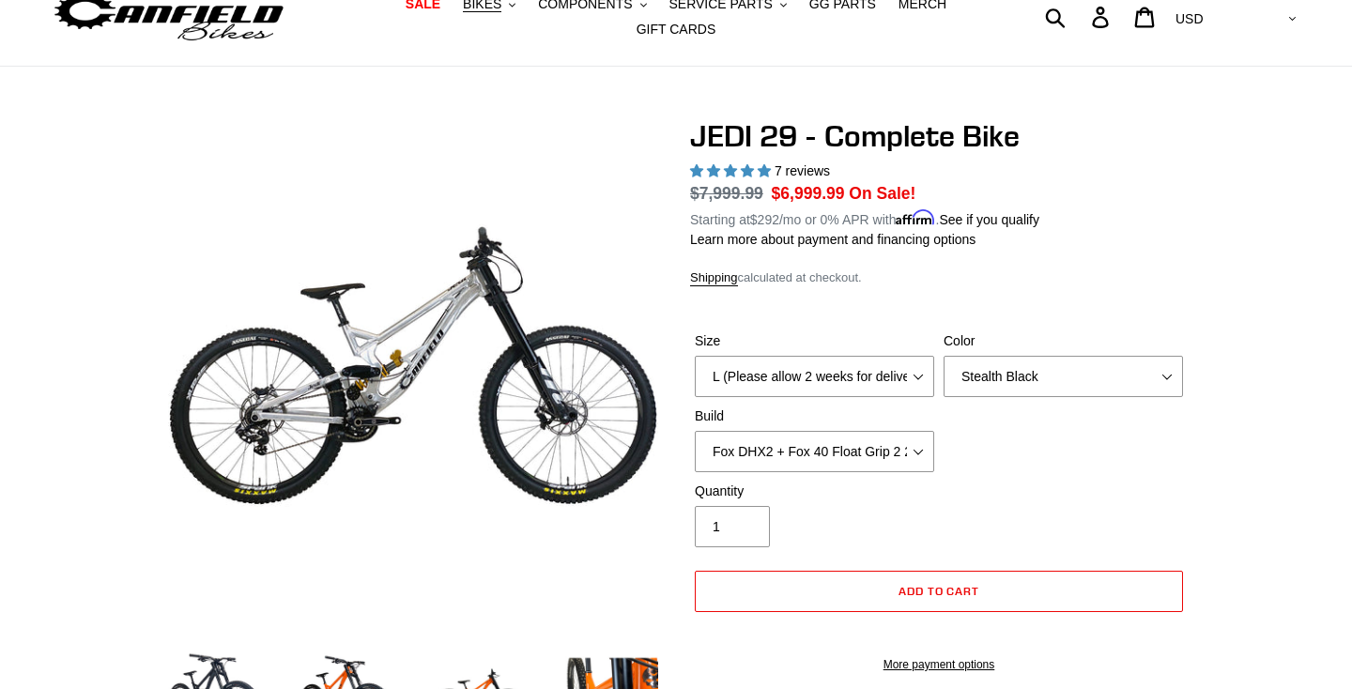
scroll to position [42, 0]
